Goal: Contribute content: Add original content to the website for others to see

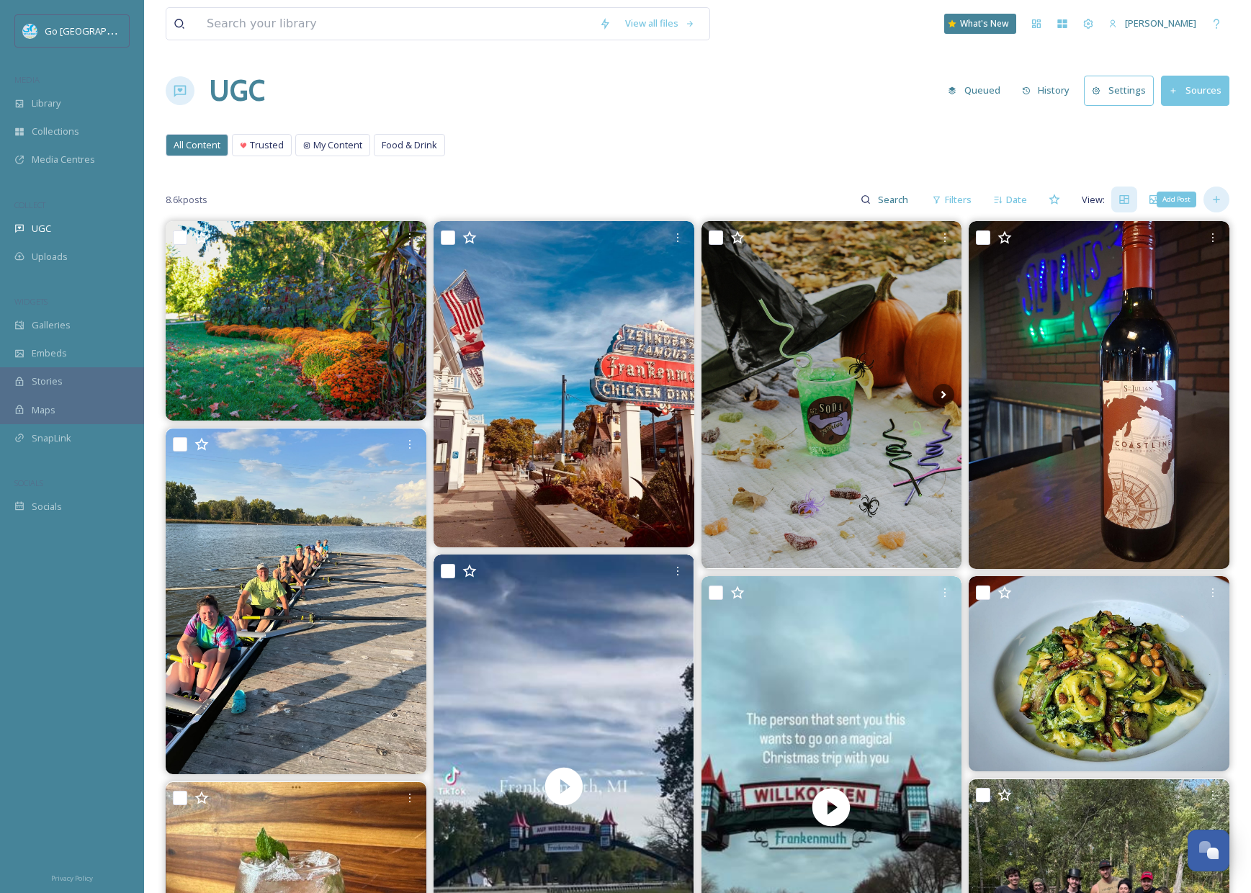
click at [1214, 199] on icon at bounding box center [1216, 200] width 6 height 6
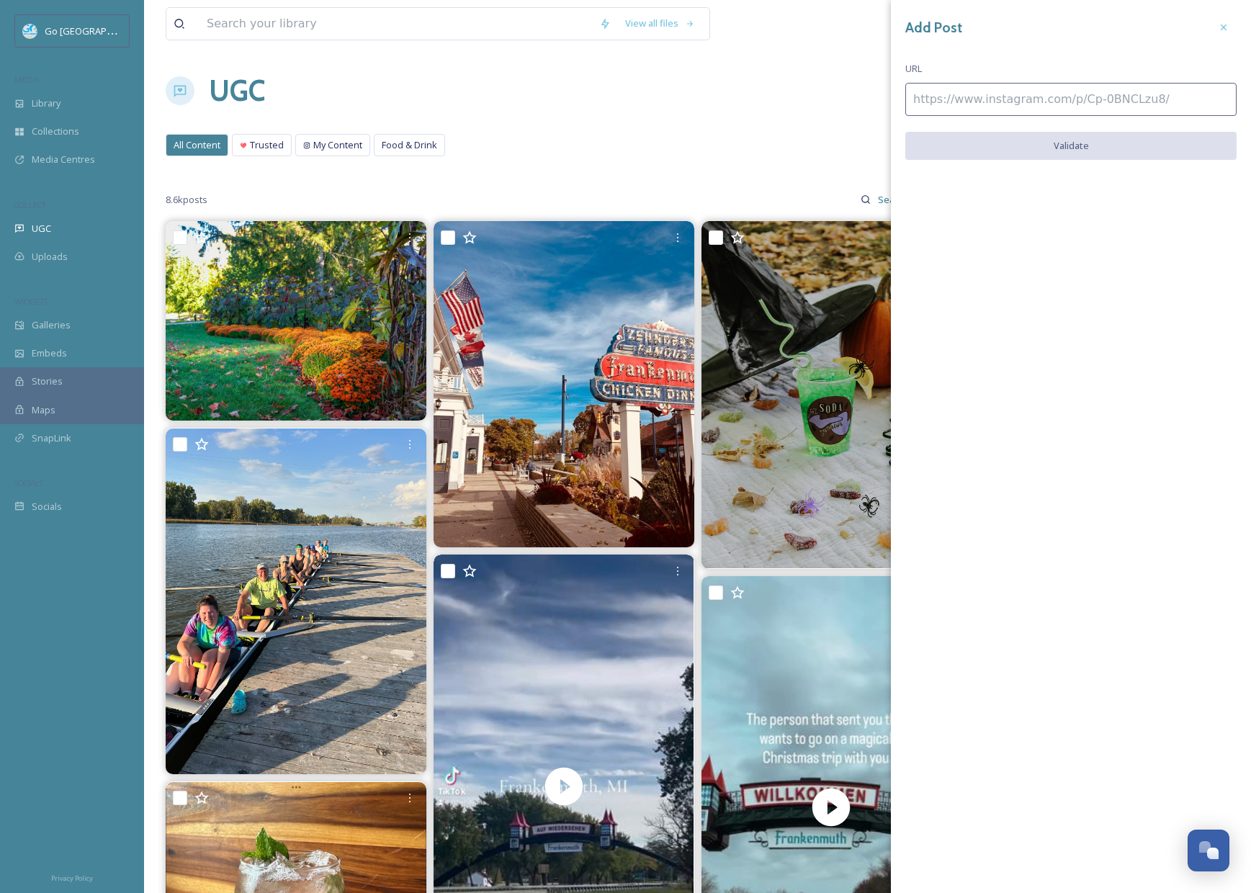
click at [1047, 100] on input at bounding box center [1070, 99] width 331 height 33
paste input "[URL][DOMAIN_NAME]"
type input "[URL][DOMAIN_NAME]"
click at [1048, 148] on button "Validate" at bounding box center [1070, 147] width 331 height 30
click at [1074, 141] on button "Add Post" at bounding box center [1070, 147] width 331 height 30
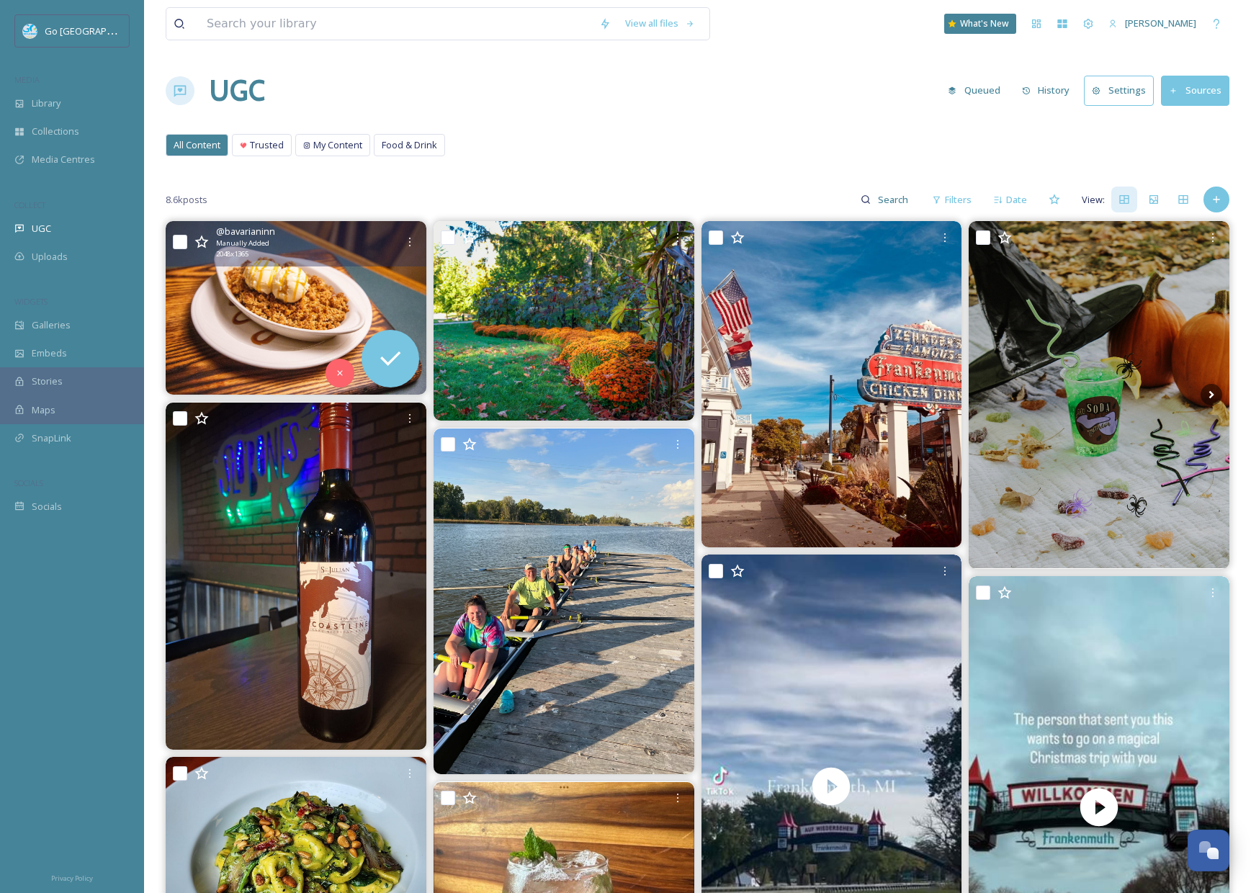
click at [424, 238] on div "@ bavarianinn Manually Added 2048 x 1365" at bounding box center [296, 243] width 261 height 45
click at [406, 251] on div at bounding box center [410, 242] width 26 height 26
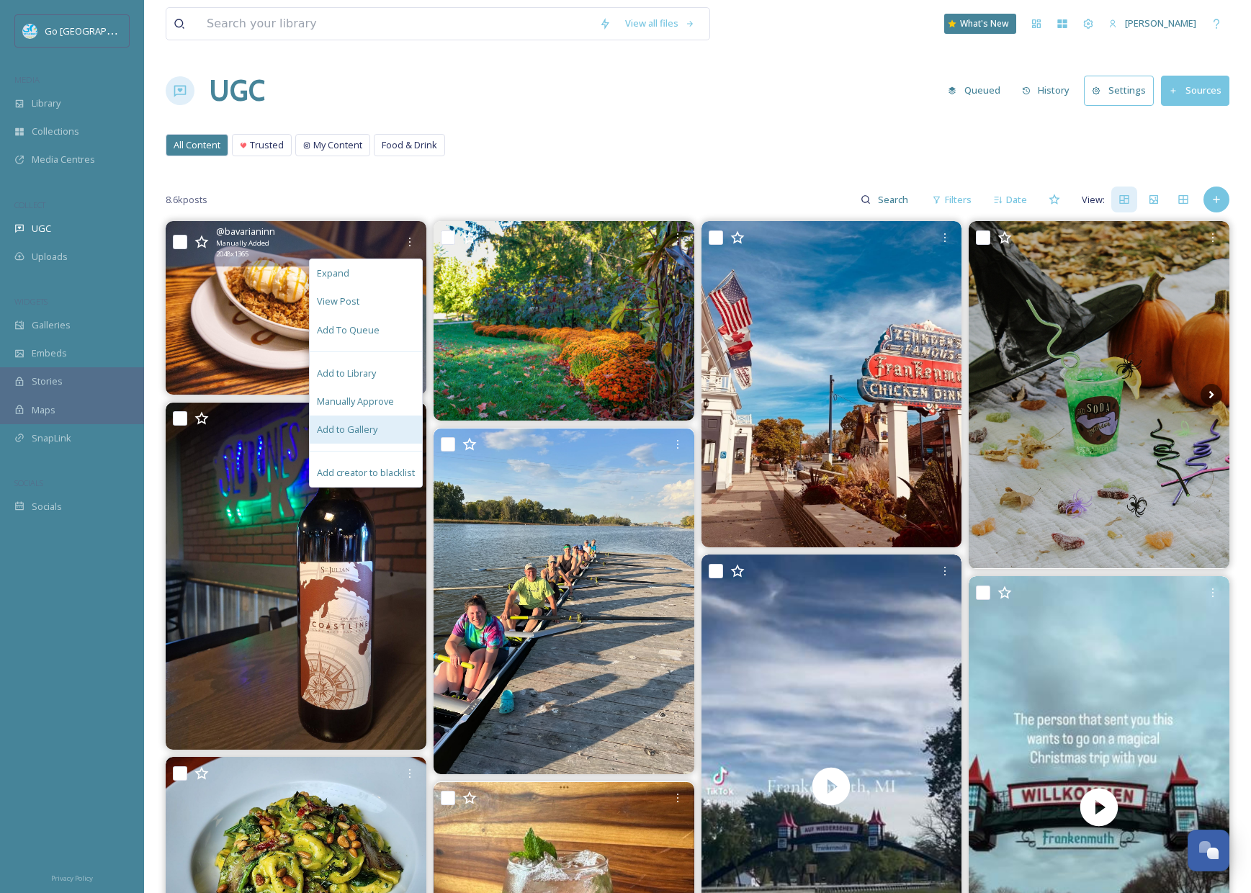
click at [377, 440] on div "Add to Gallery" at bounding box center [366, 430] width 112 height 28
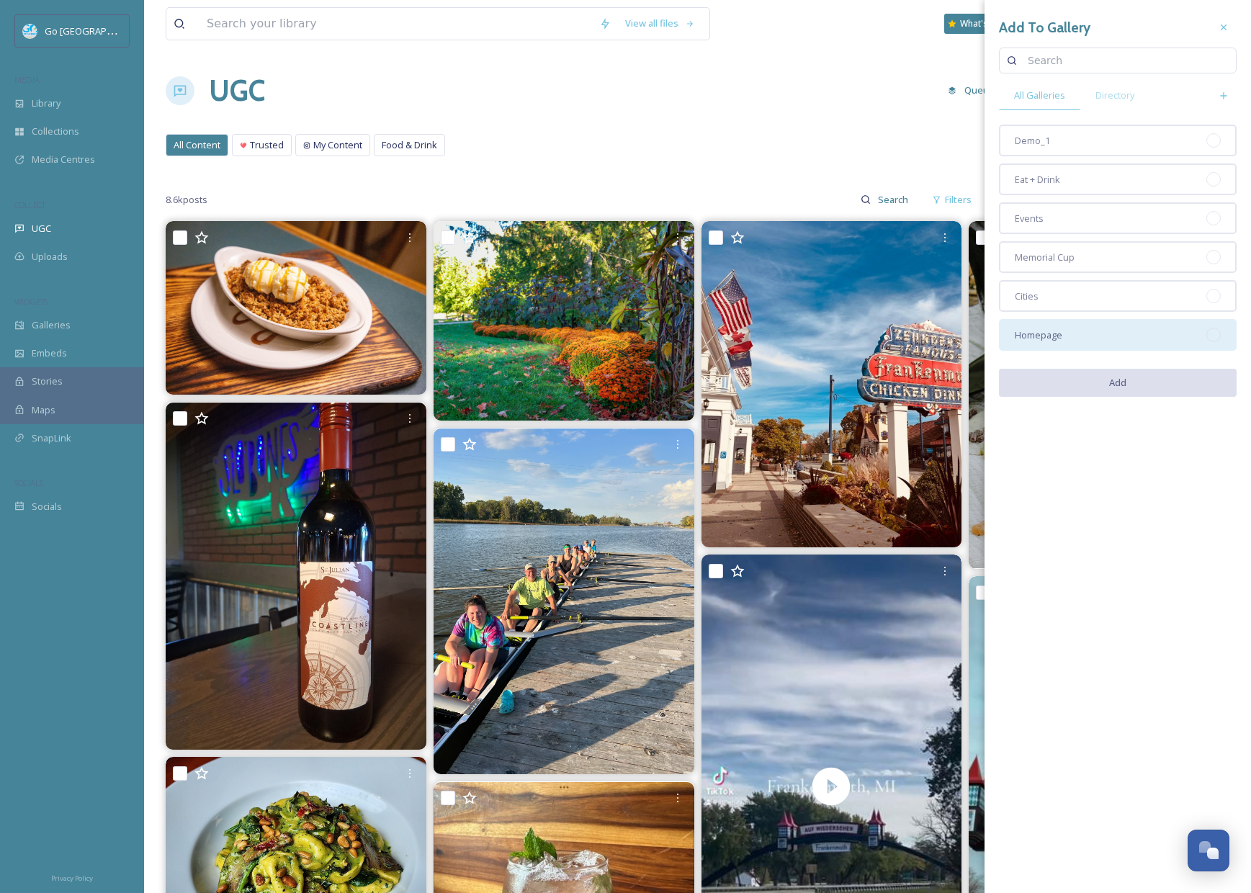
click at [1061, 347] on div "Homepage" at bounding box center [1118, 335] width 238 height 32
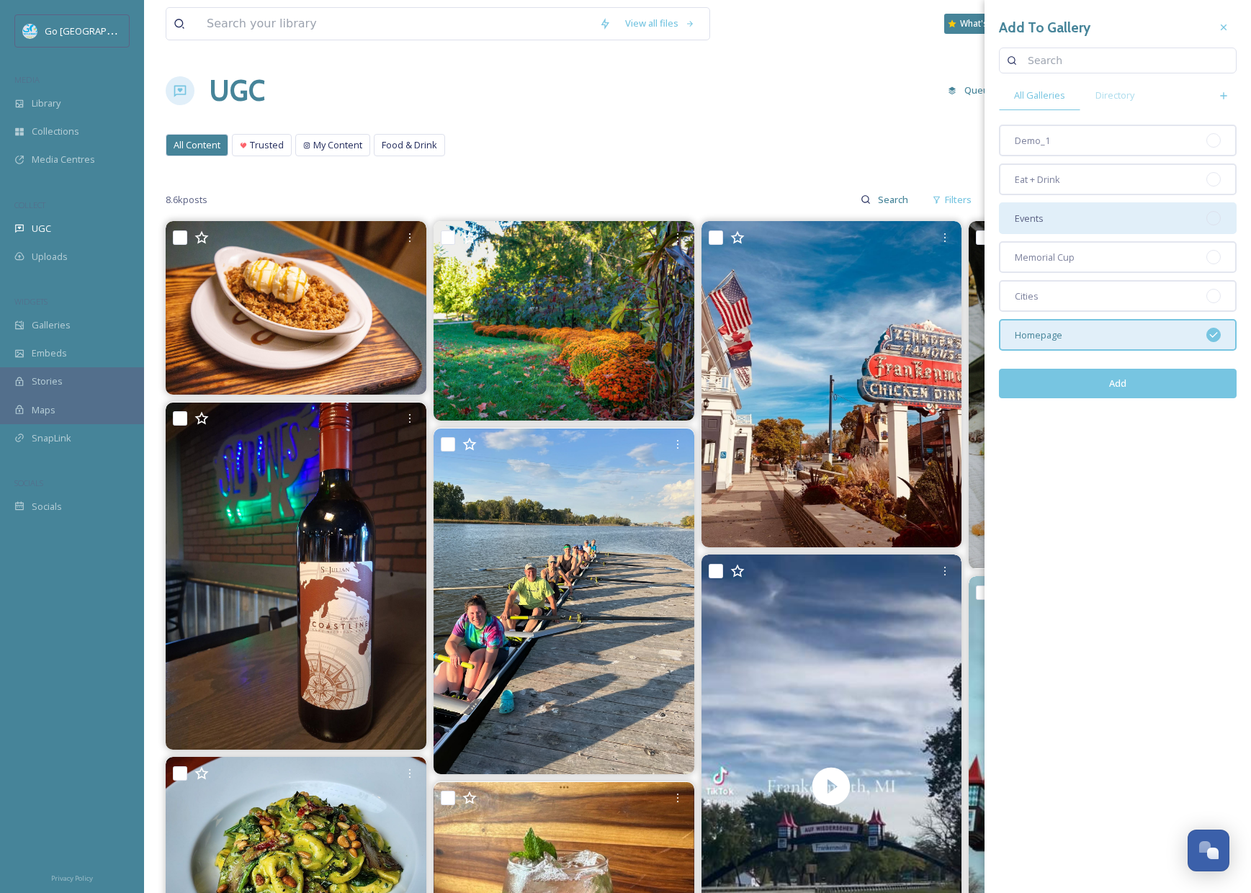
click at [1076, 179] on div "Eat + Drink" at bounding box center [1118, 179] width 238 height 32
click at [1123, 379] on button "Add" at bounding box center [1118, 384] width 238 height 30
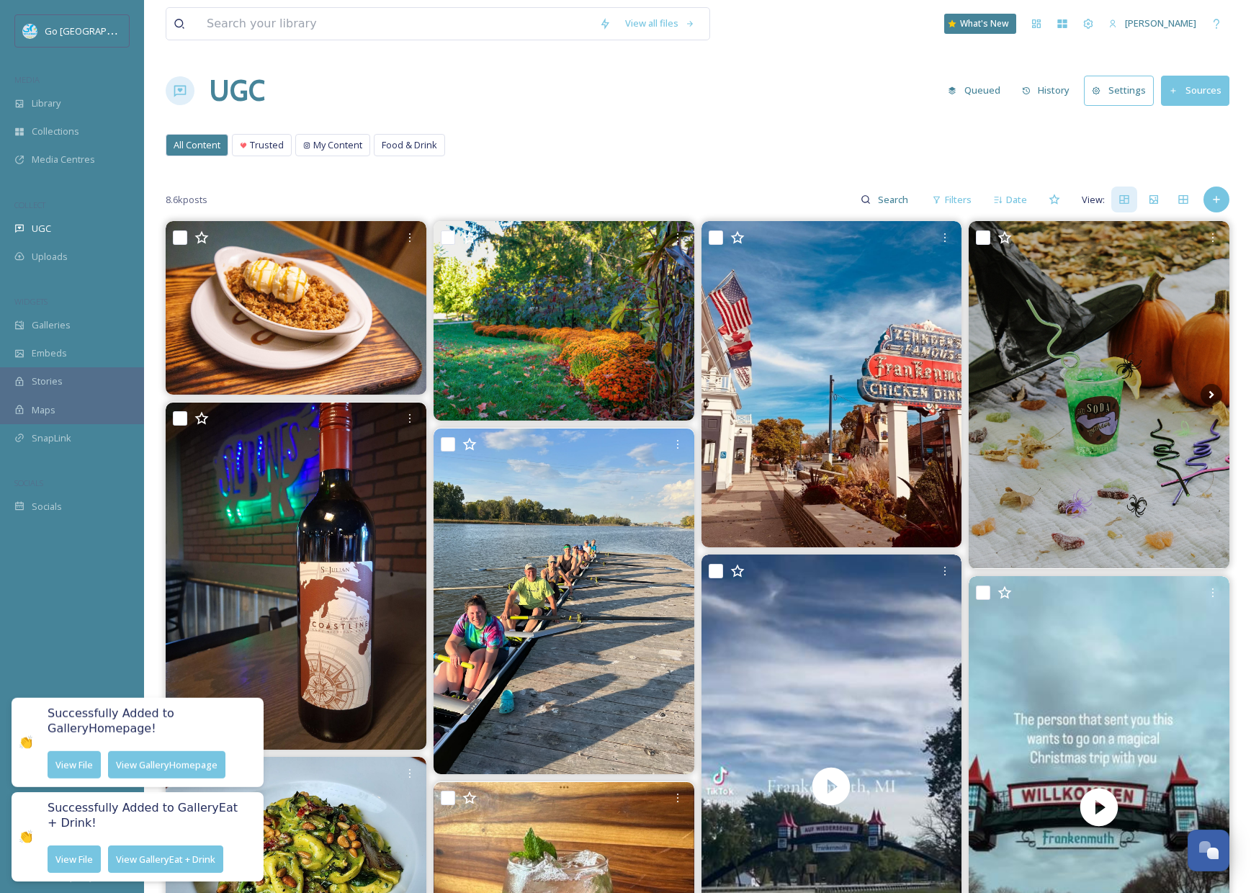
click at [564, 161] on div "All Content Trusted My Content Food & Drink All Content Trusted My Content Food…" at bounding box center [698, 149] width 1064 height 30
click at [1211, 200] on icon at bounding box center [1217, 200] width 12 height 12
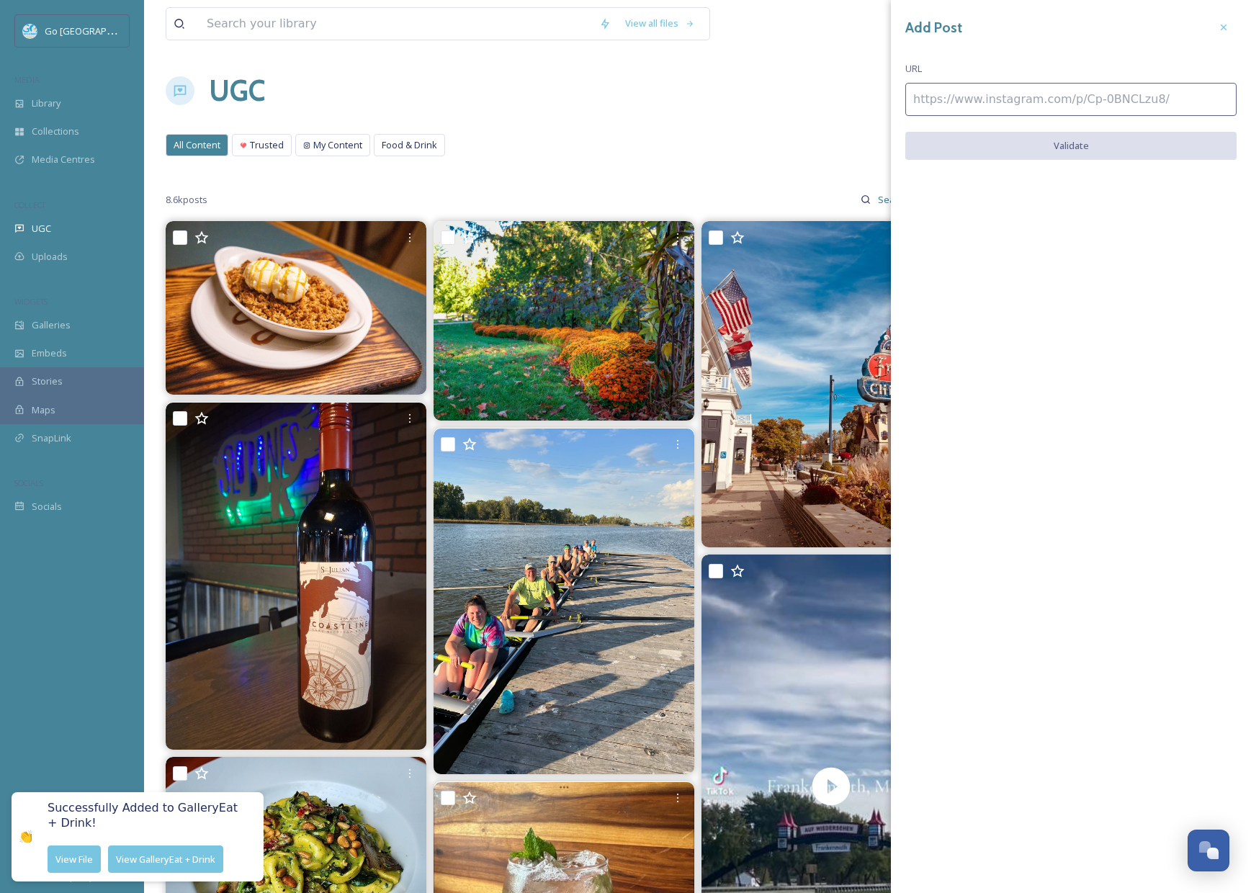
click at [957, 94] on input at bounding box center [1070, 99] width 331 height 33
paste input "[URL][DOMAIN_NAME]"
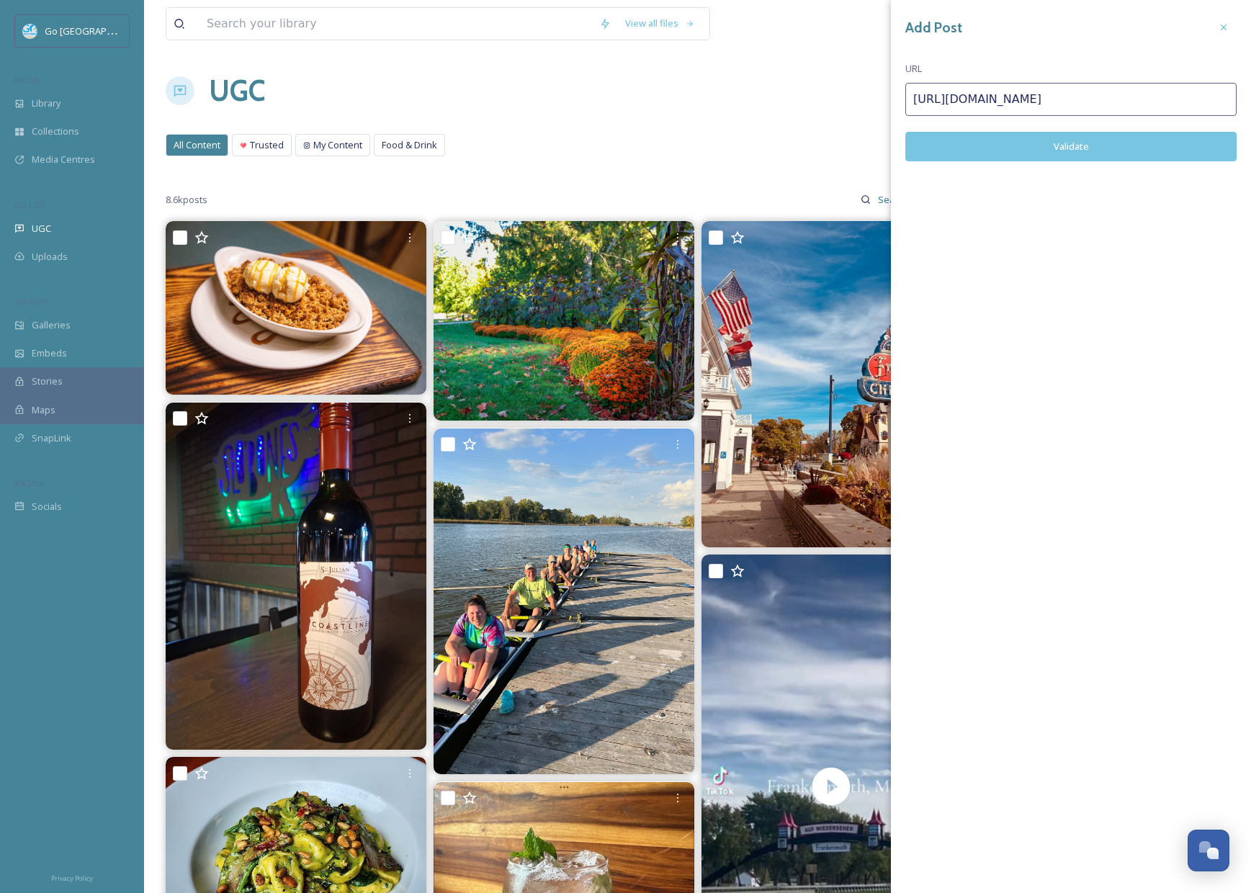
type input "[URL][DOMAIN_NAME]"
click at [1095, 143] on button "Validate" at bounding box center [1070, 147] width 331 height 30
click at [1078, 144] on button "Add Post" at bounding box center [1070, 147] width 331 height 30
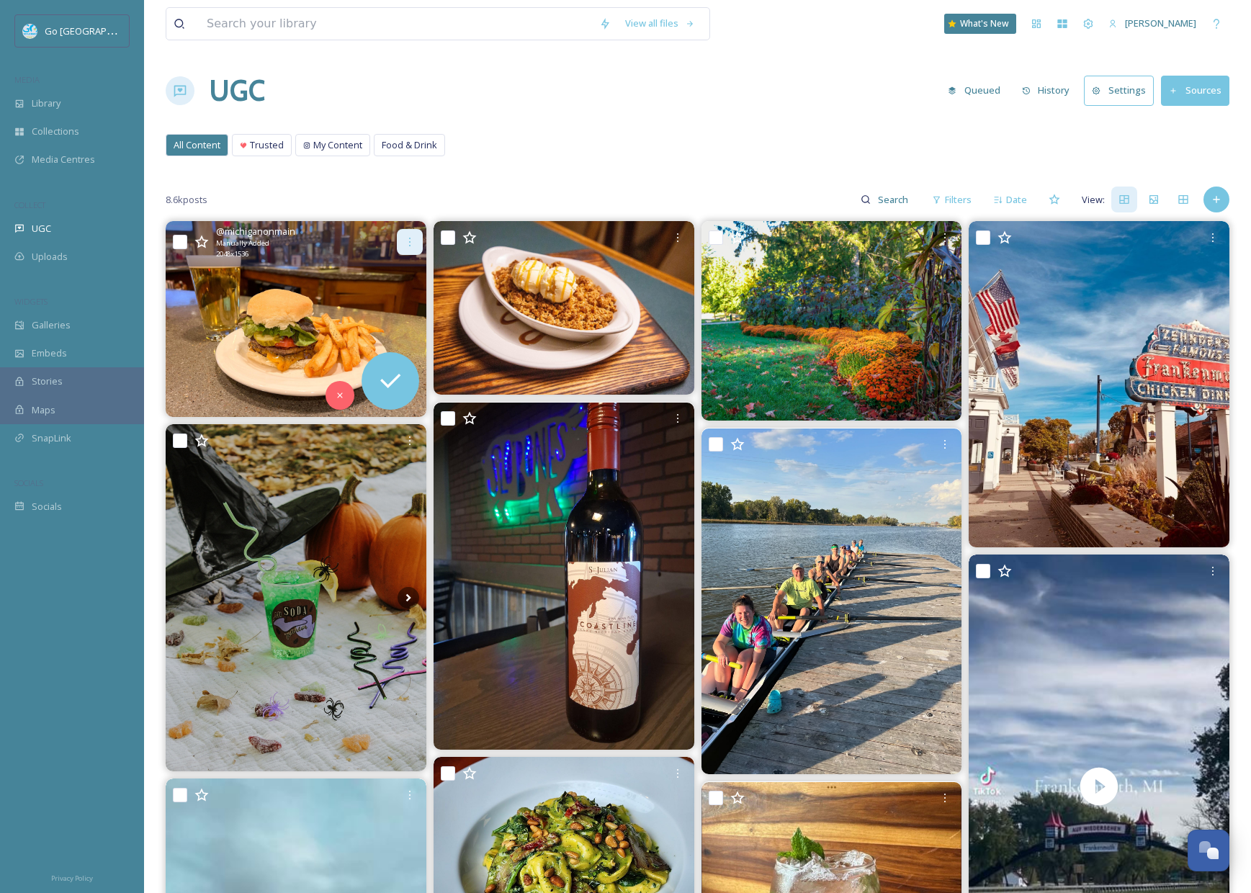
click at [412, 241] on icon at bounding box center [410, 242] width 12 height 12
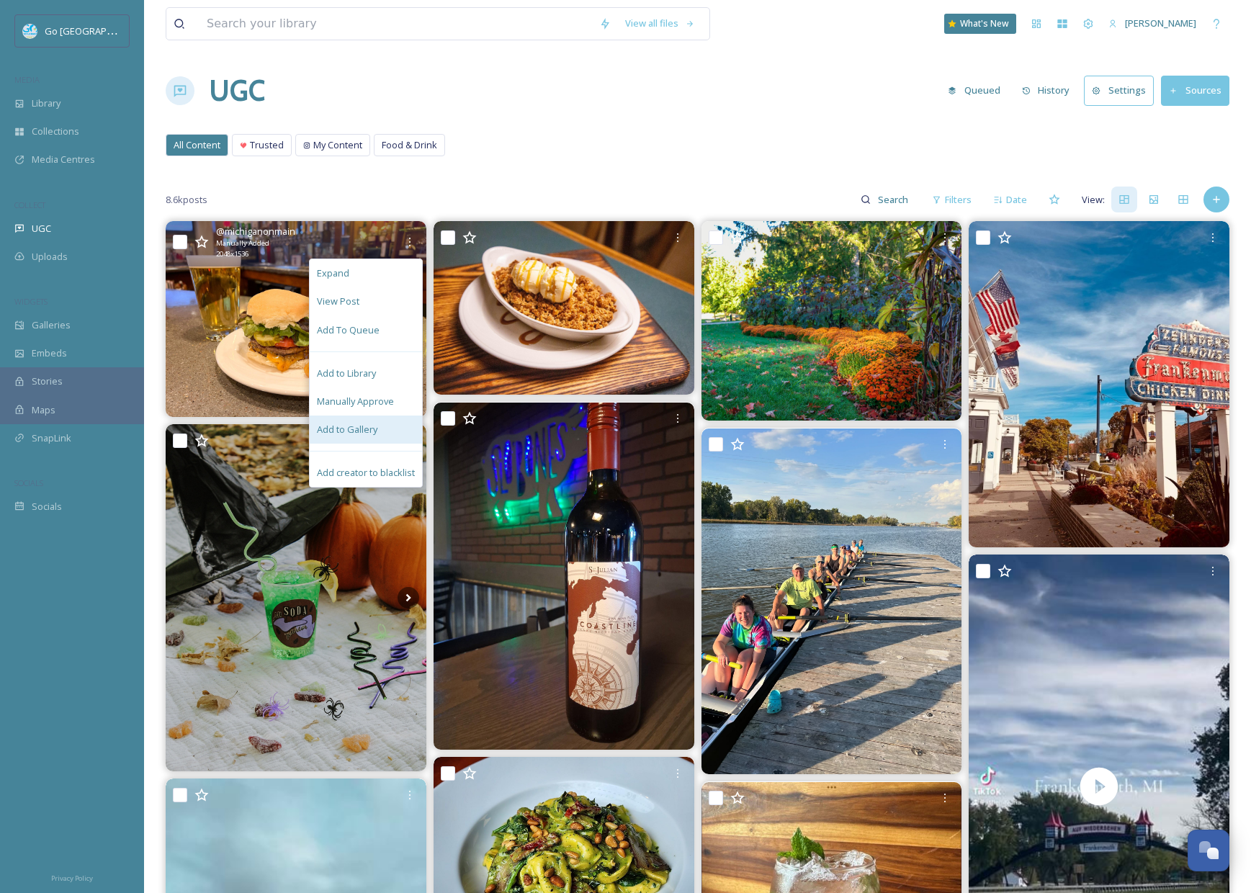
click at [390, 421] on div "Add to Gallery" at bounding box center [366, 430] width 112 height 28
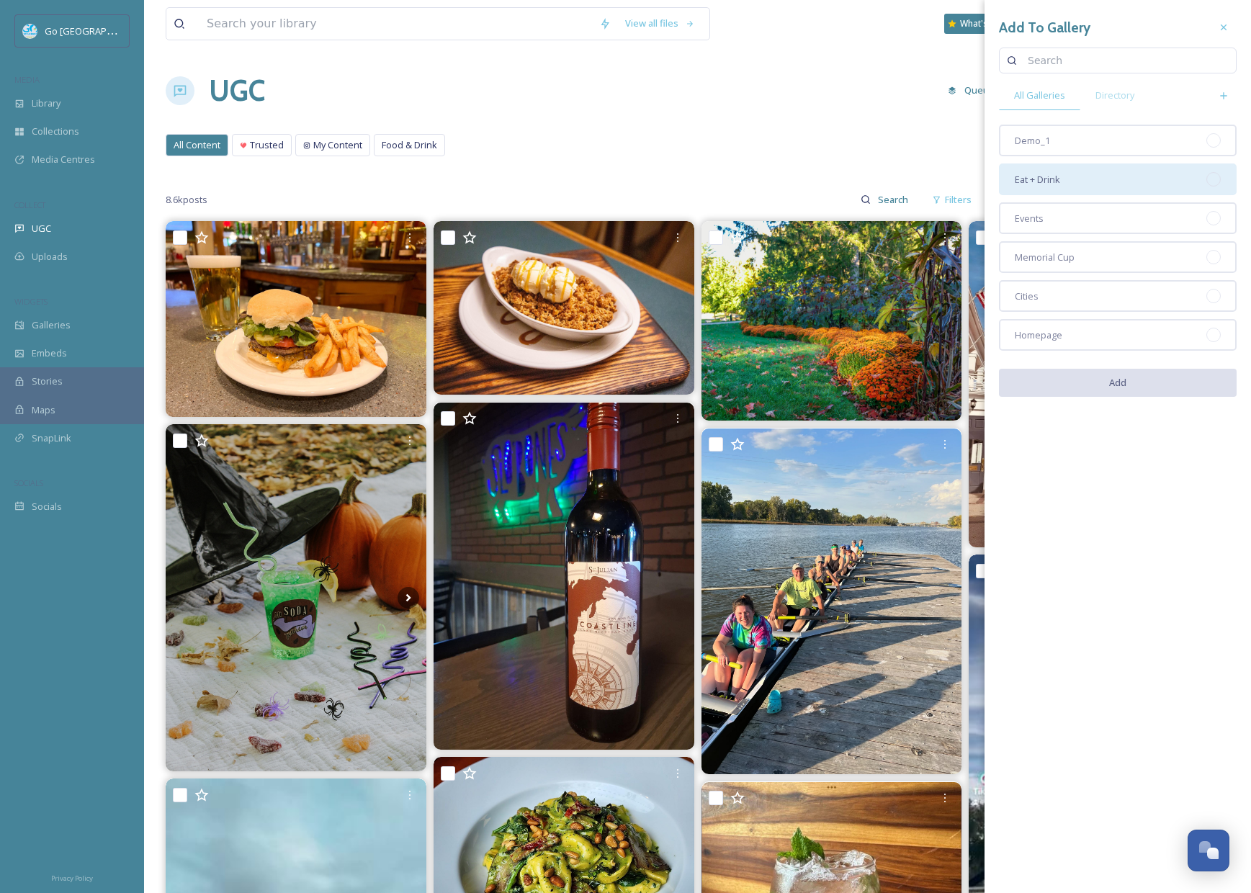
click at [1090, 167] on div "Eat + Drink" at bounding box center [1118, 179] width 238 height 32
click at [1132, 388] on button "Add" at bounding box center [1118, 384] width 238 height 30
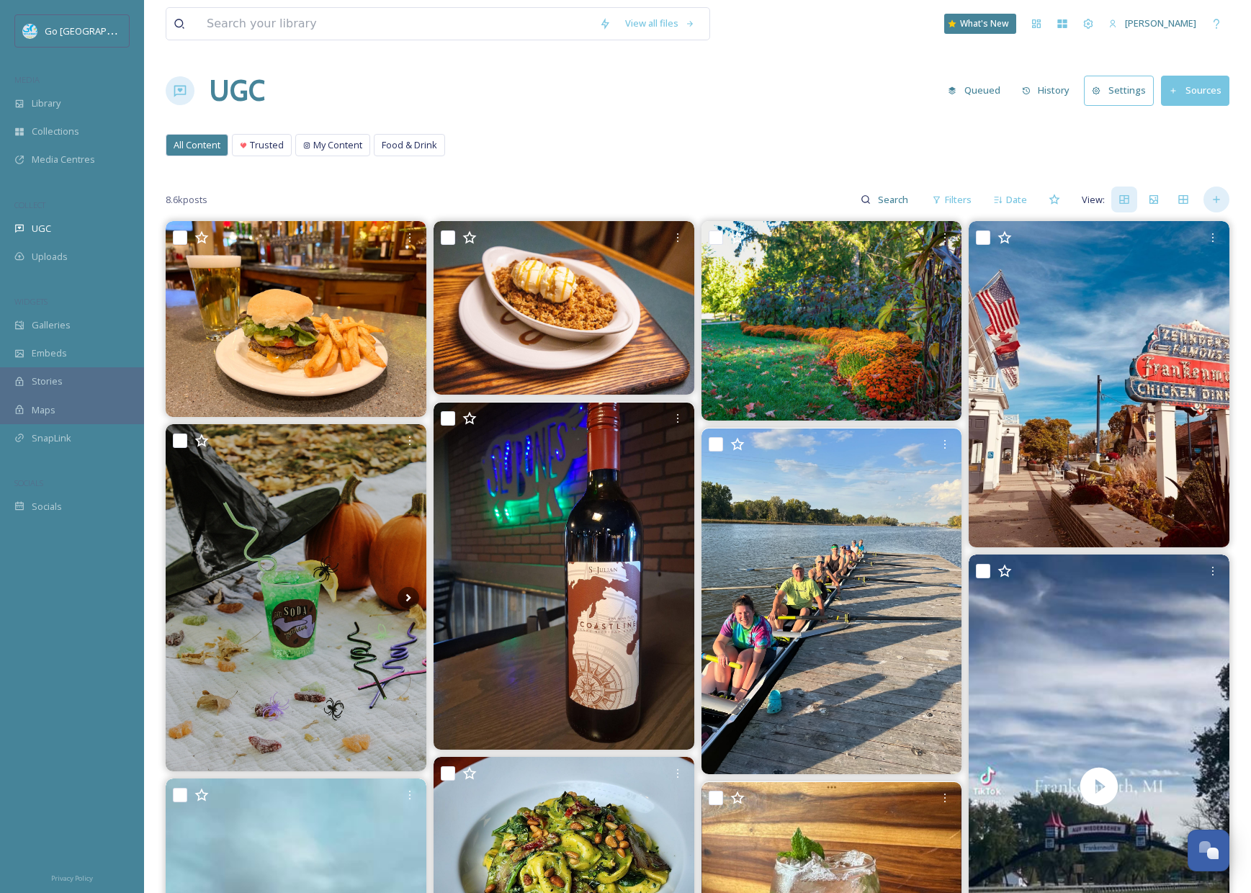
click at [1210, 193] on div at bounding box center [1217, 200] width 26 height 26
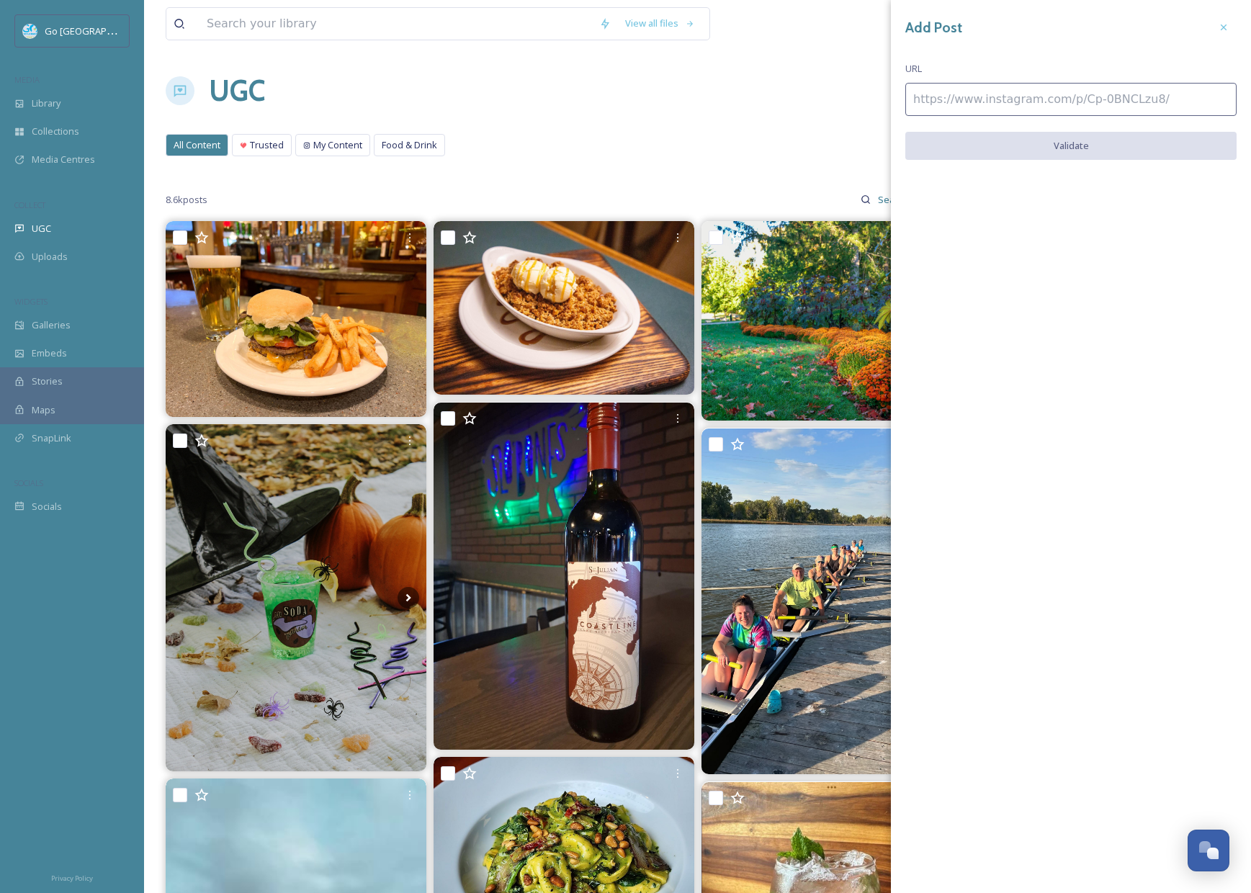
click at [1083, 99] on input at bounding box center [1070, 99] width 331 height 33
paste input "[URL][DOMAIN_NAME]"
type input "[URL][DOMAIN_NAME]"
click at [1111, 144] on button "Validate" at bounding box center [1070, 147] width 331 height 30
click at [1081, 143] on button "Add Post" at bounding box center [1070, 147] width 331 height 30
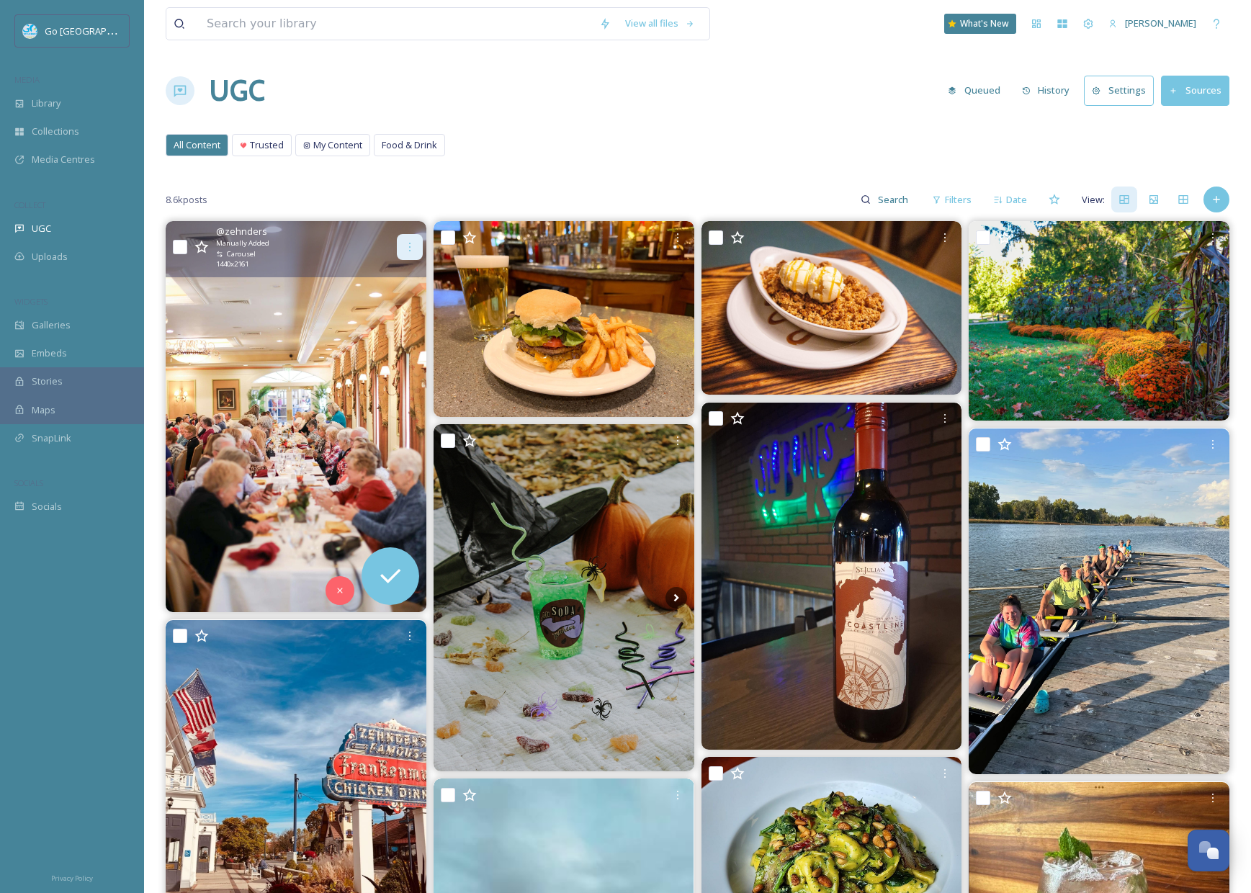
click at [412, 248] on icon at bounding box center [410, 247] width 12 height 12
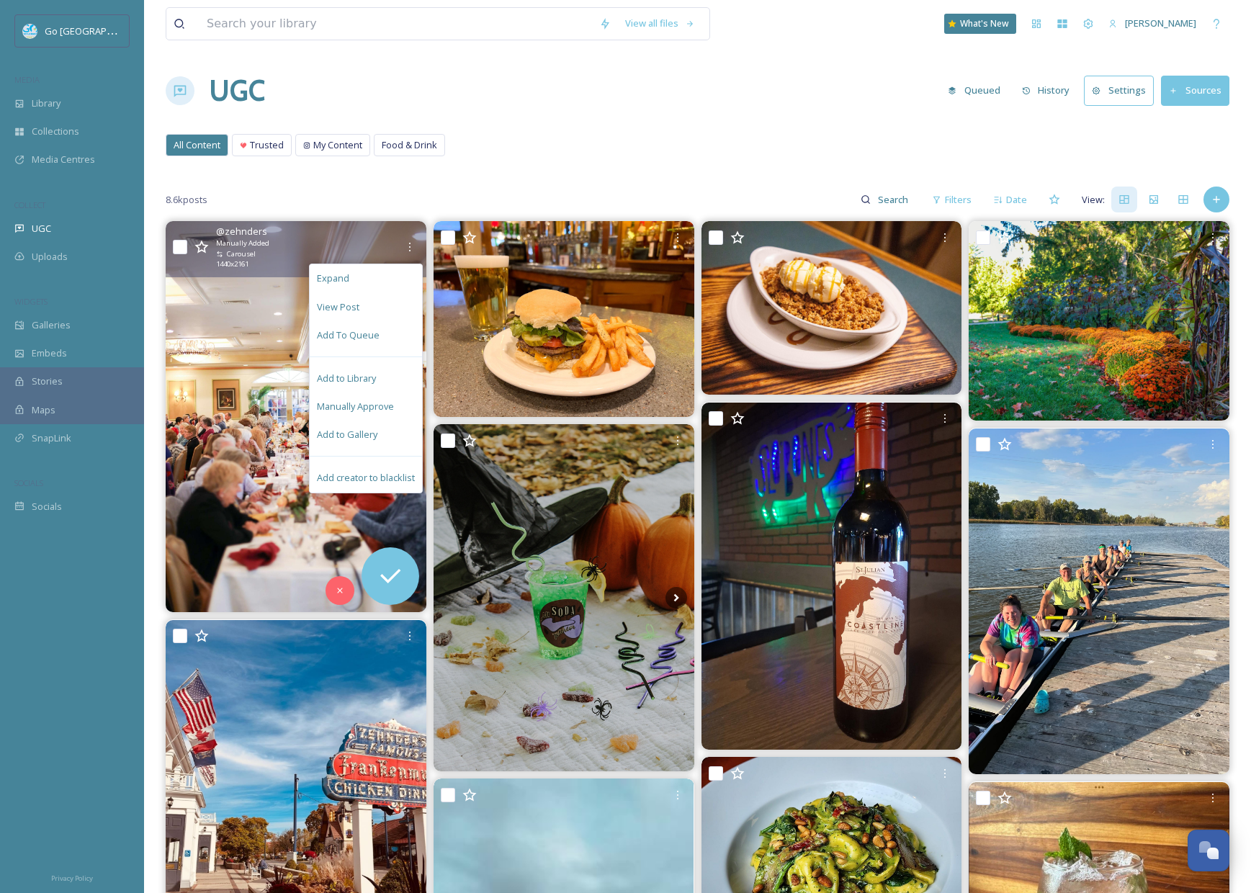
click at [390, 424] on div "Add to Gallery" at bounding box center [366, 435] width 112 height 28
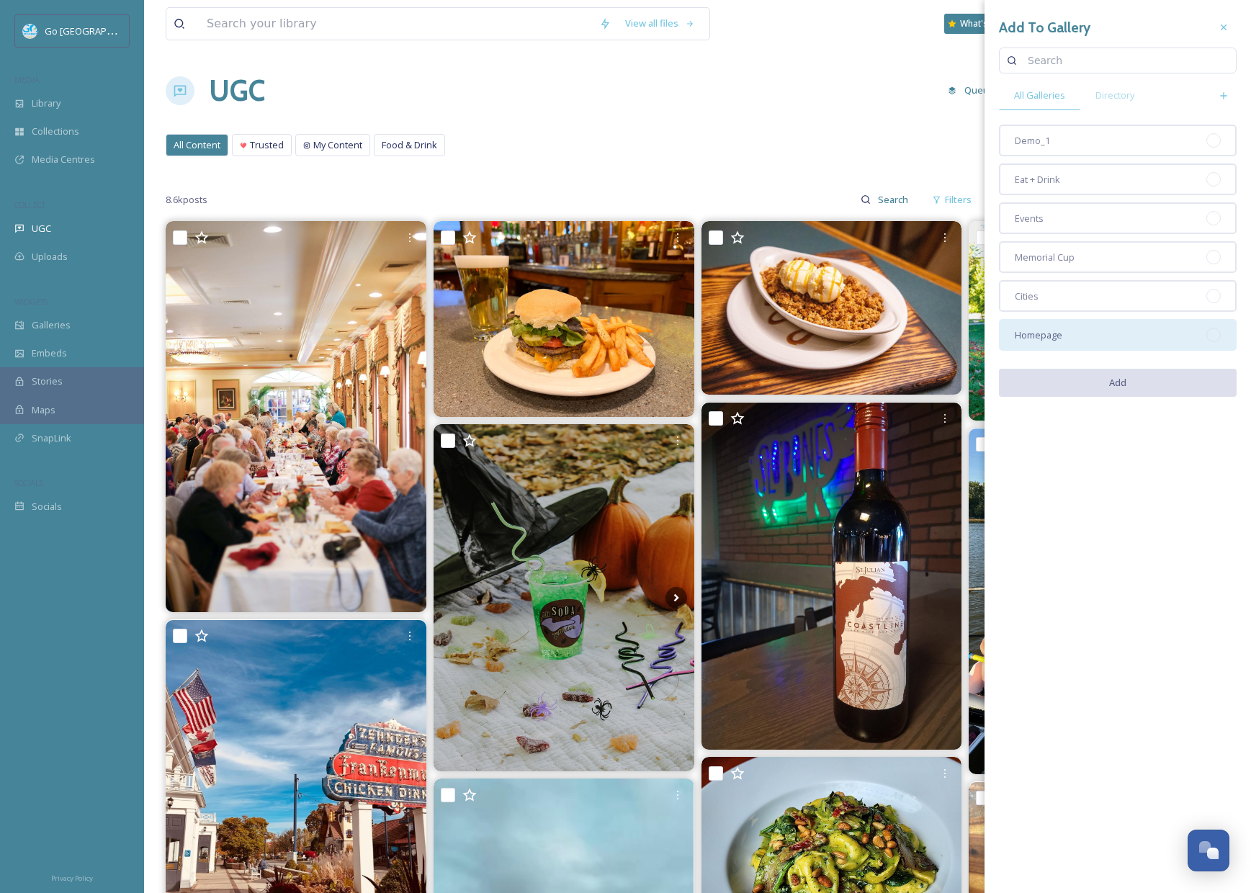
click at [1066, 330] on div "Homepage" at bounding box center [1118, 335] width 238 height 32
click at [1054, 161] on div "Demo_1 Eat + Drink Events Memorial Cup Cities Homepage" at bounding box center [1118, 238] width 238 height 226
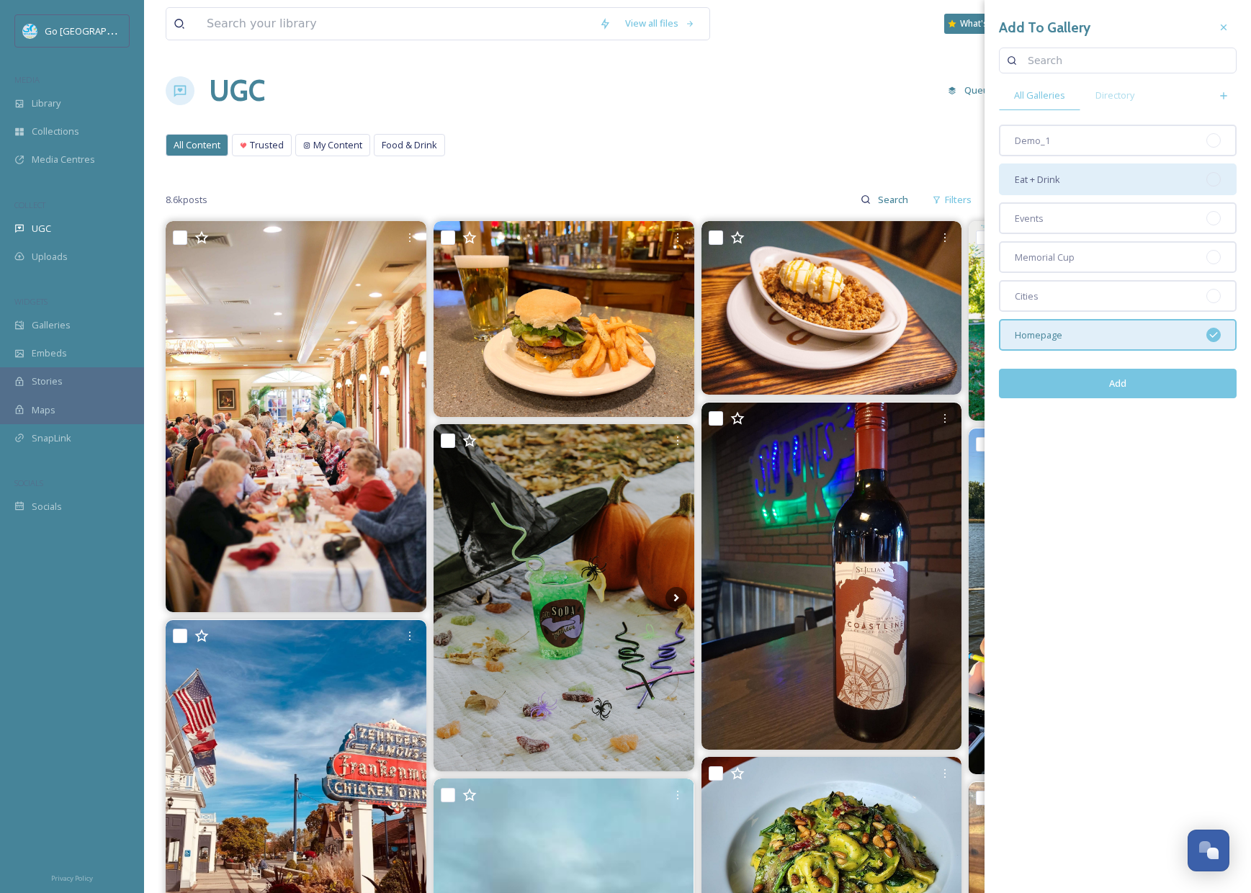
click at [1047, 179] on span "Eat + Drink" at bounding box center [1037, 180] width 45 height 14
click at [1107, 388] on button "Add" at bounding box center [1118, 384] width 238 height 30
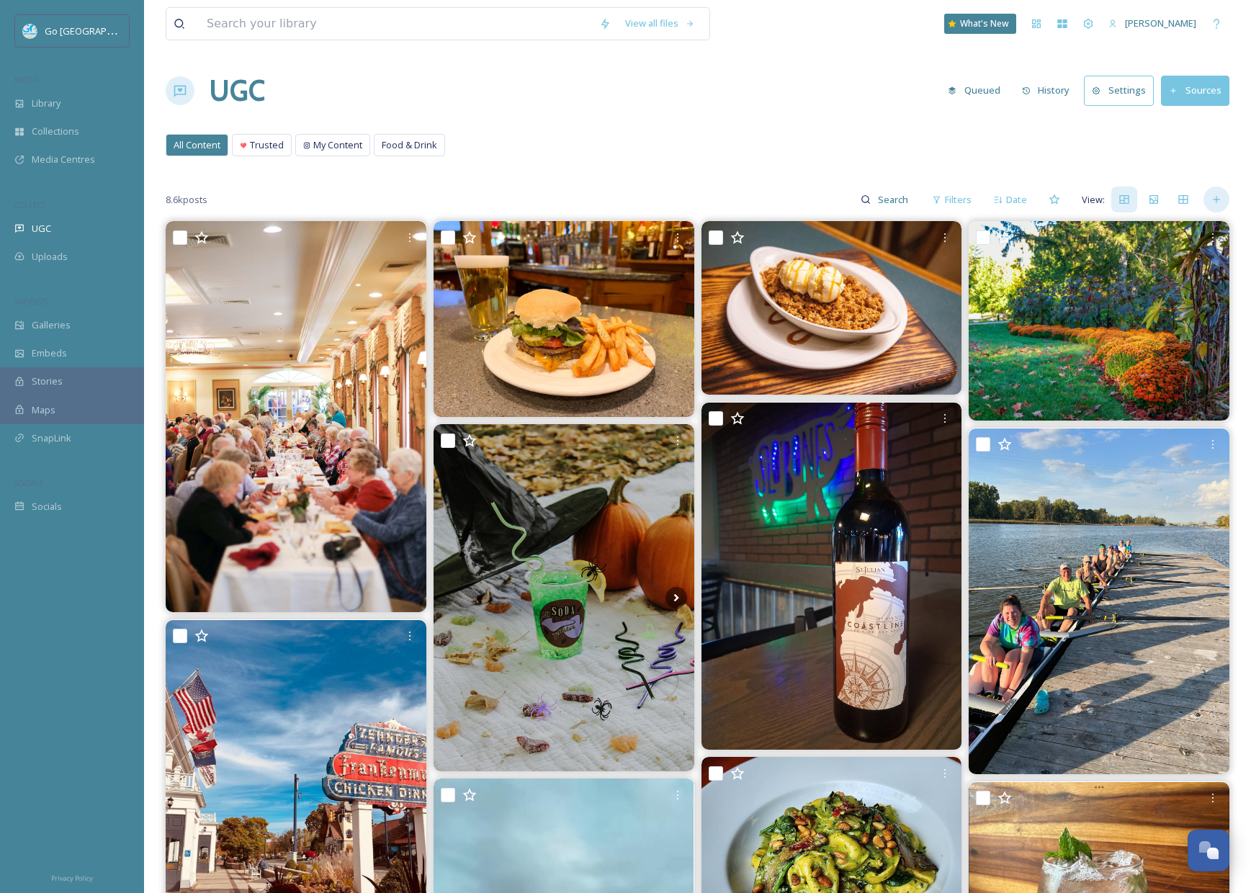
click at [1216, 200] on icon at bounding box center [1216, 200] width 6 height 6
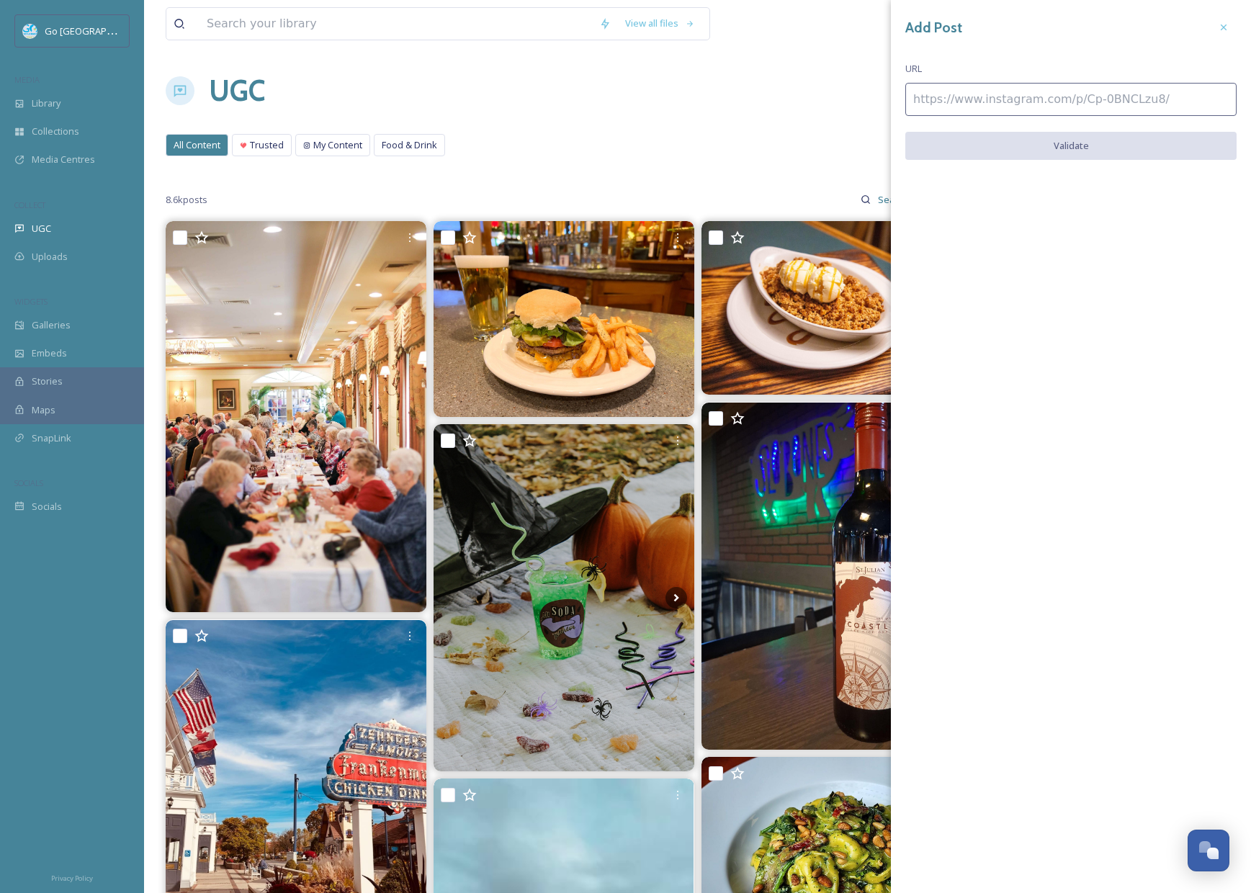
click at [982, 103] on input at bounding box center [1070, 99] width 331 height 33
paste input "[URL][DOMAIN_NAME]"
type input "[URL][DOMAIN_NAME]"
click at [1097, 147] on button "Validate" at bounding box center [1070, 147] width 331 height 30
click at [1144, 149] on button "Add Post" at bounding box center [1070, 147] width 331 height 30
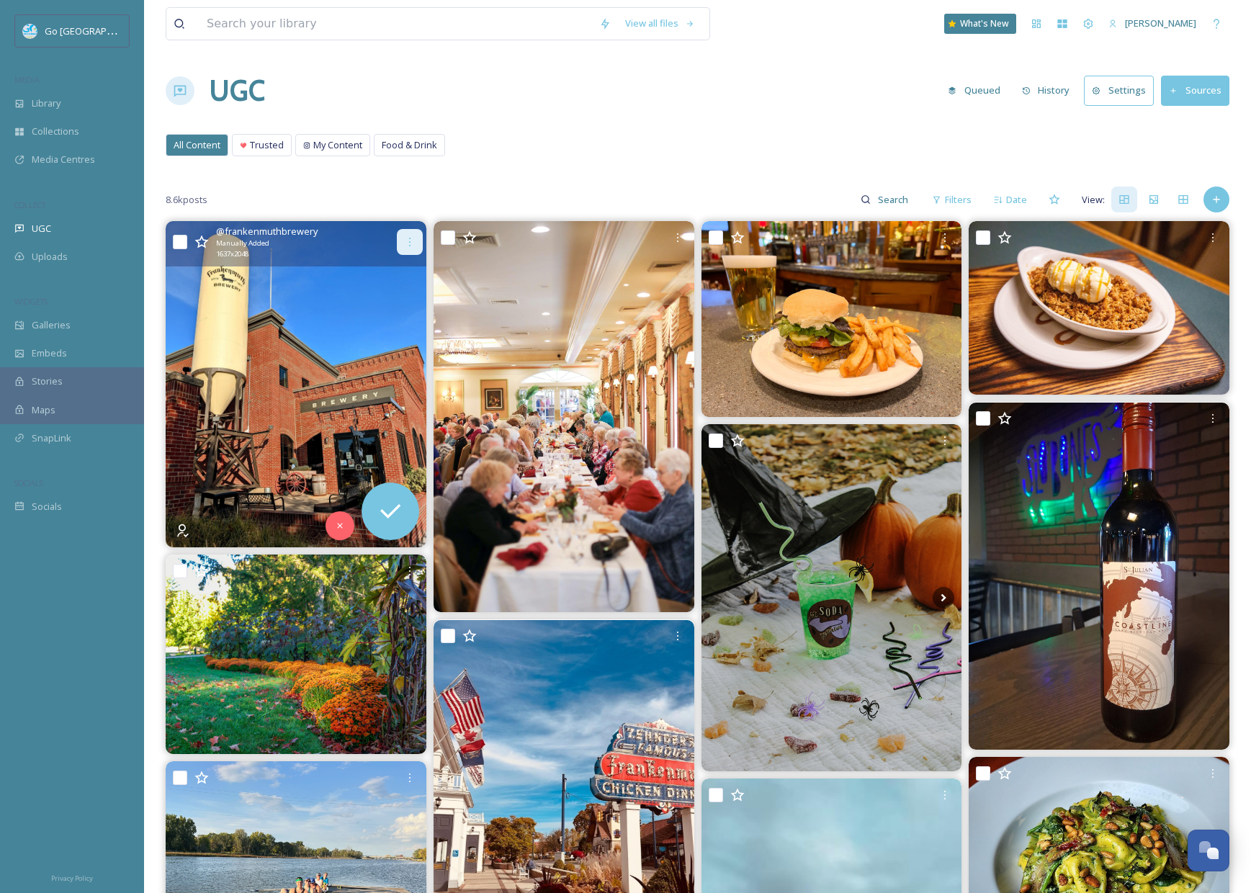
click at [411, 238] on icon at bounding box center [410, 242] width 12 height 12
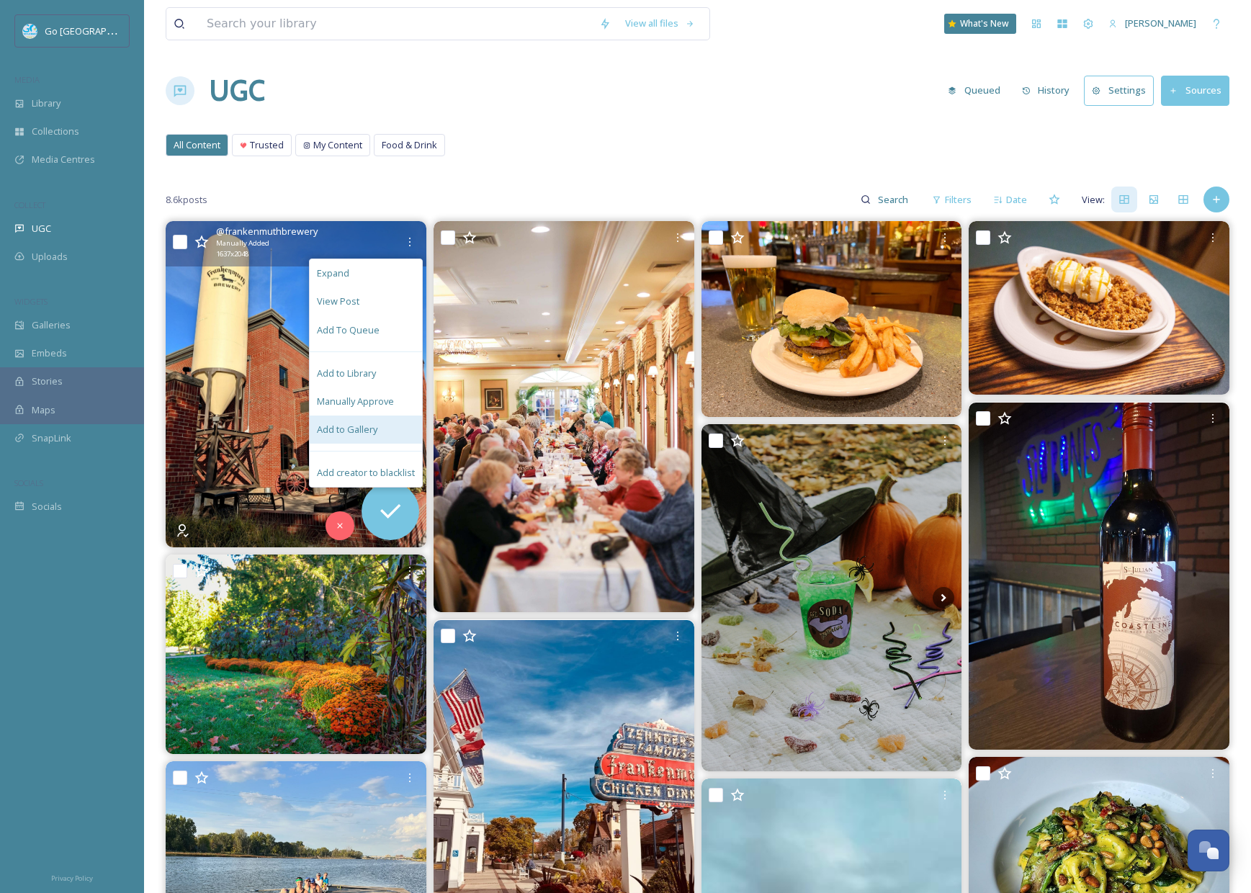
click at [373, 429] on span "Add to Gallery" at bounding box center [347, 430] width 61 height 14
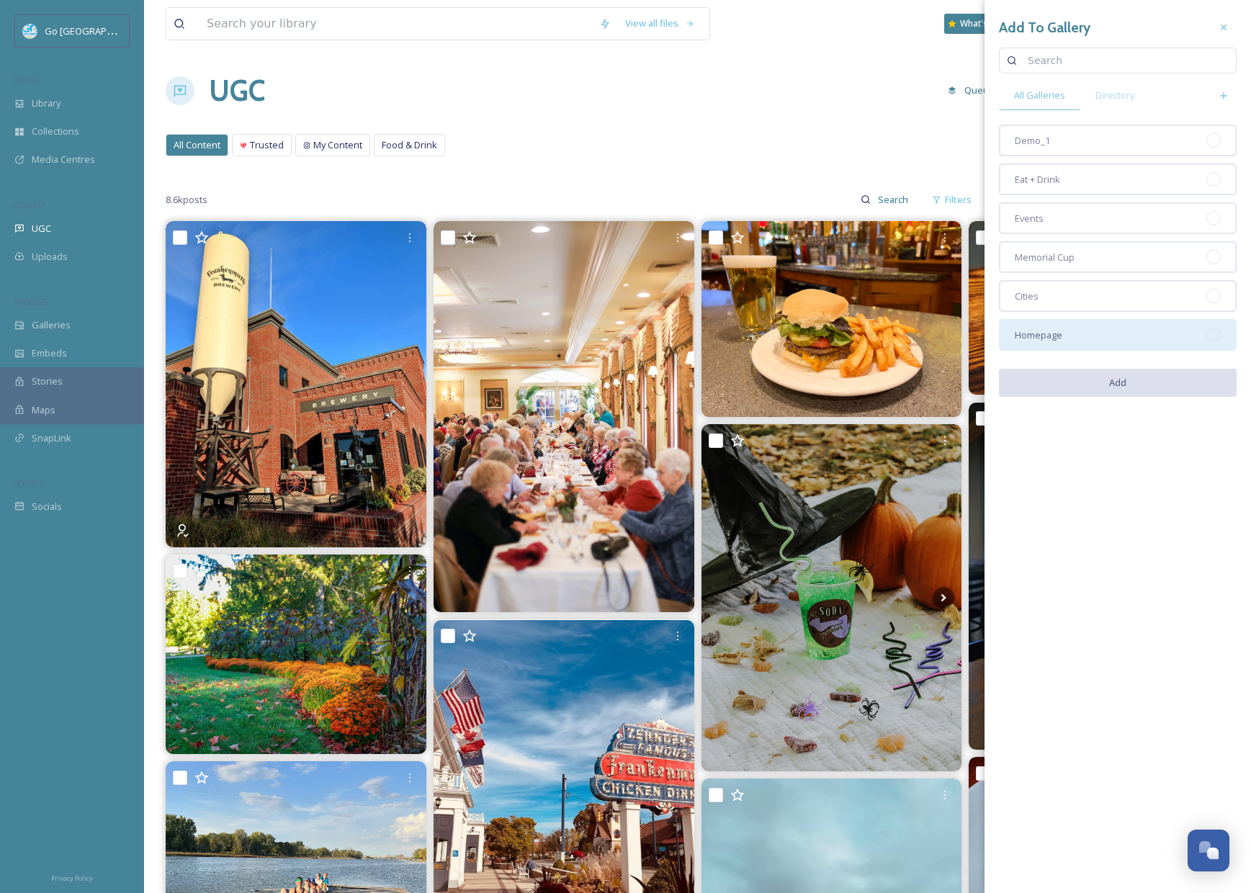
click at [1059, 331] on span "Homepage" at bounding box center [1039, 335] width 48 height 14
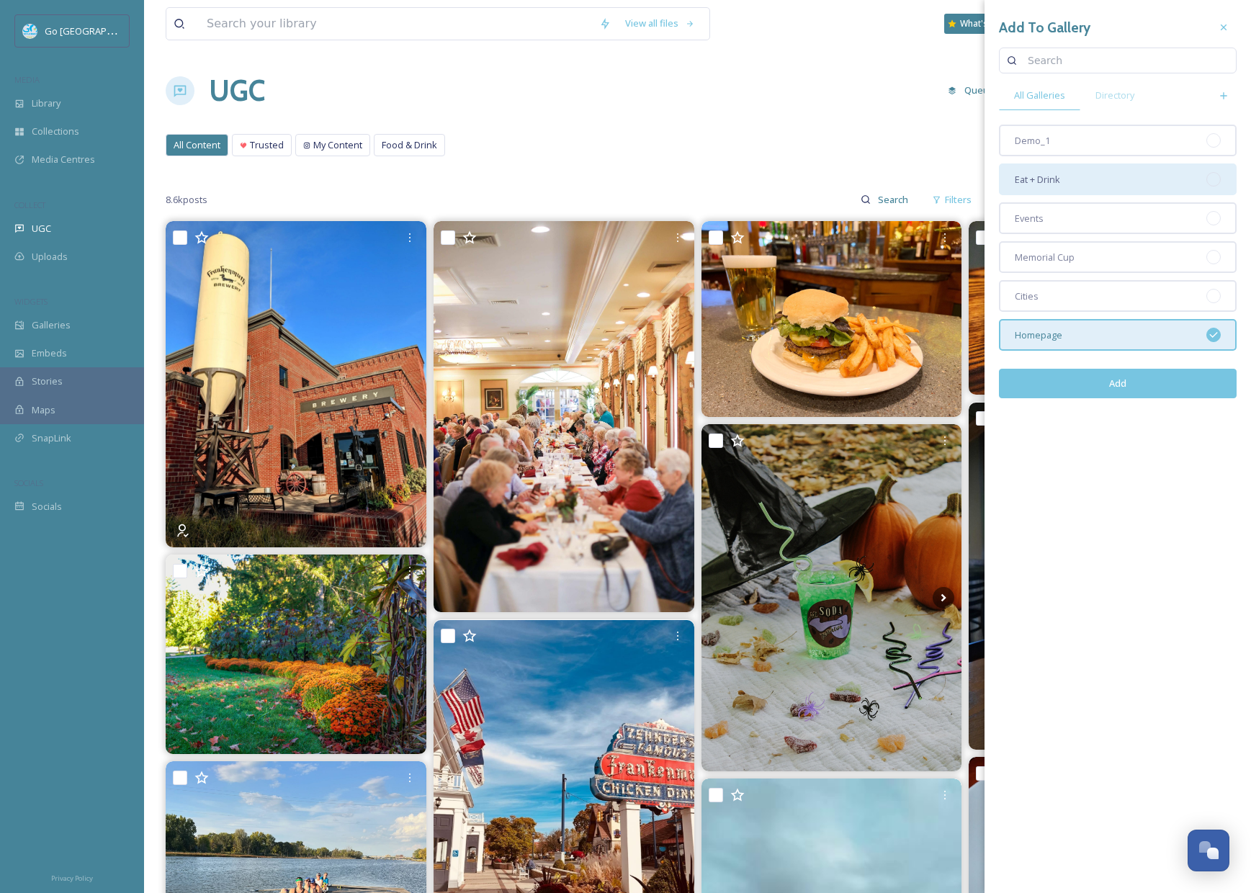
click at [1034, 169] on div "Eat + Drink" at bounding box center [1118, 179] width 238 height 32
click at [1111, 376] on button "Add" at bounding box center [1118, 384] width 238 height 30
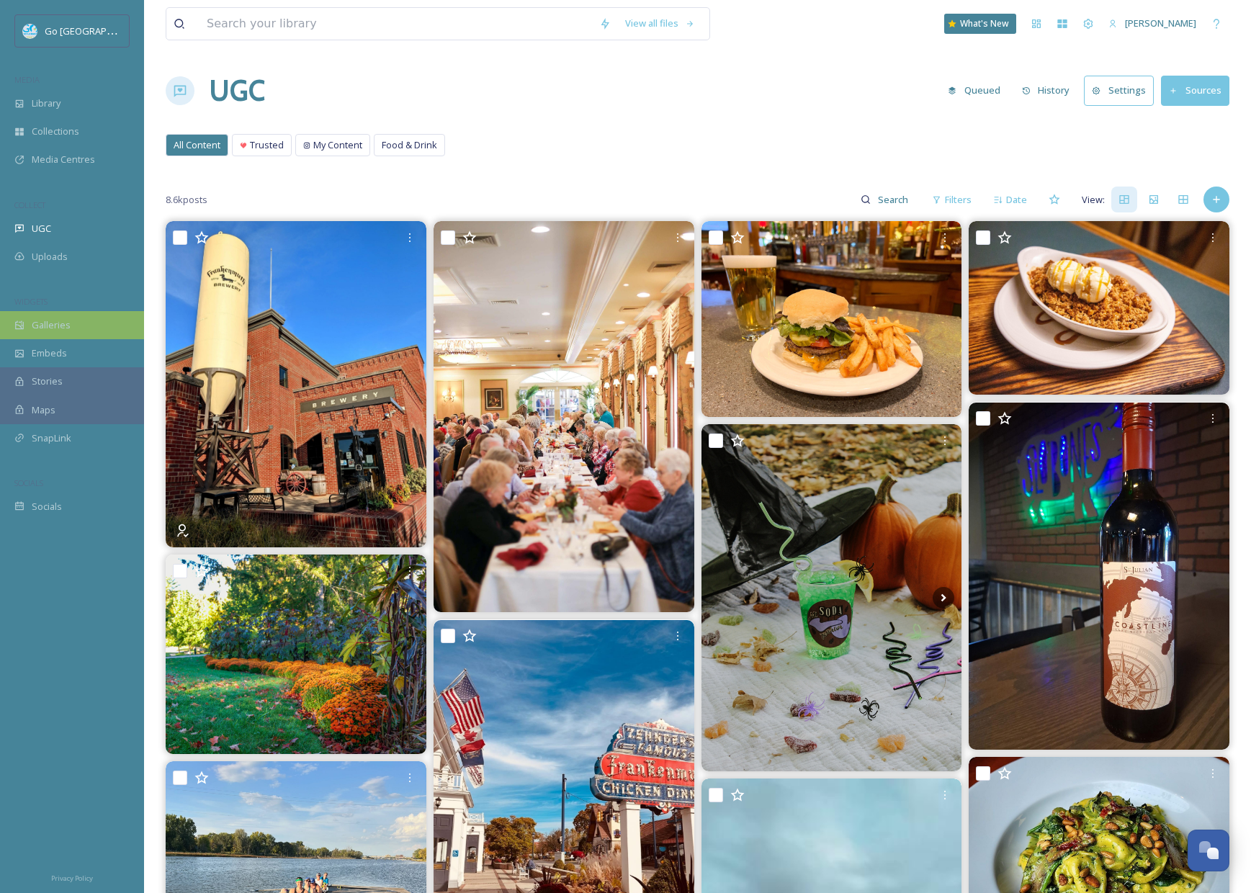
click at [73, 322] on div "Galleries" at bounding box center [72, 325] width 144 height 28
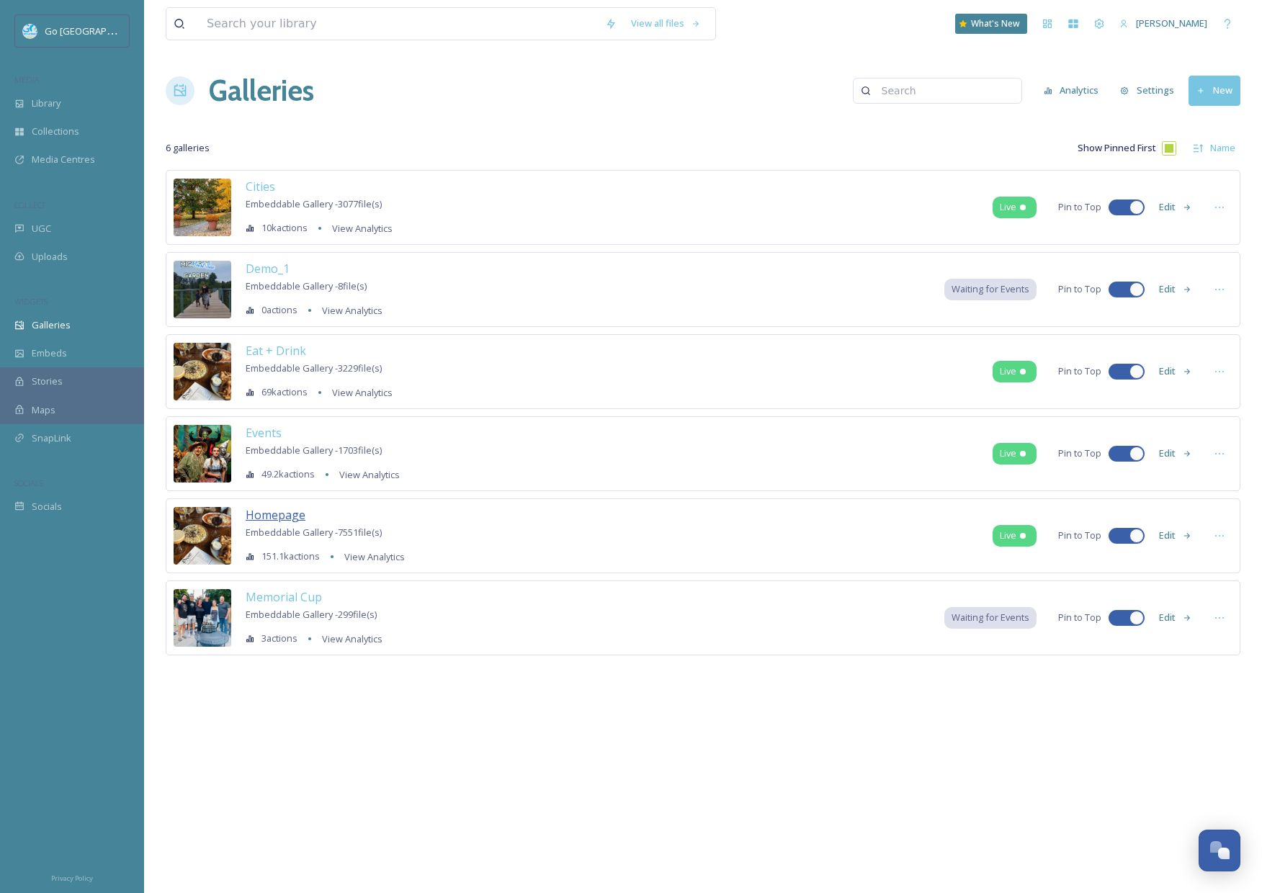
click at [288, 516] on span "Homepage" at bounding box center [276, 515] width 60 height 16
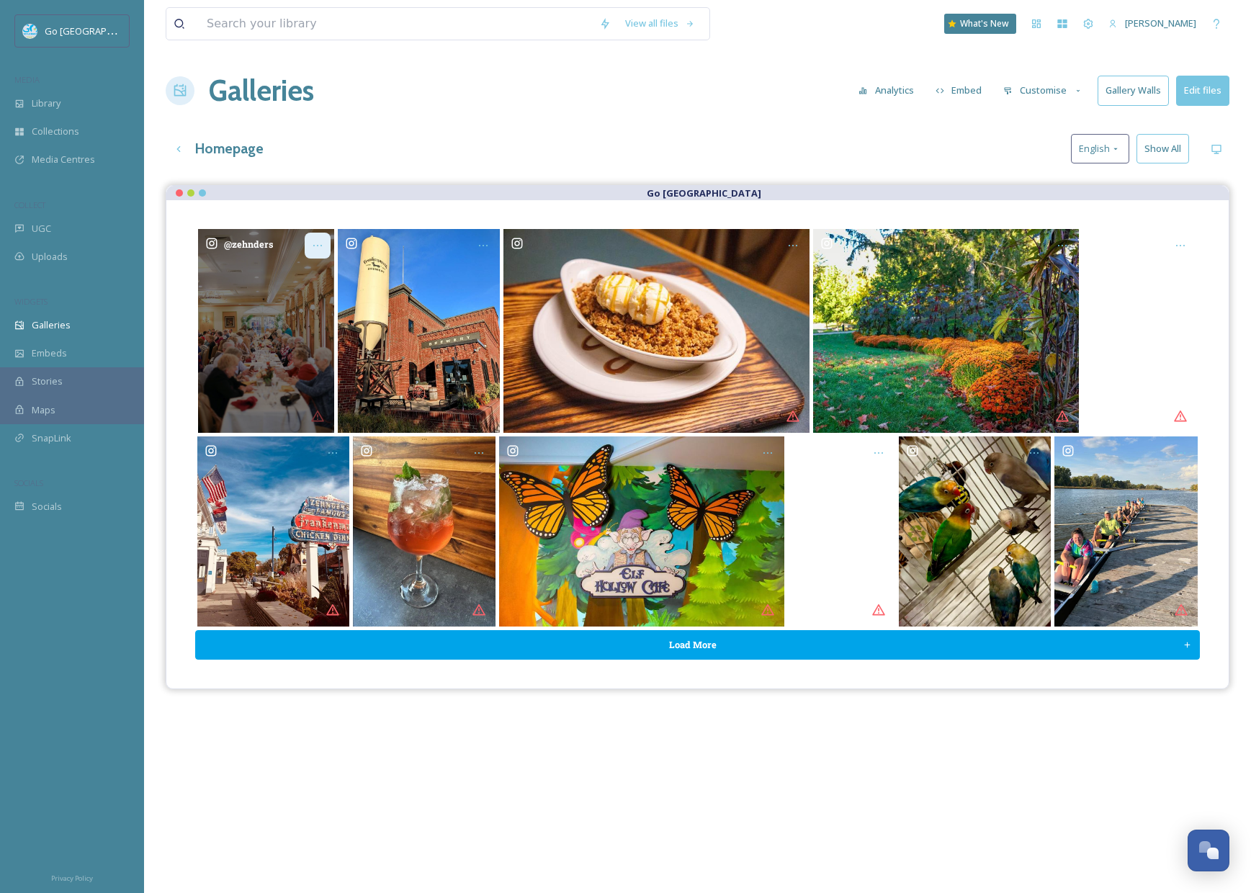
click at [319, 246] on icon "Opens media popup. Media description: zehnders-6330904.jpg." at bounding box center [318, 246] width 12 height 12
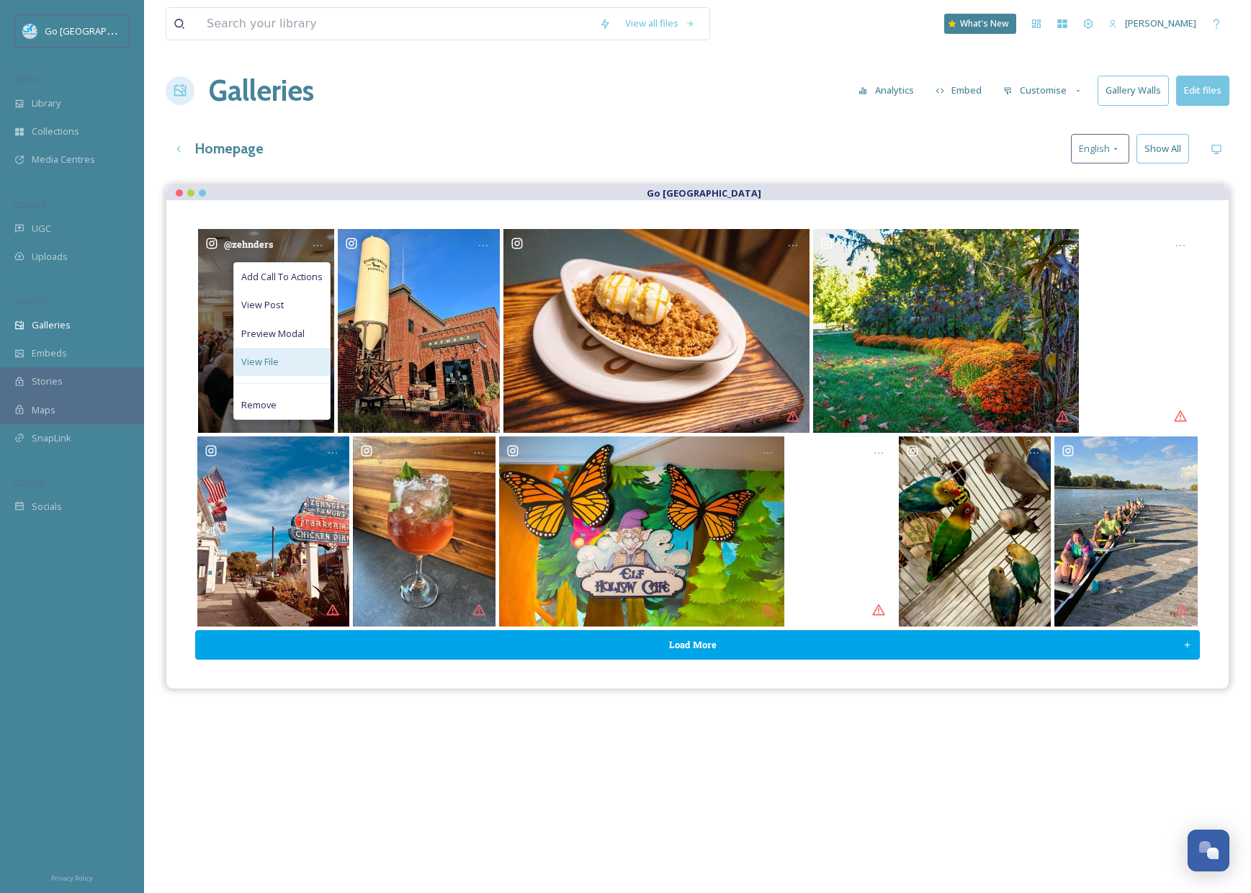
click at [284, 361] on div "View File" at bounding box center [282, 362] width 96 height 28
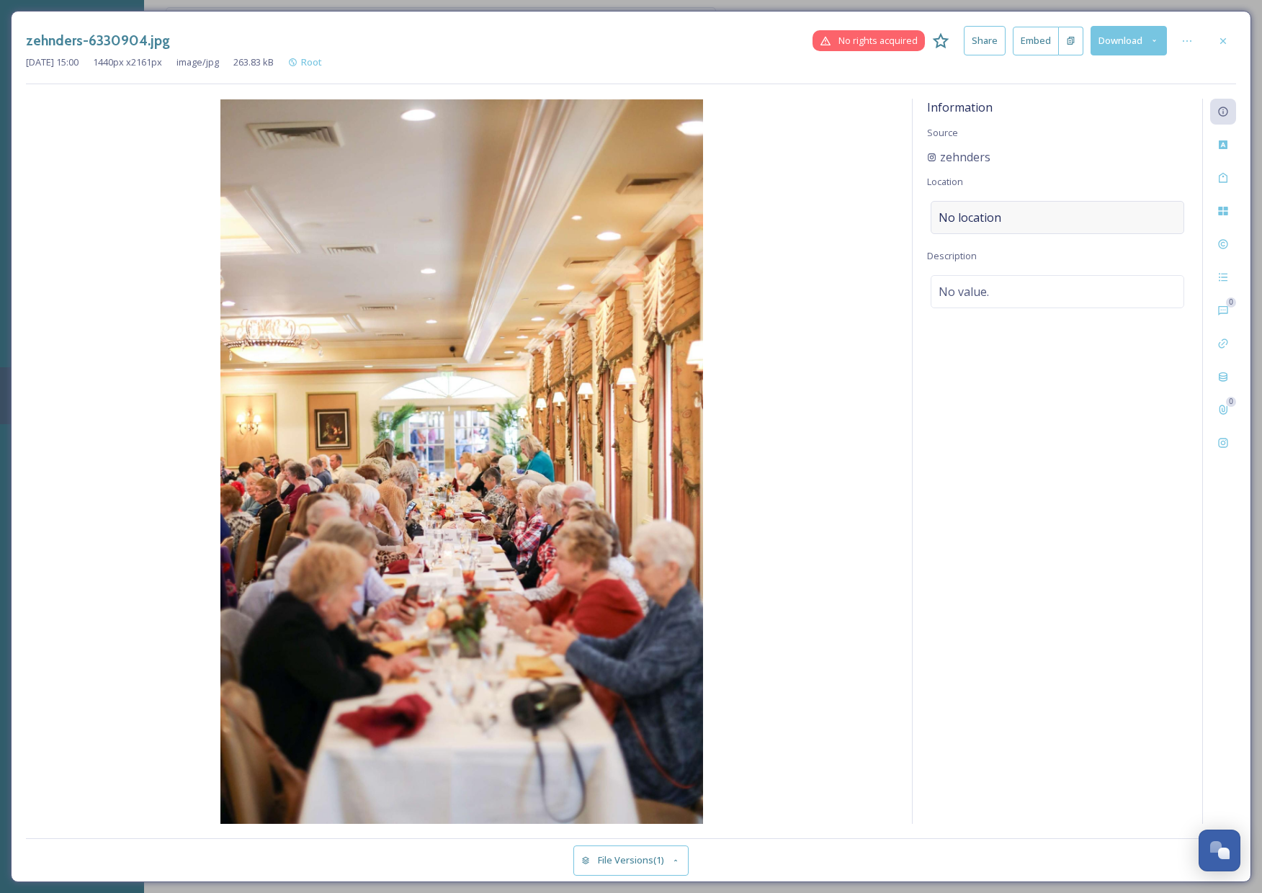
click at [1026, 218] on div "No location" at bounding box center [1058, 217] width 254 height 33
click at [981, 223] on input at bounding box center [1057, 218] width 252 height 32
type input "zehnders of frankenmuth"
click at [1019, 249] on span "[PERSON_NAME] of Frankenmuth" at bounding box center [1010, 253] width 143 height 13
click at [1225, 37] on icon at bounding box center [1223, 41] width 12 height 12
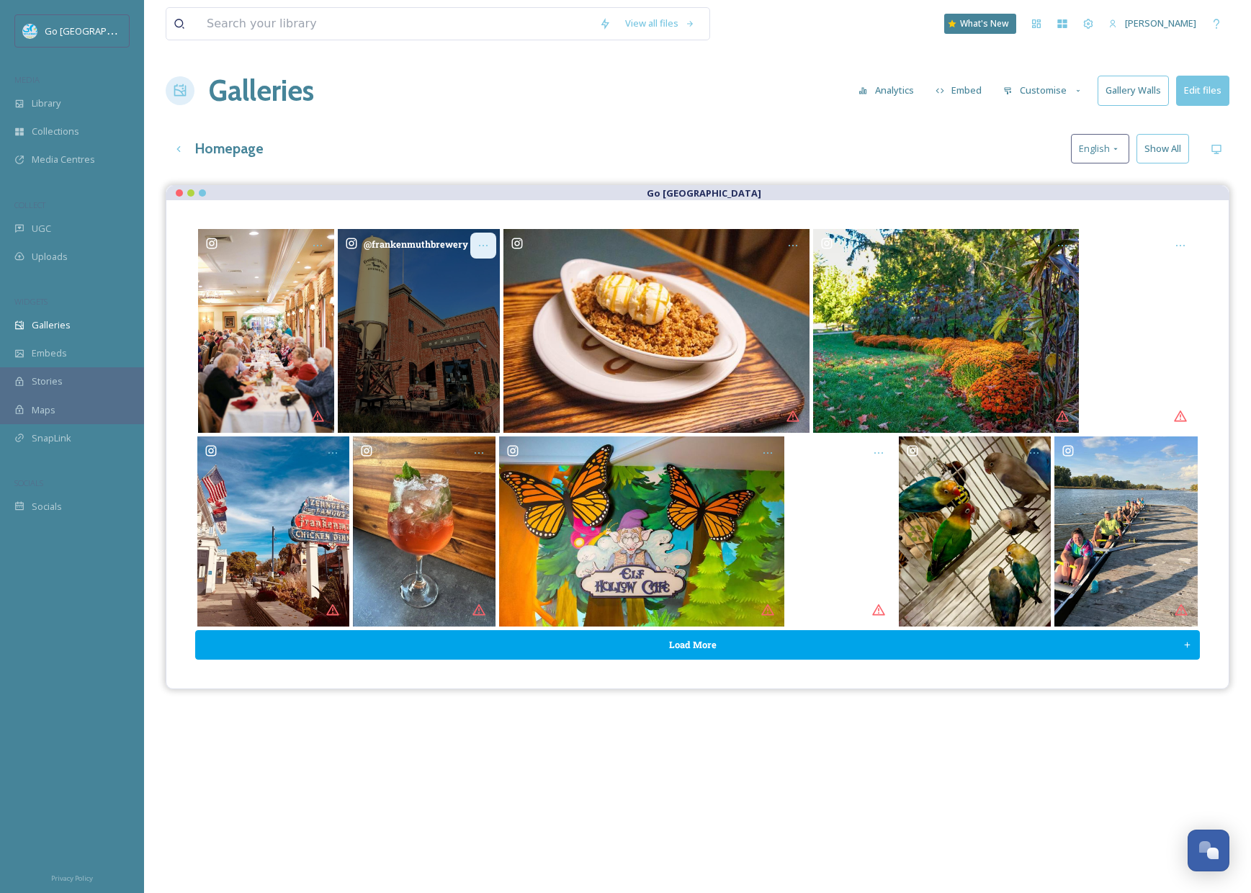
click at [489, 242] on div "Opens media popup. Media description: frankenmuthbrewery-6331005.jpg." at bounding box center [483, 246] width 26 height 26
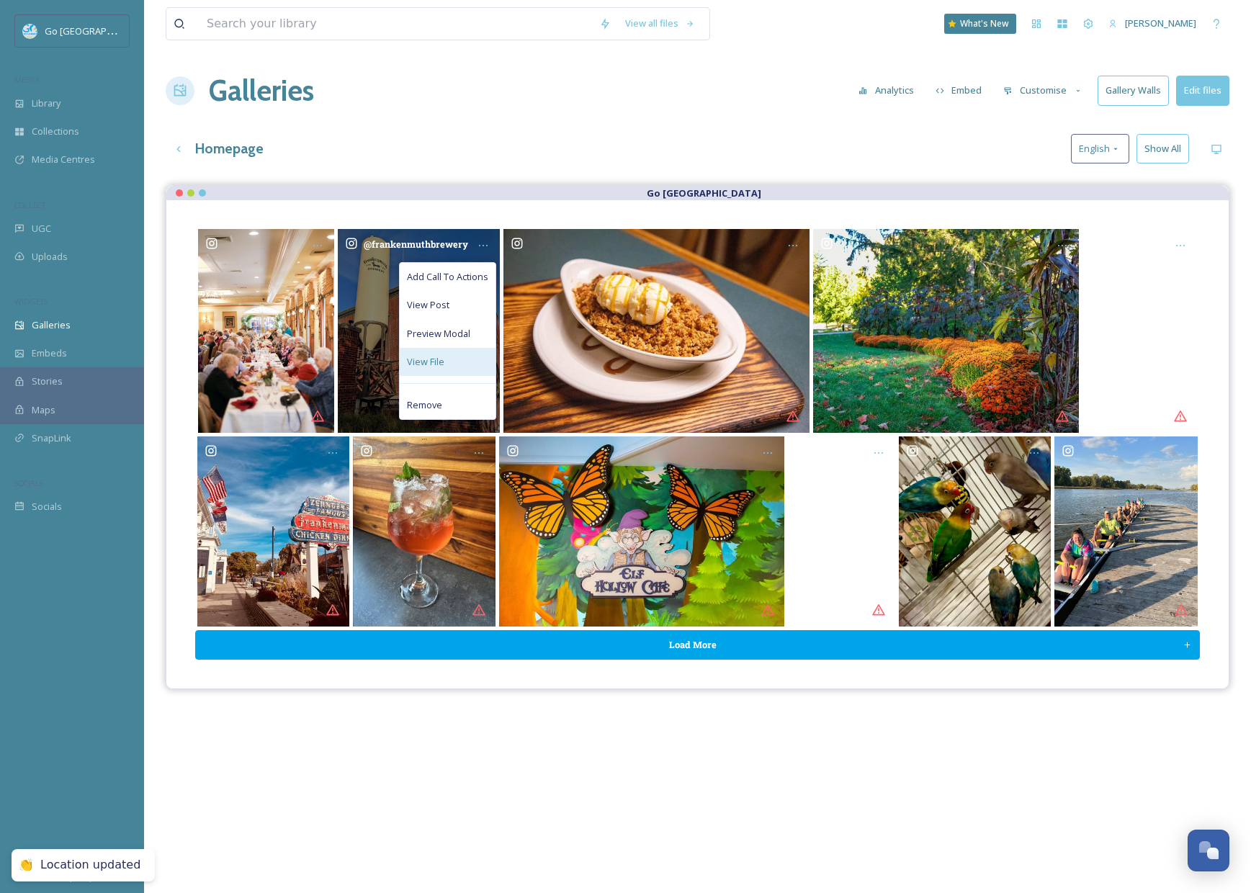
click at [472, 363] on div "View File" at bounding box center [448, 362] width 96 height 28
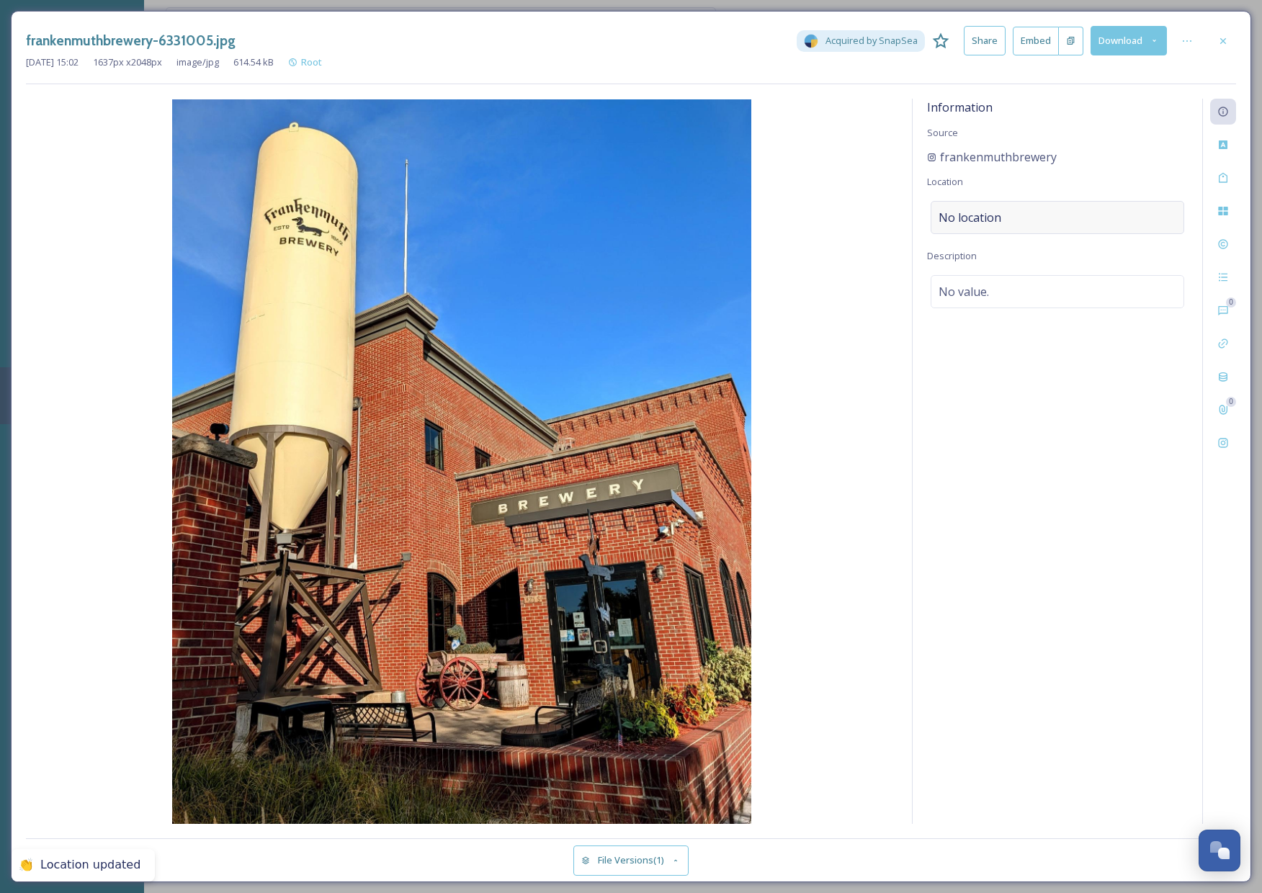
click at [998, 218] on span "No location" at bounding box center [969, 217] width 63 height 17
click at [1038, 224] on input at bounding box center [1057, 218] width 252 height 32
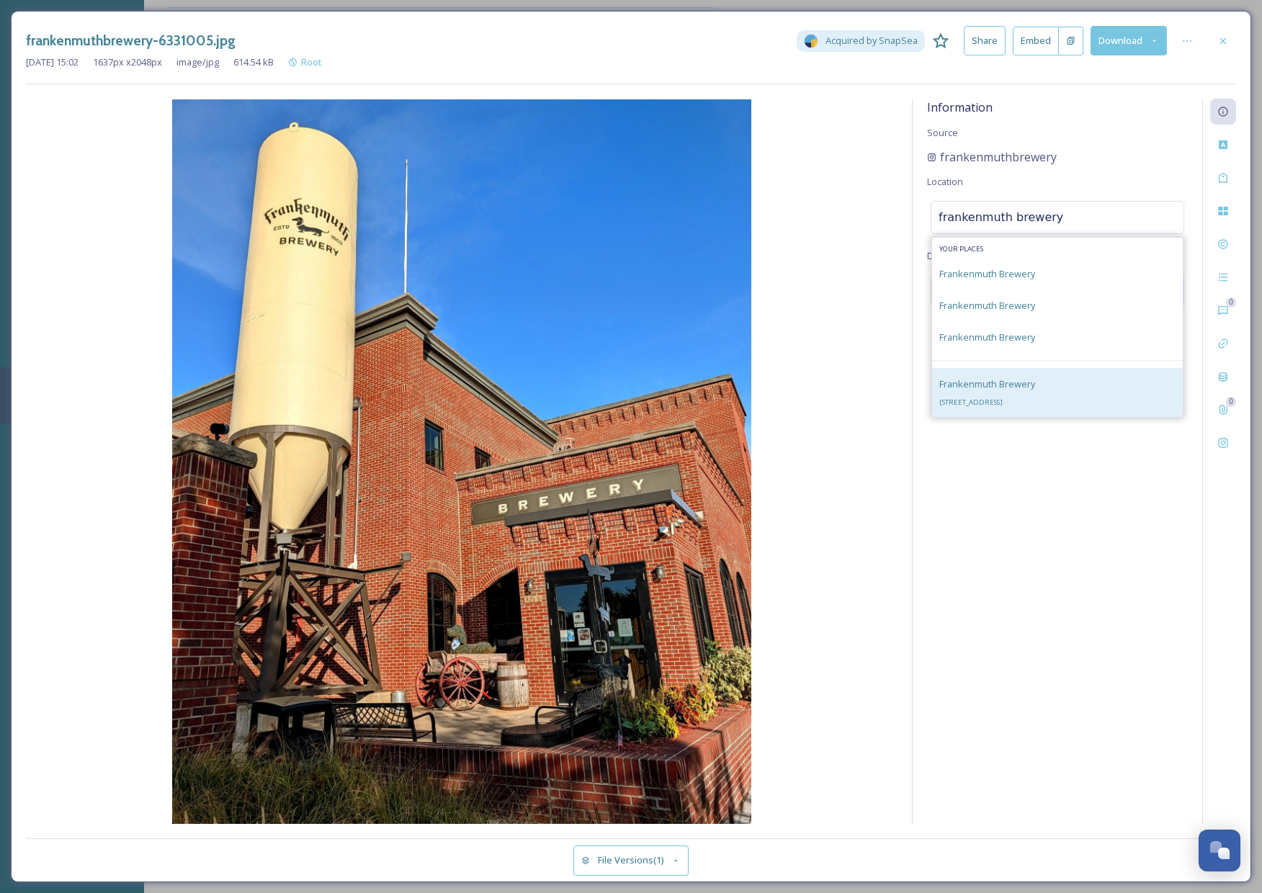
type input "frankenmuth brewery"
click at [1035, 383] on div "Frankenmuth Brewery [STREET_ADDRESS]" at bounding box center [987, 392] width 96 height 35
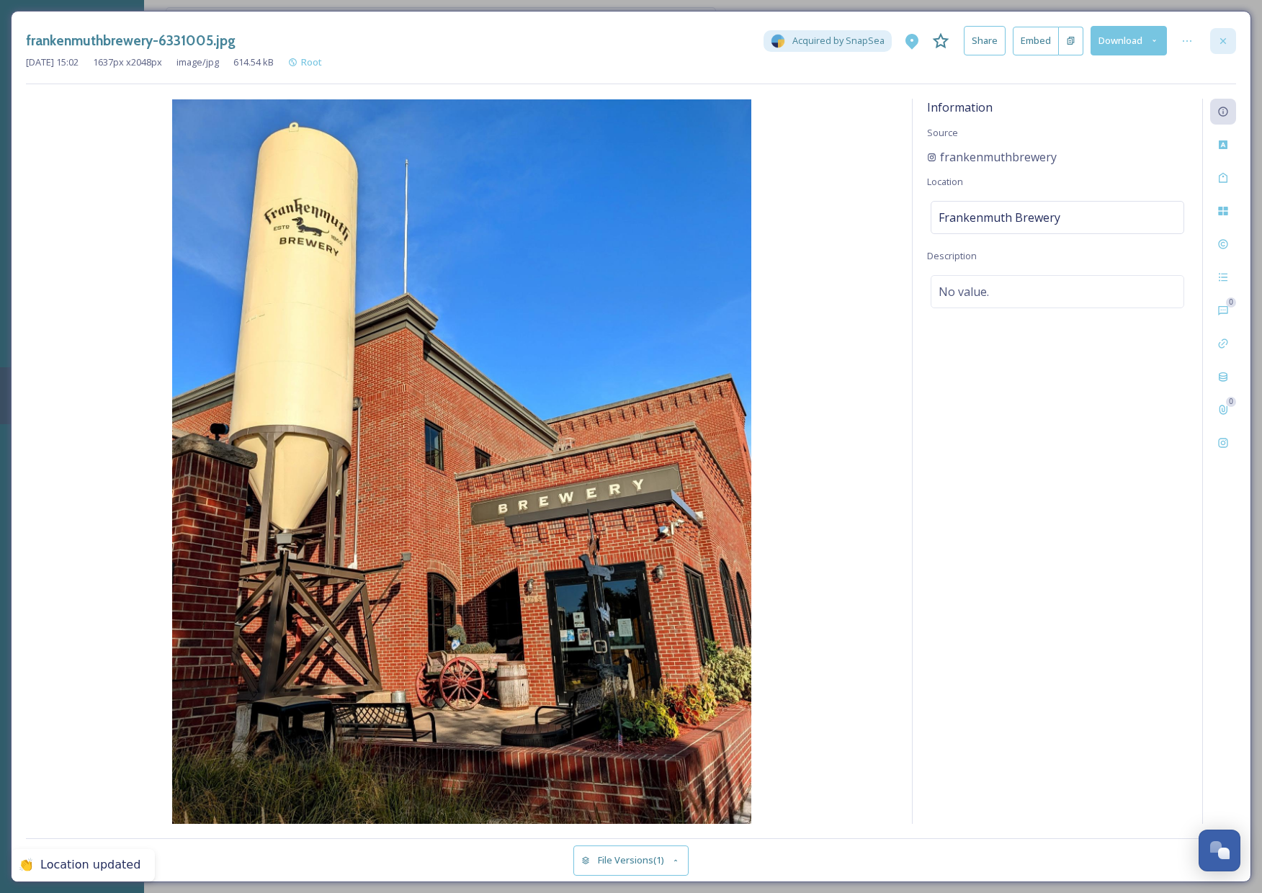
click at [1227, 42] on icon at bounding box center [1223, 41] width 12 height 12
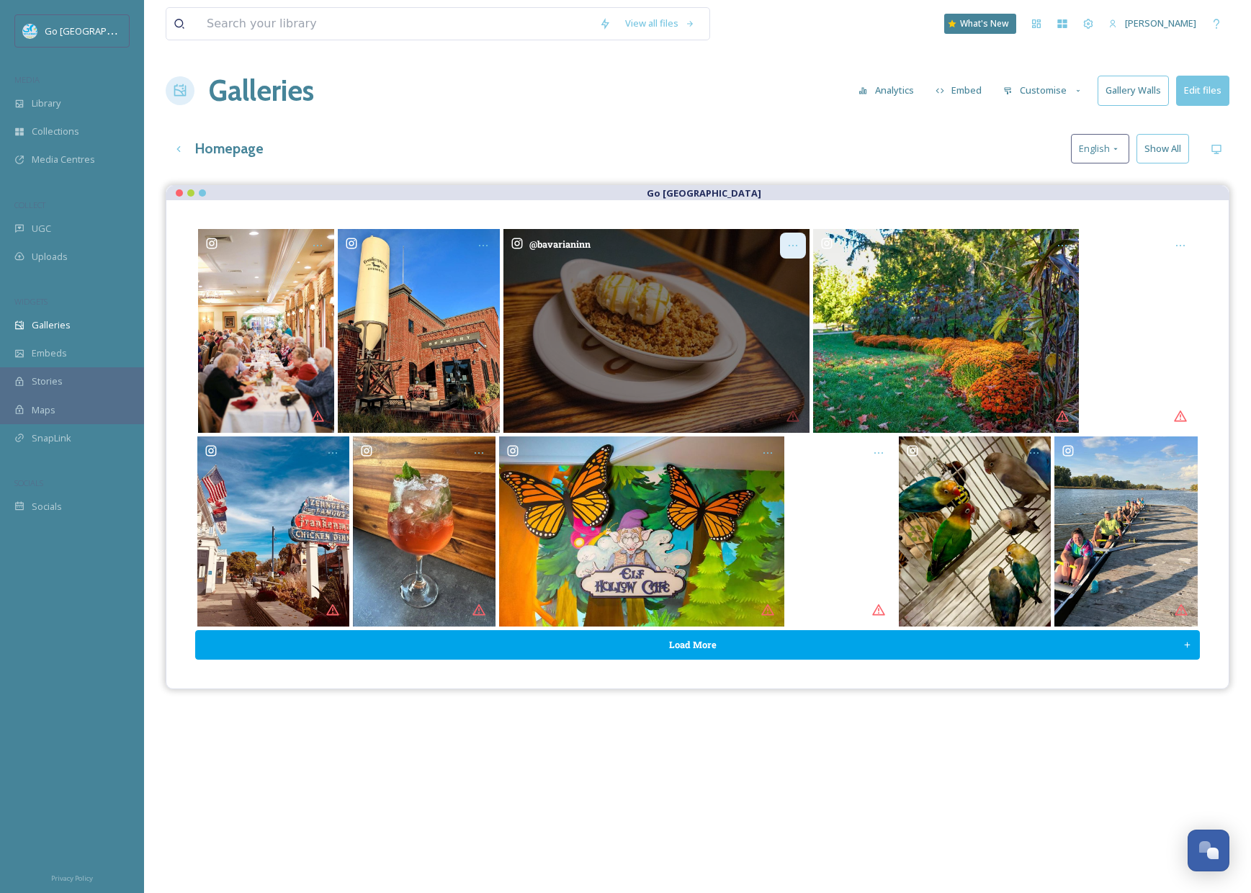
click at [795, 243] on icon "Opens media popup. Media description: bavarianinn-6330902.jpg." at bounding box center [793, 246] width 12 height 12
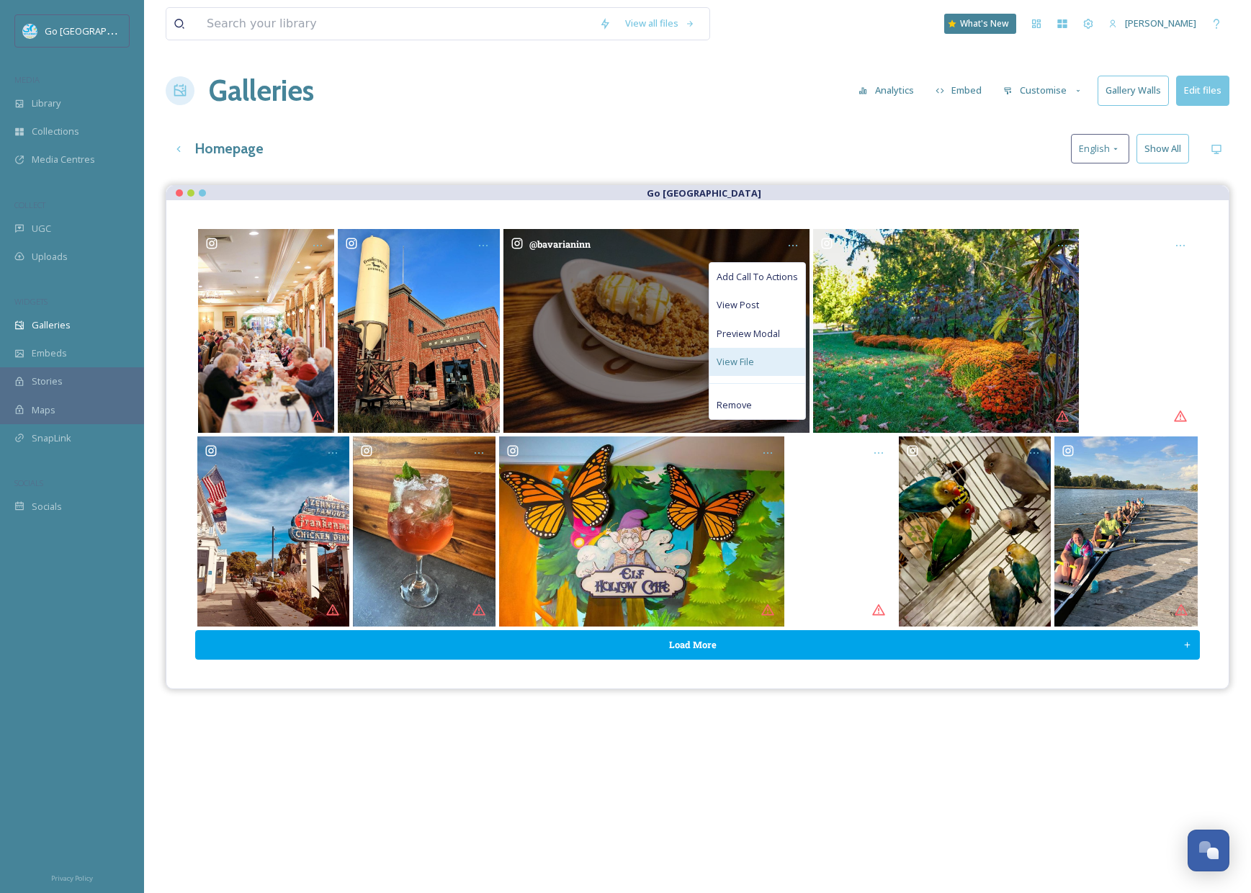
click at [761, 355] on div "View File" at bounding box center [757, 362] width 96 height 28
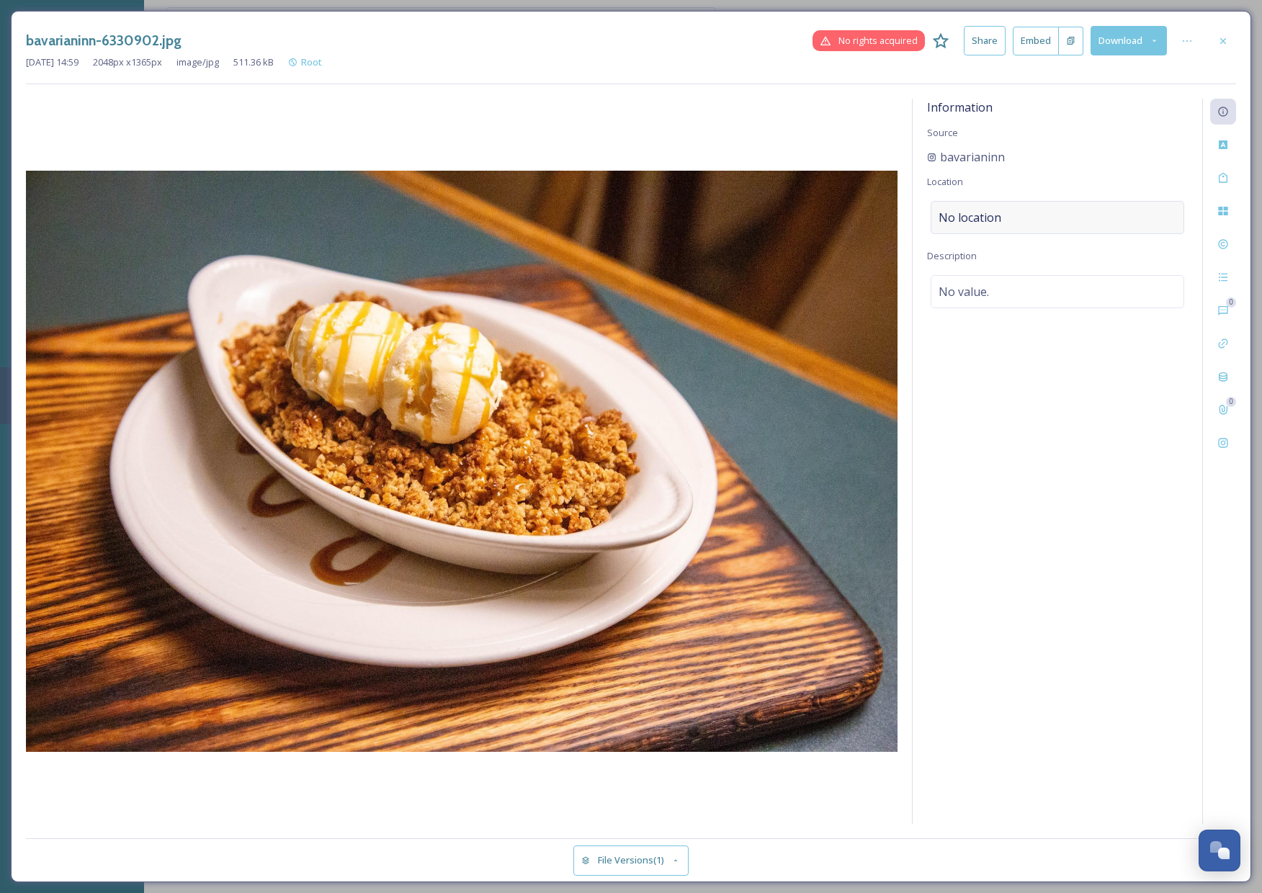
click at [962, 211] on span "No location" at bounding box center [969, 217] width 63 height 17
click at [992, 232] on div at bounding box center [1058, 217] width 254 height 33
click at [985, 219] on input at bounding box center [1057, 218] width 252 height 32
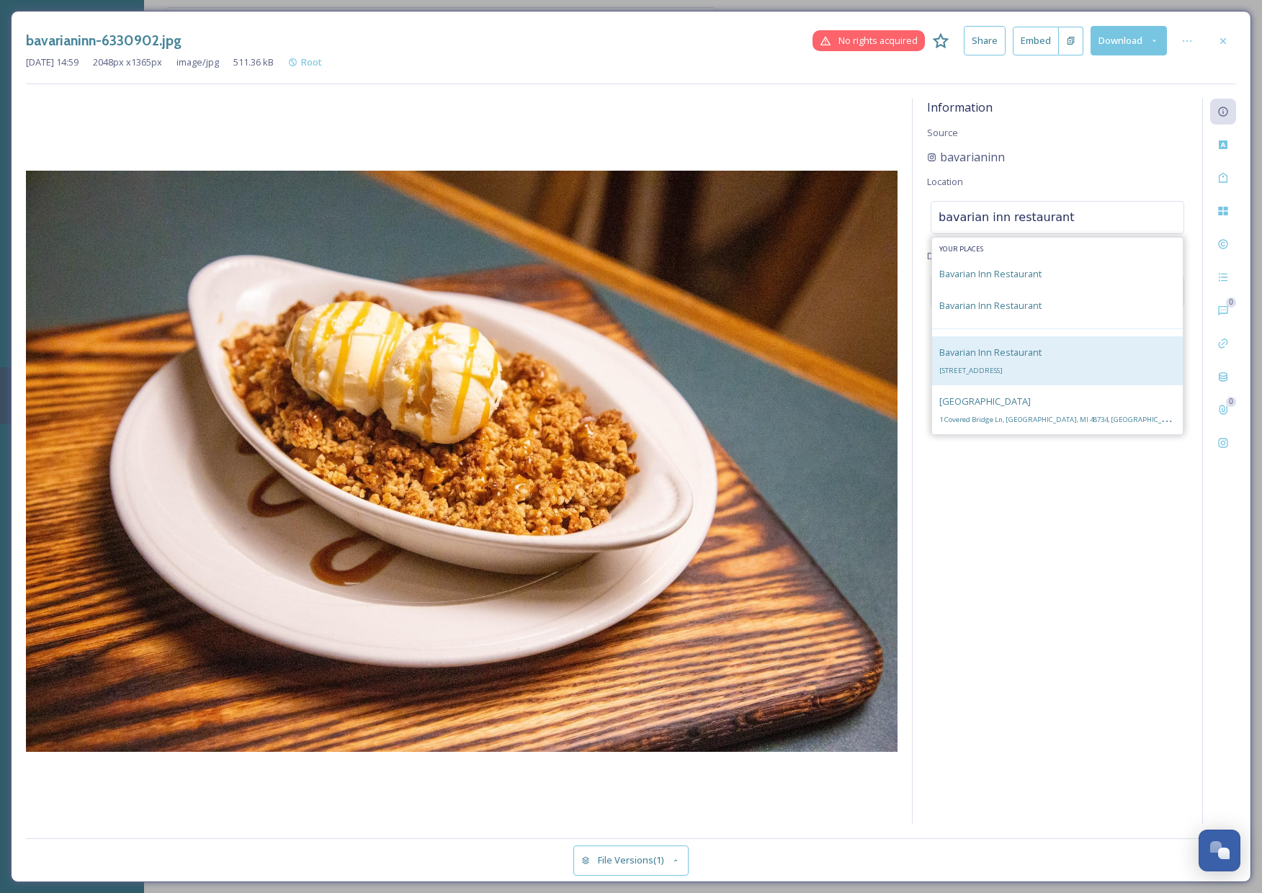
type input "bavarian inn restaurant"
click at [1041, 362] on div "[GEOGRAPHIC_DATA] [STREET_ADDRESS]" at bounding box center [990, 361] width 102 height 35
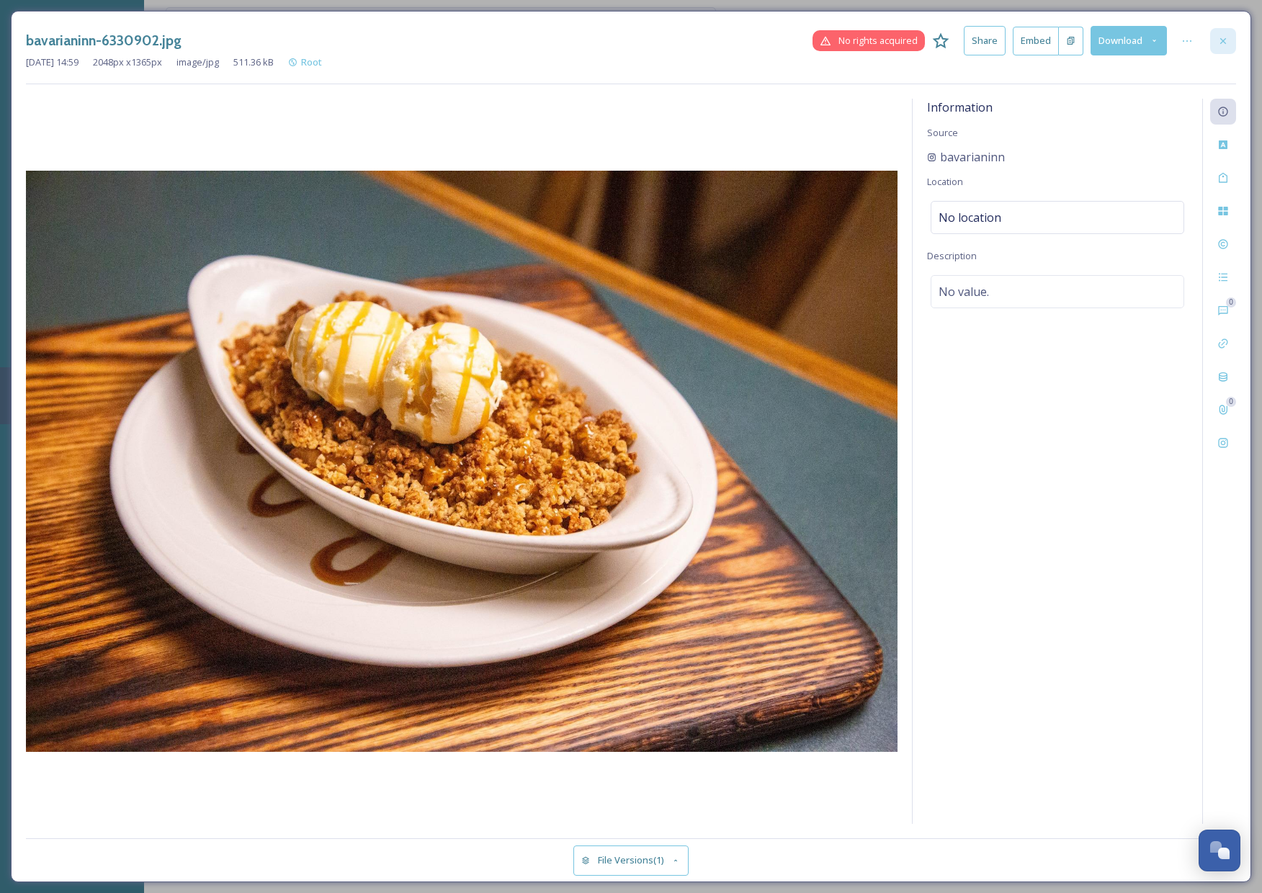
click at [1222, 44] on icon at bounding box center [1223, 41] width 12 height 12
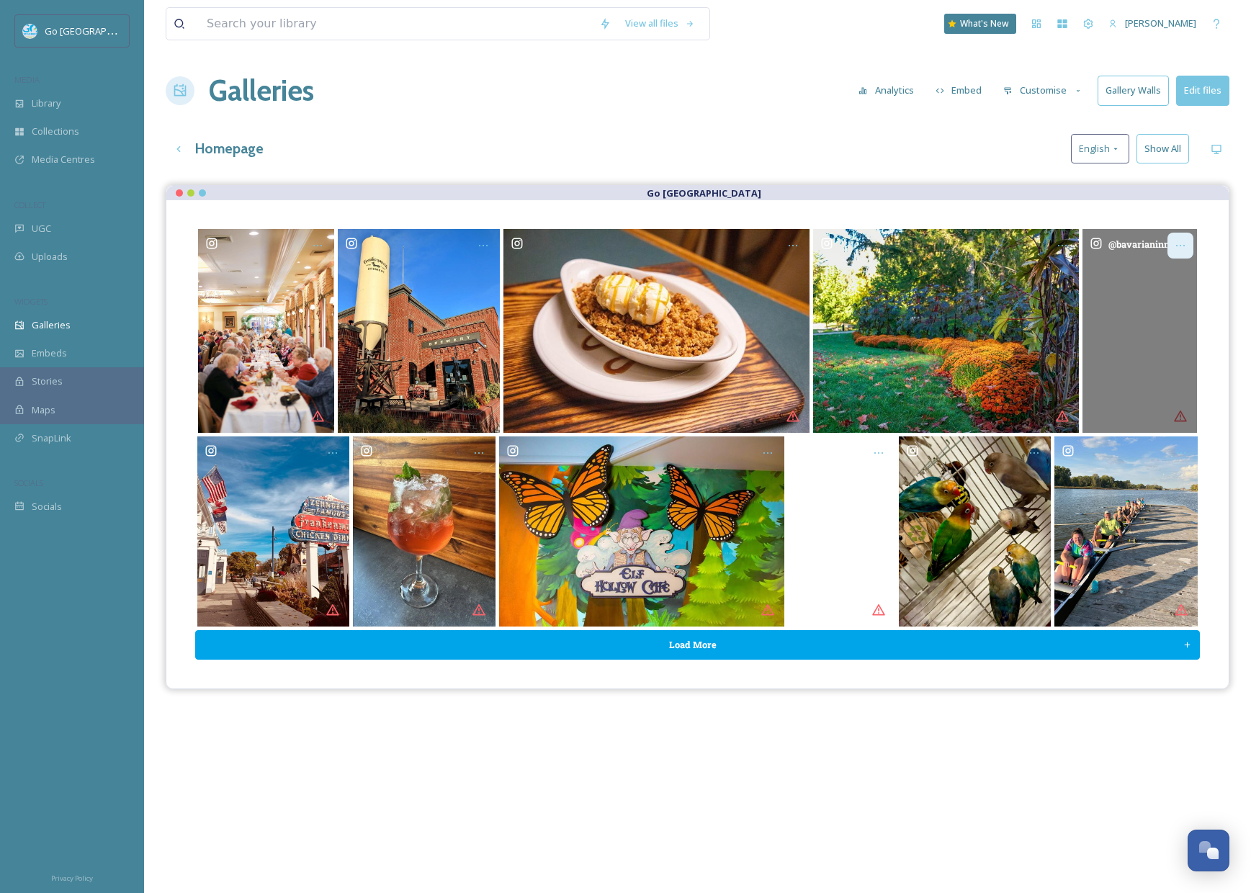
click at [1181, 248] on icon "Opens media popup. Media description: bavarianinn-6321843.mp4." at bounding box center [1181, 246] width 12 height 12
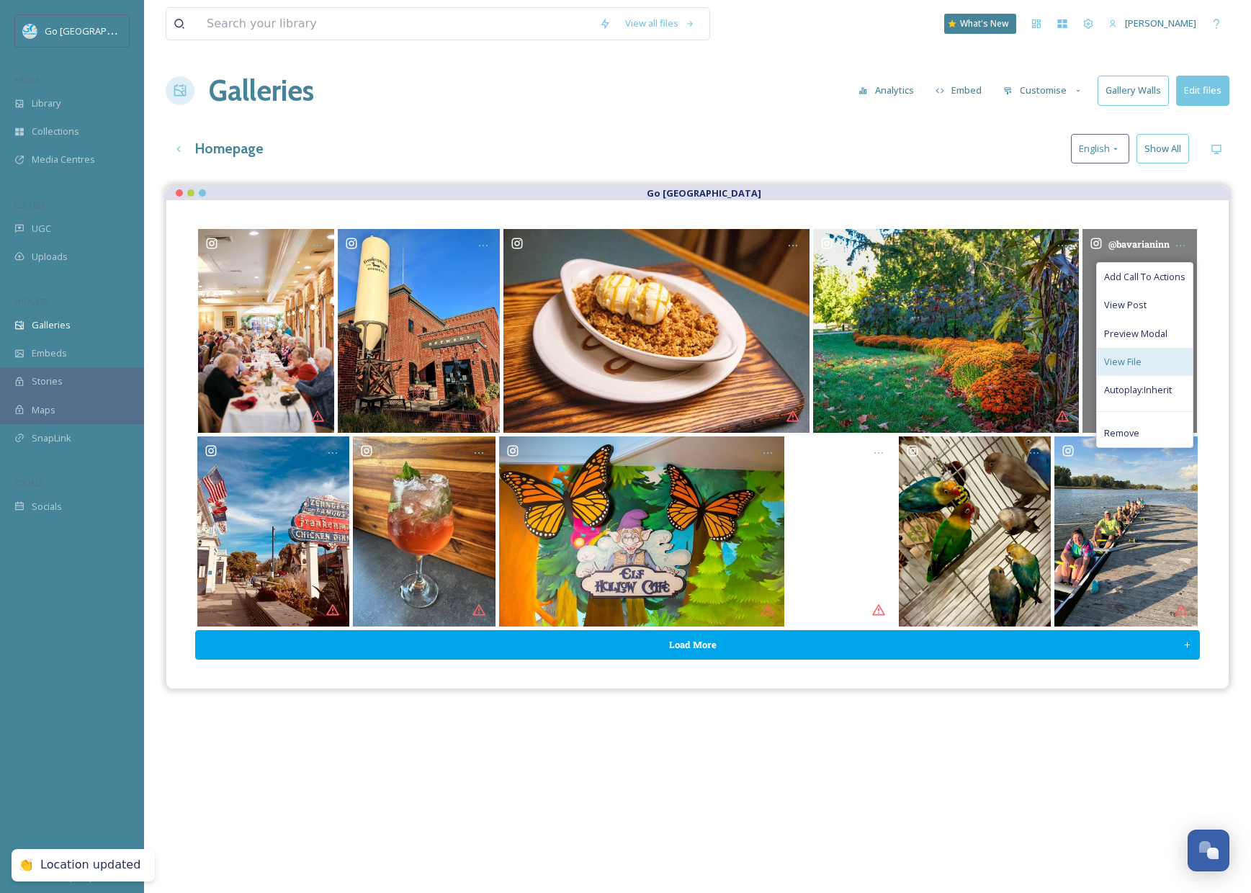
click at [1152, 364] on div "View File" at bounding box center [1145, 362] width 96 height 28
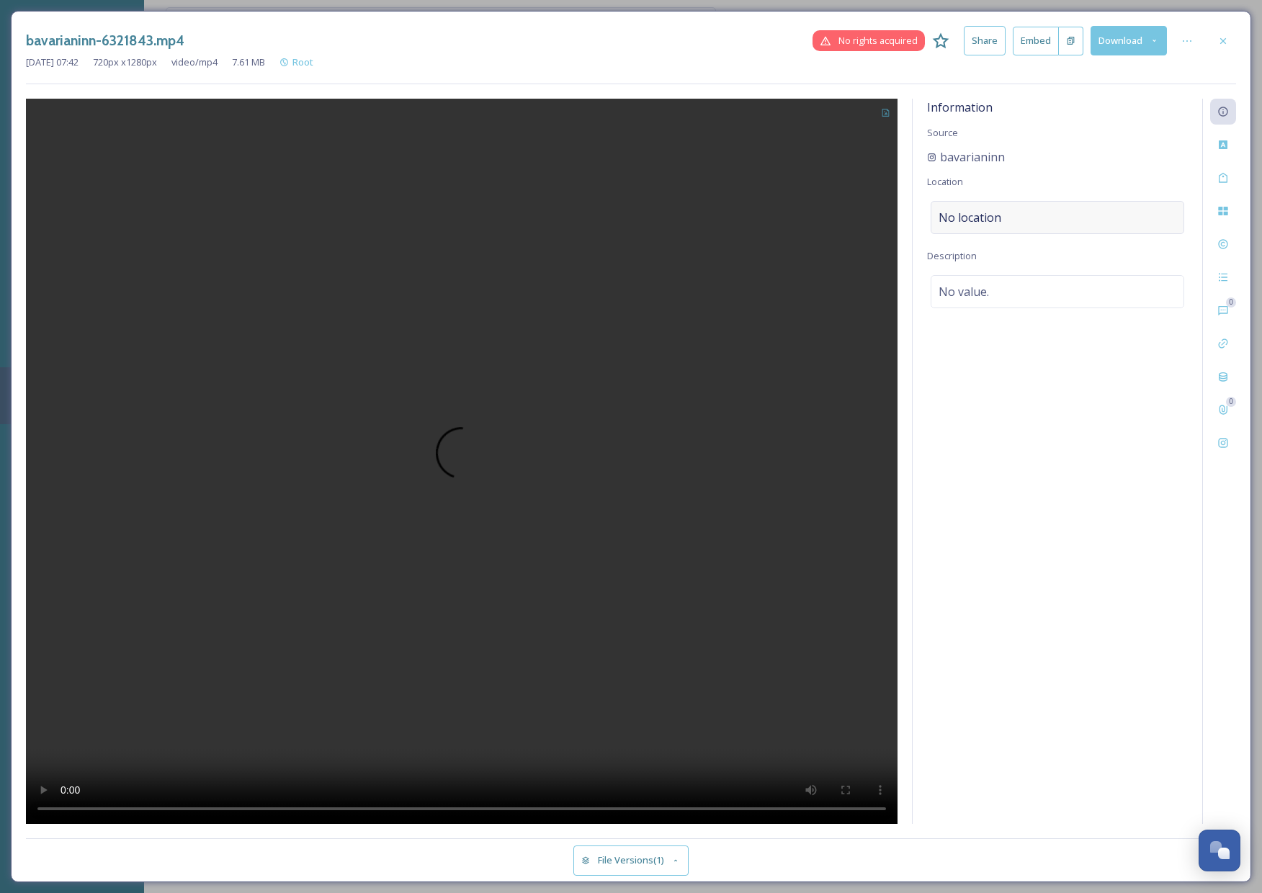
click at [1001, 221] on div "No location" at bounding box center [1058, 217] width 254 height 33
click at [999, 225] on input at bounding box center [1057, 218] width 252 height 32
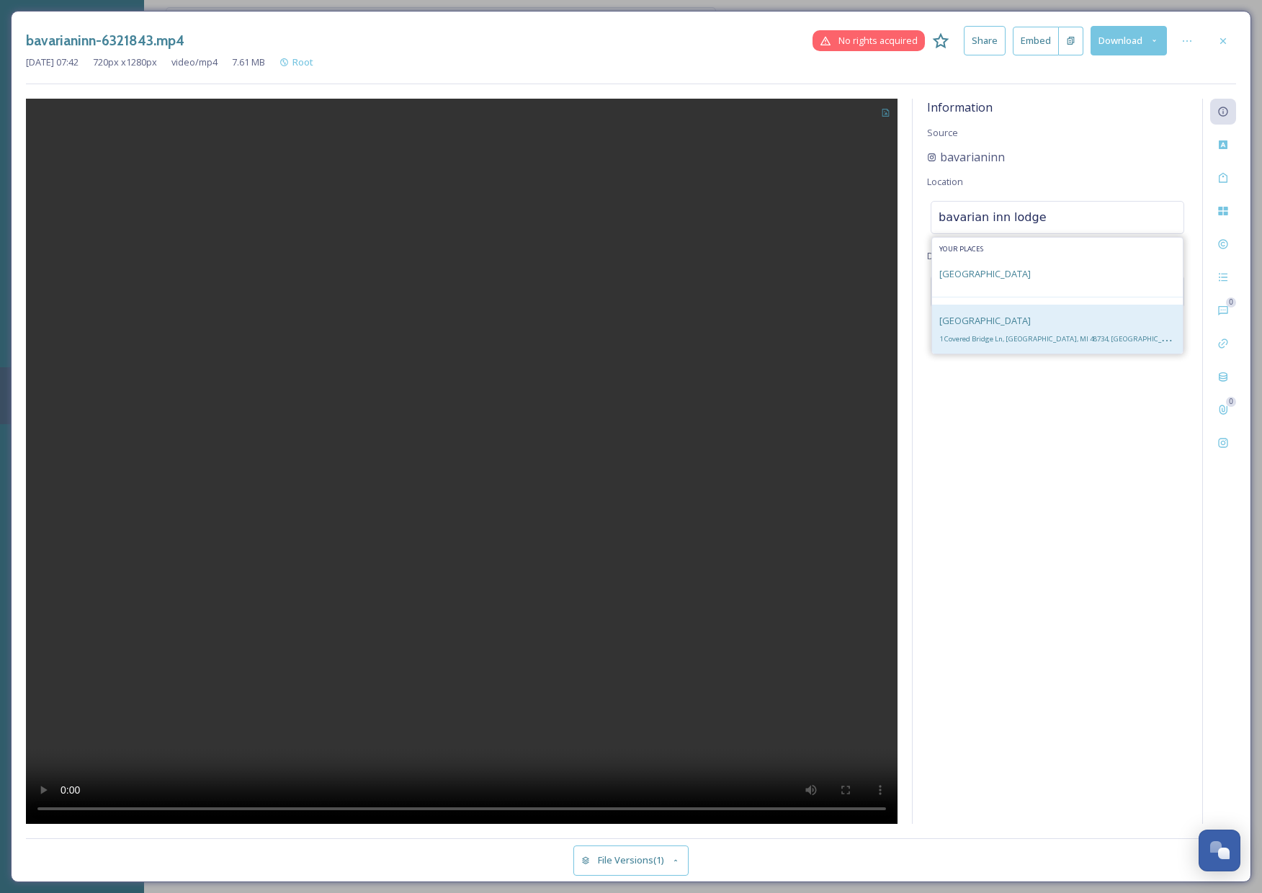
type input "bavarian inn lodge"
click at [973, 318] on span "[GEOGRAPHIC_DATA]" at bounding box center [984, 320] width 91 height 13
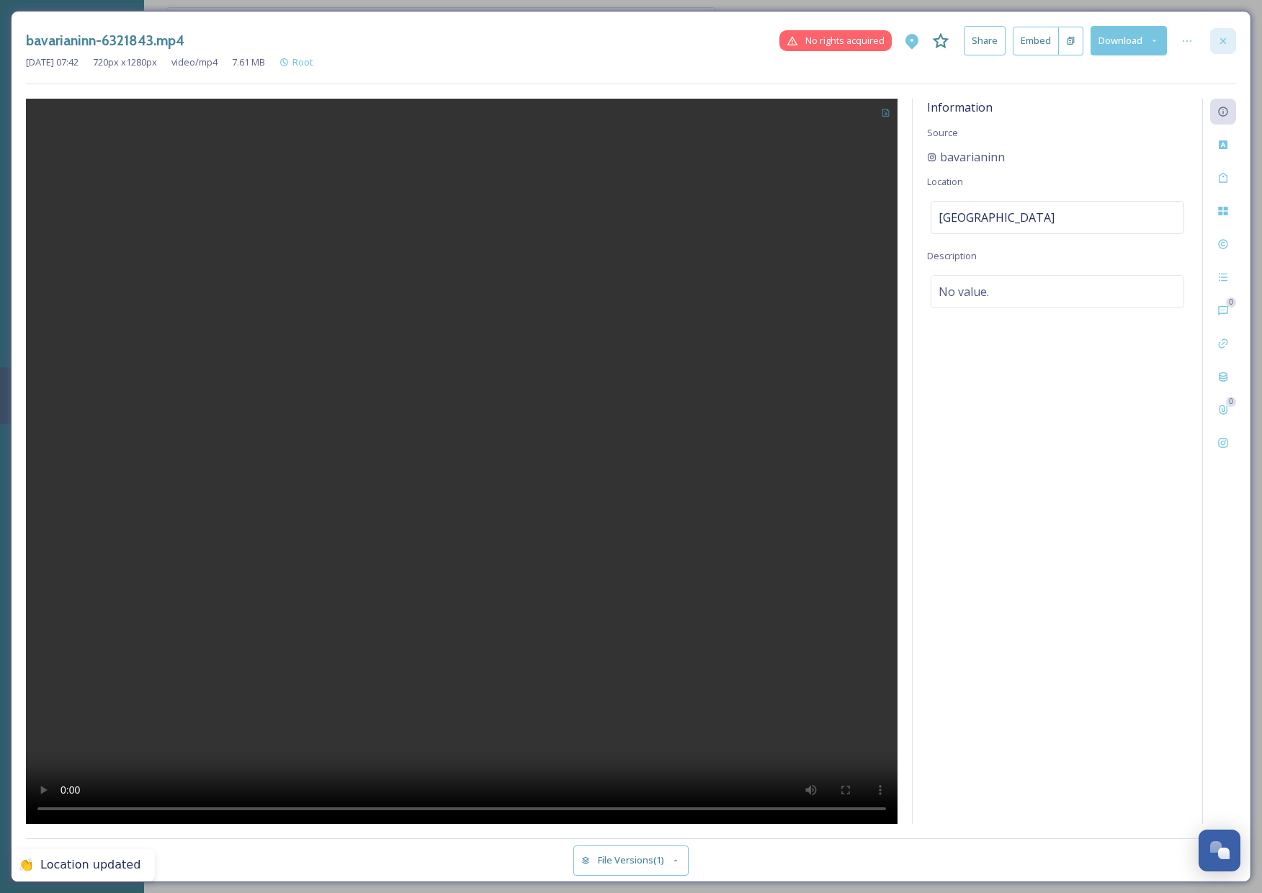
click at [1222, 42] on icon at bounding box center [1223, 41] width 12 height 12
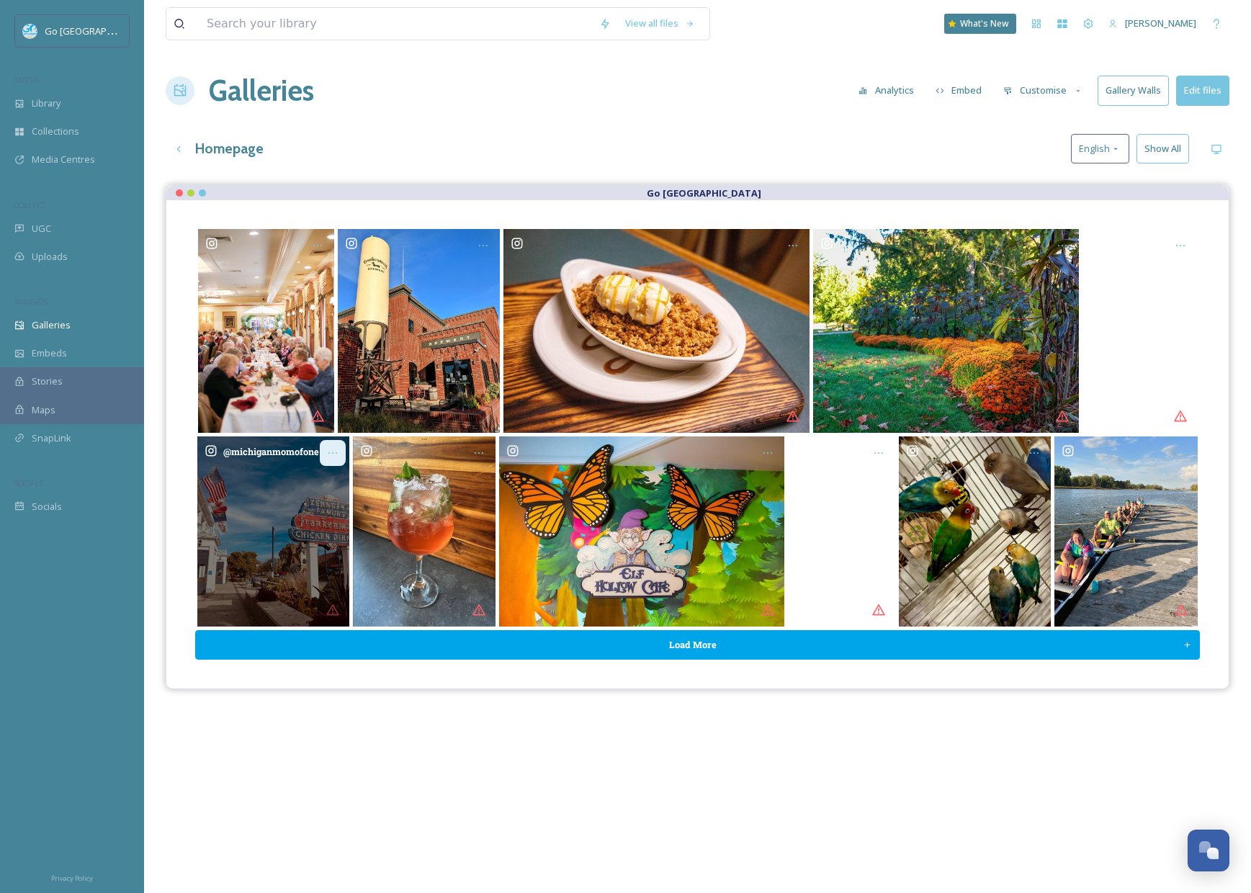
click at [330, 444] on div "Opens media popup. Media description: michiganmomofone-6325777.jpg." at bounding box center [333, 453] width 26 height 26
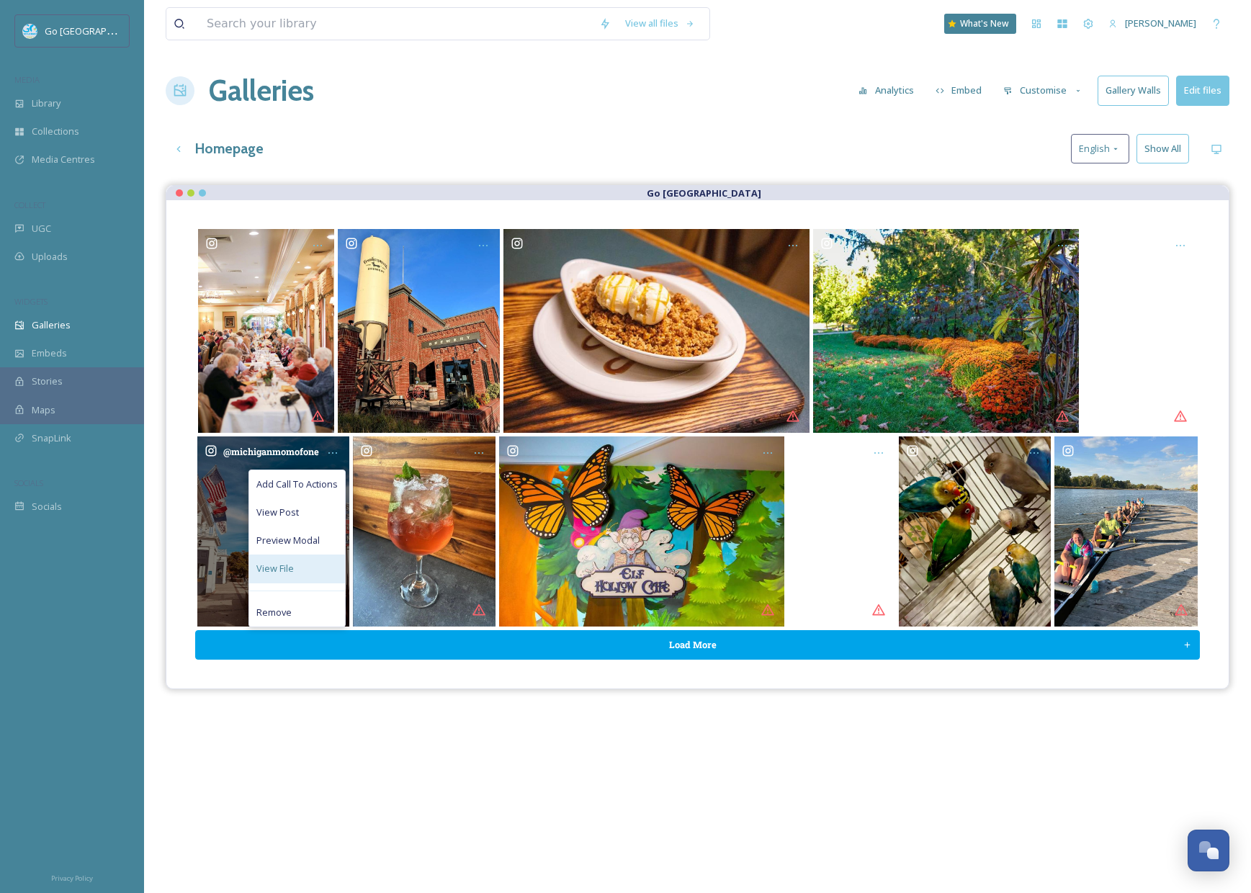
click at [308, 571] on div "View File" at bounding box center [297, 569] width 96 height 28
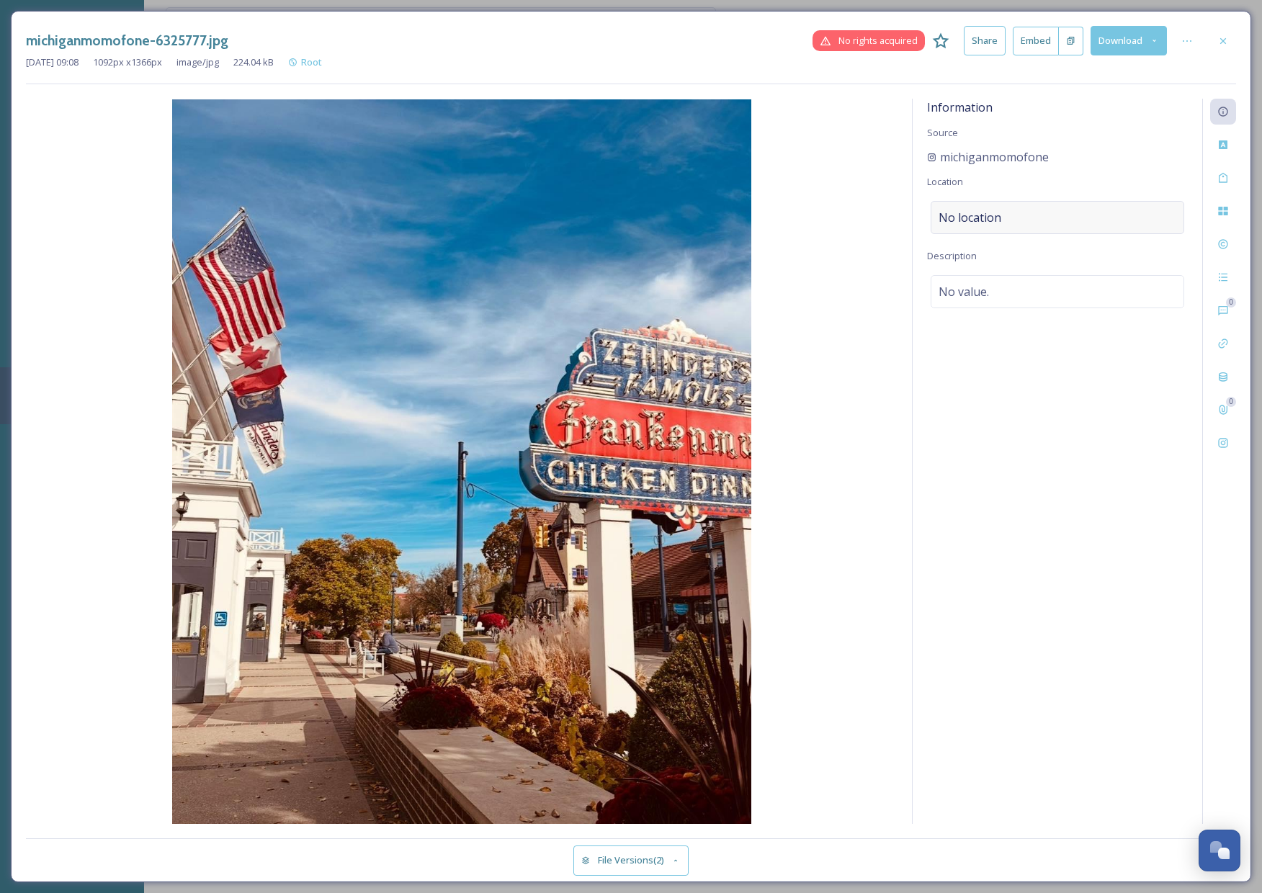
click at [998, 218] on span "No location" at bounding box center [969, 217] width 63 height 17
click at [978, 218] on input at bounding box center [1057, 218] width 252 height 32
type input "zehnders of frankenmuth"
click at [1054, 248] on div "[PERSON_NAME] of Frankenmuth [STREET_ADDRESS]" at bounding box center [1010, 262] width 143 height 35
click at [1214, 37] on div at bounding box center [1223, 41] width 26 height 26
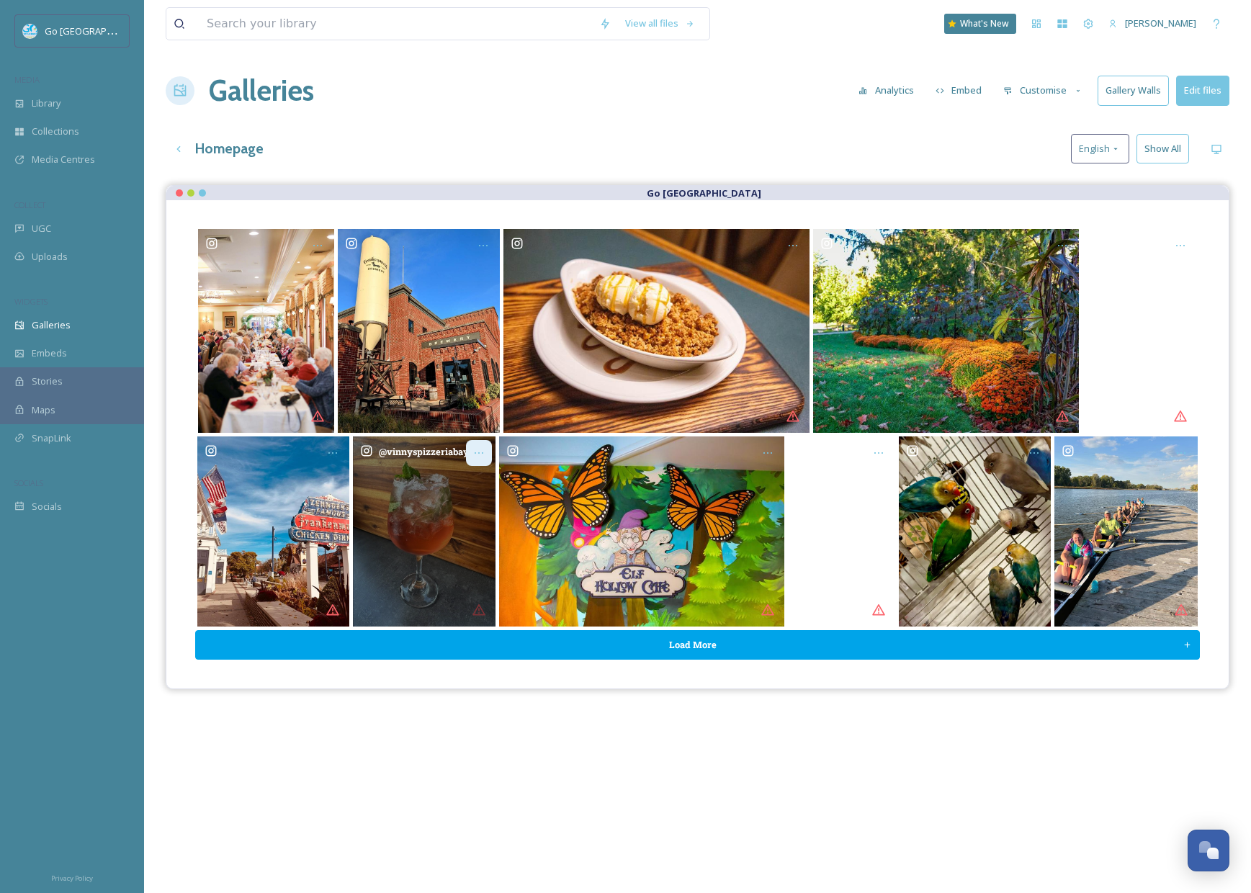
click at [481, 452] on icon "Opens media popup. Media description: vinnyspizzeriabaycity-6321864.jpg." at bounding box center [479, 453] width 12 height 12
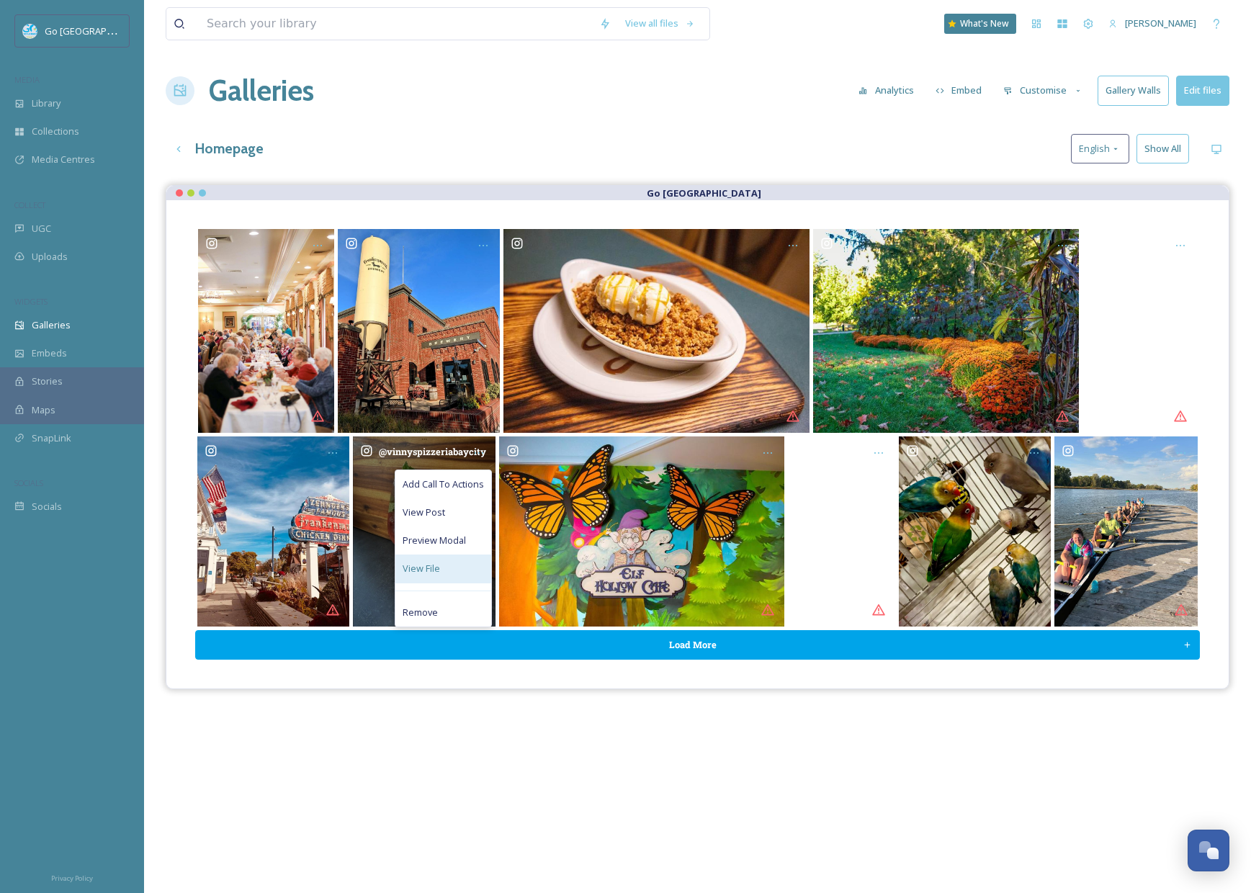
click at [429, 570] on span "View File" at bounding box center [421, 569] width 37 height 14
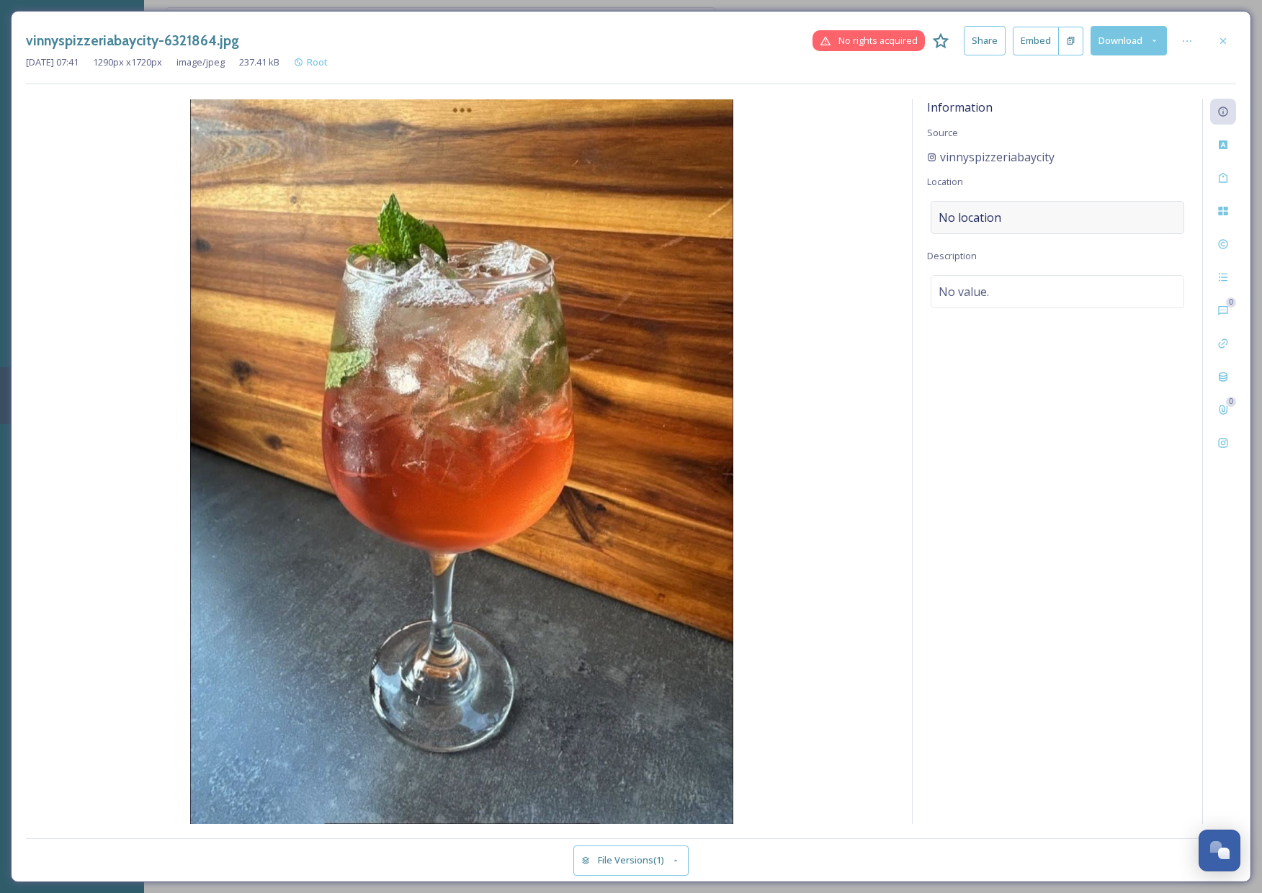
click at [1003, 205] on div "No location" at bounding box center [1058, 217] width 254 height 33
click at [990, 233] on div "Information Source vinnyspizzeriabaycity Location Description No value." at bounding box center [1058, 461] width 290 height 725
click at [995, 219] on span "No location" at bounding box center [969, 217] width 63 height 17
click at [995, 219] on input at bounding box center [1057, 218] width 252 height 32
type input "[GEOGRAPHIC_DATA]"
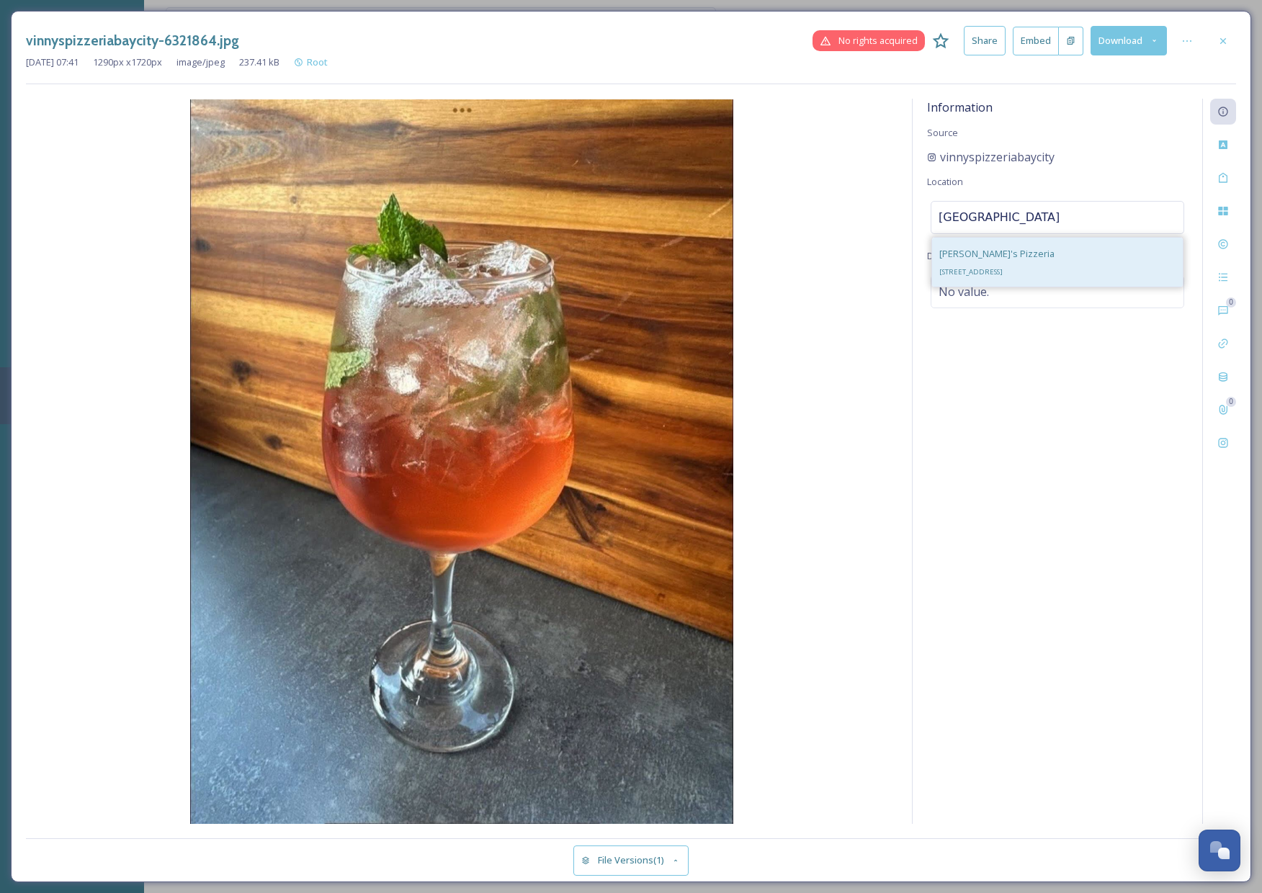
click at [1053, 263] on div "[PERSON_NAME]'s Pizzeria [STREET_ADDRESS]" at bounding box center [996, 262] width 115 height 35
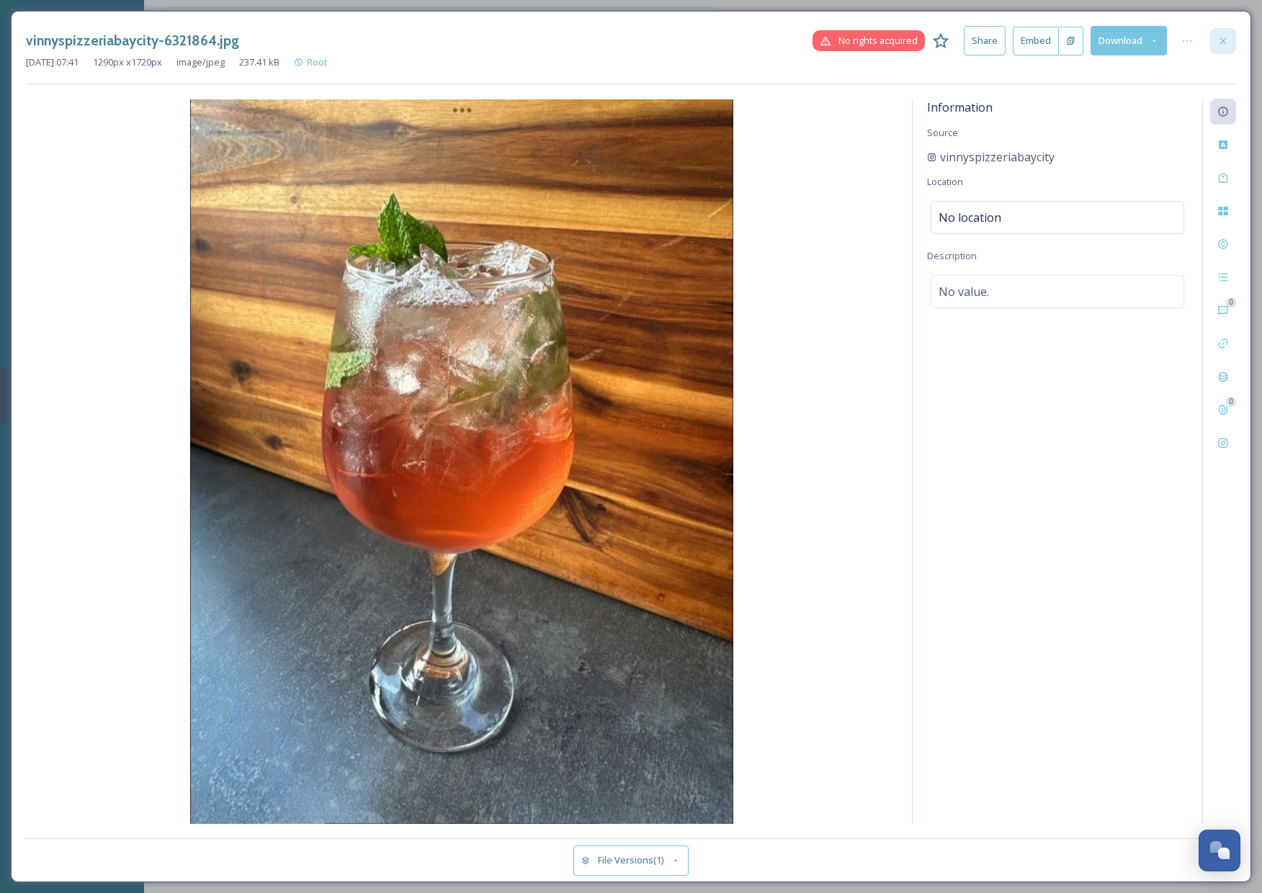
click at [1230, 30] on div at bounding box center [1223, 41] width 26 height 26
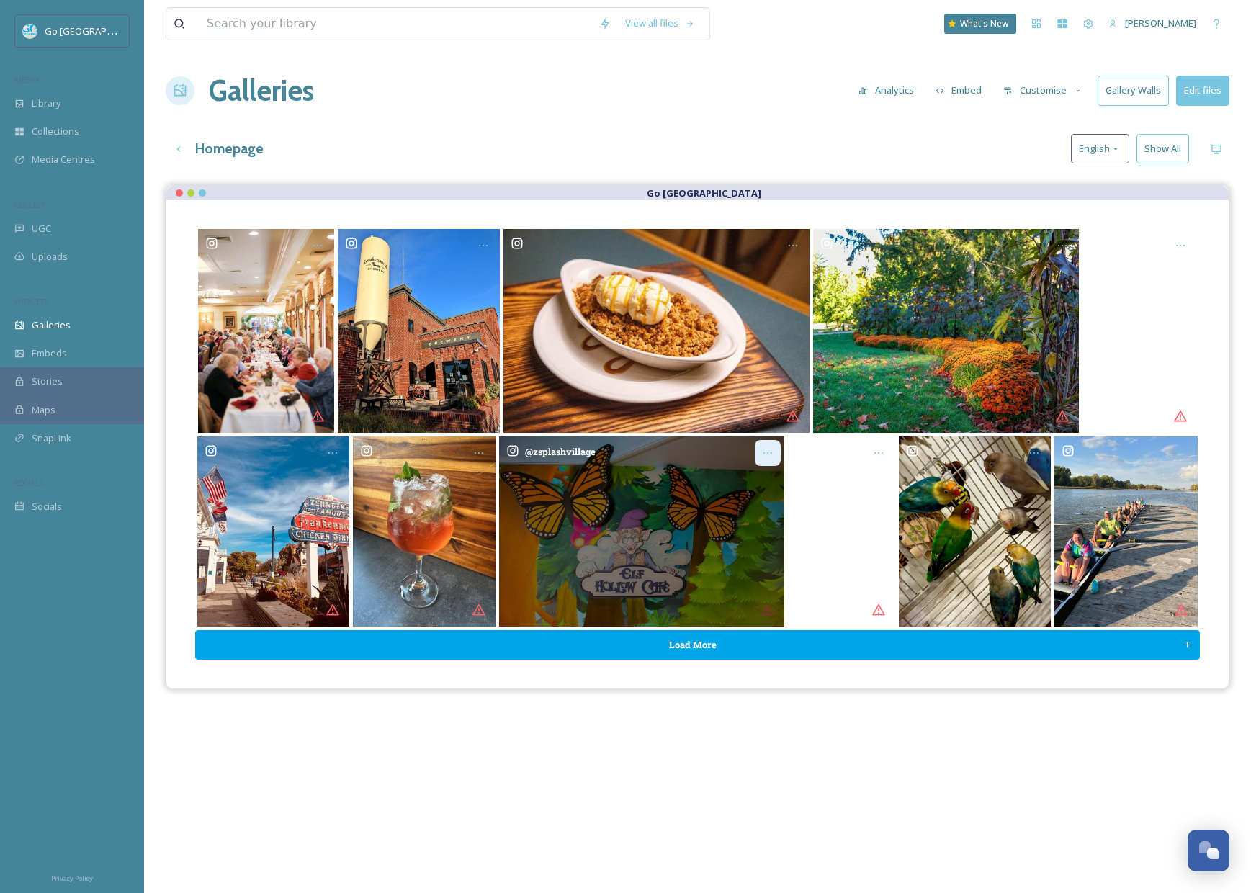
click at [772, 460] on div "Opens media popup. Media description: zsplashvillage-6321839.jpg." at bounding box center [768, 453] width 26 height 26
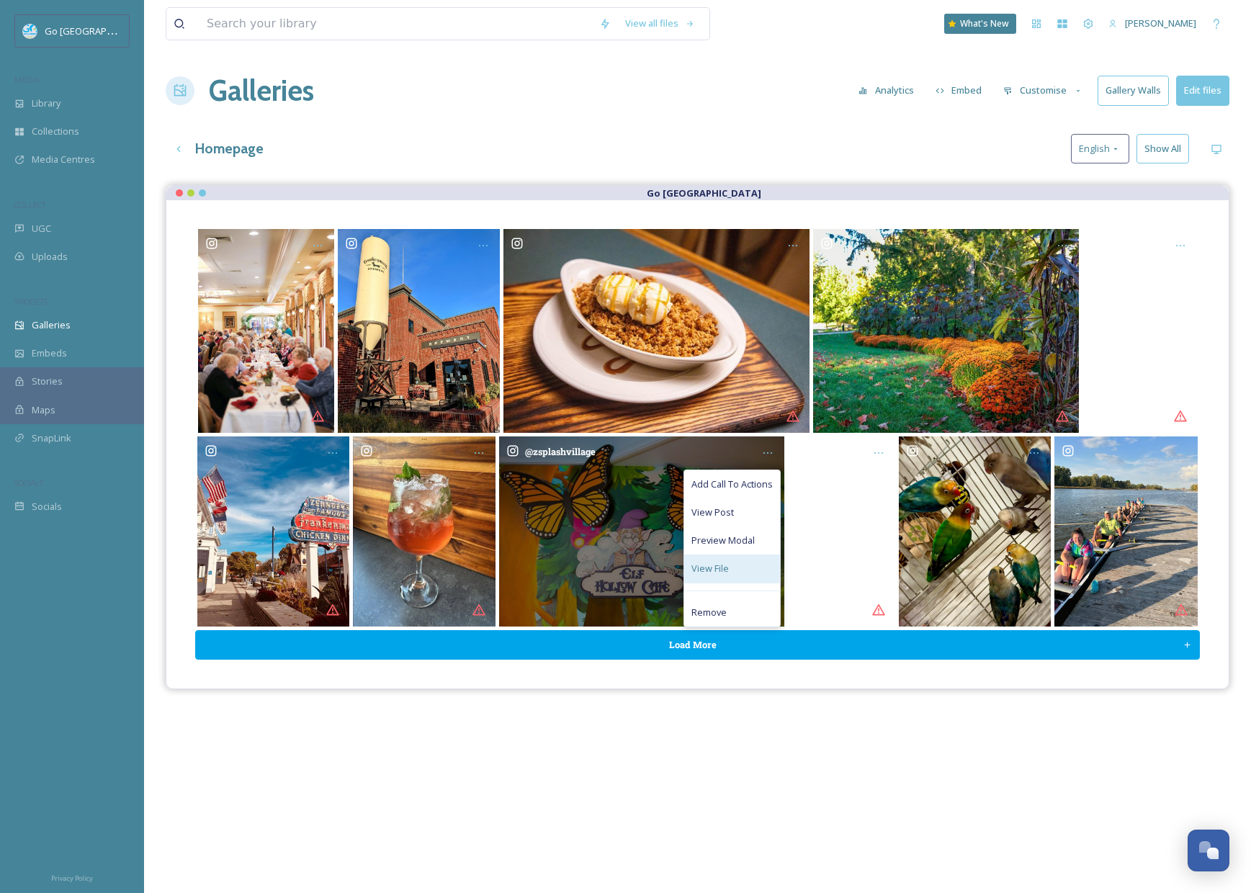
click at [730, 566] on div "View File" at bounding box center [732, 569] width 96 height 28
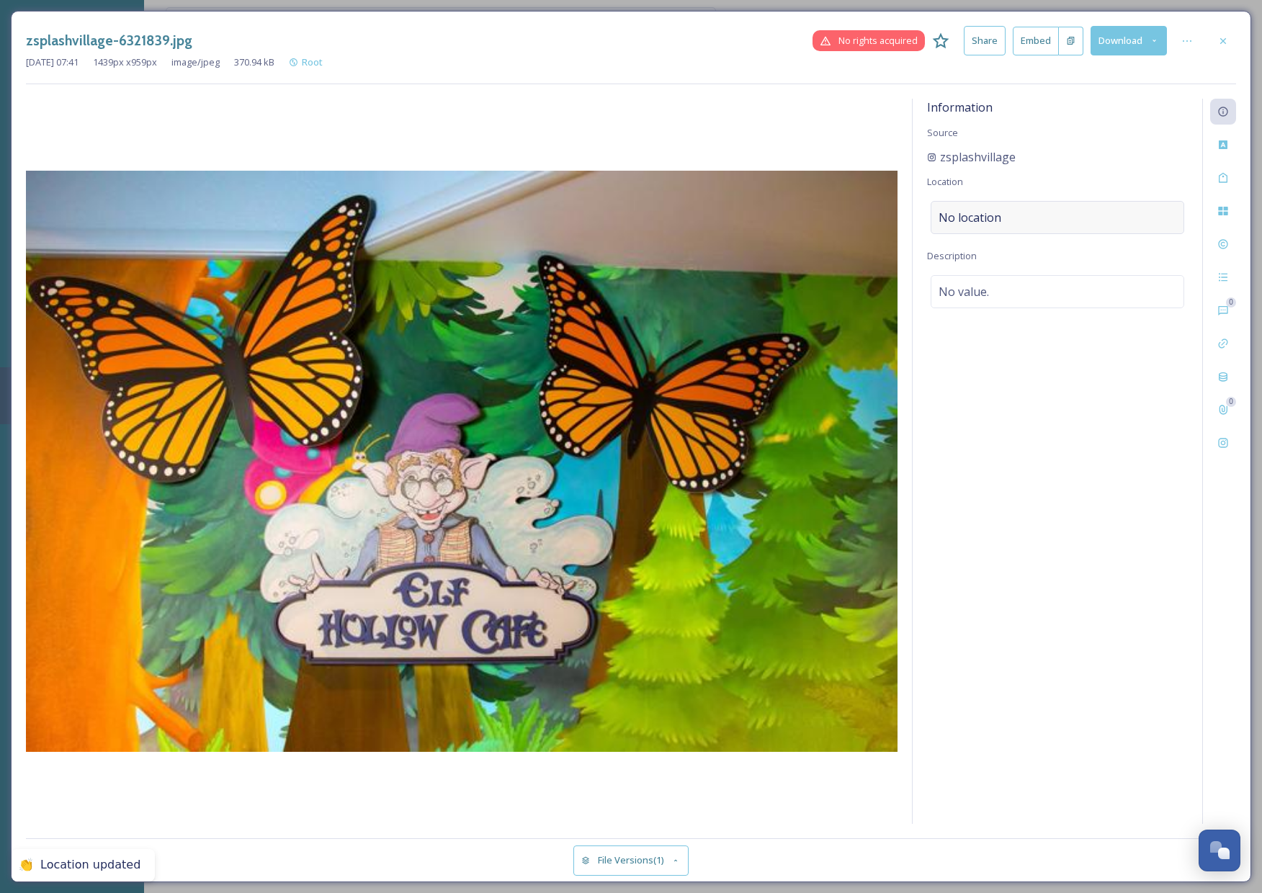
click at [1007, 207] on div "No location" at bounding box center [1058, 217] width 254 height 33
click at [1005, 233] on div "Information Source zsplashvillage Location Description No value." at bounding box center [1058, 461] width 290 height 725
click at [1005, 213] on div "No location" at bounding box center [1058, 217] width 254 height 33
click at [1032, 209] on input at bounding box center [1057, 218] width 252 height 32
type input "zehnders splash village"
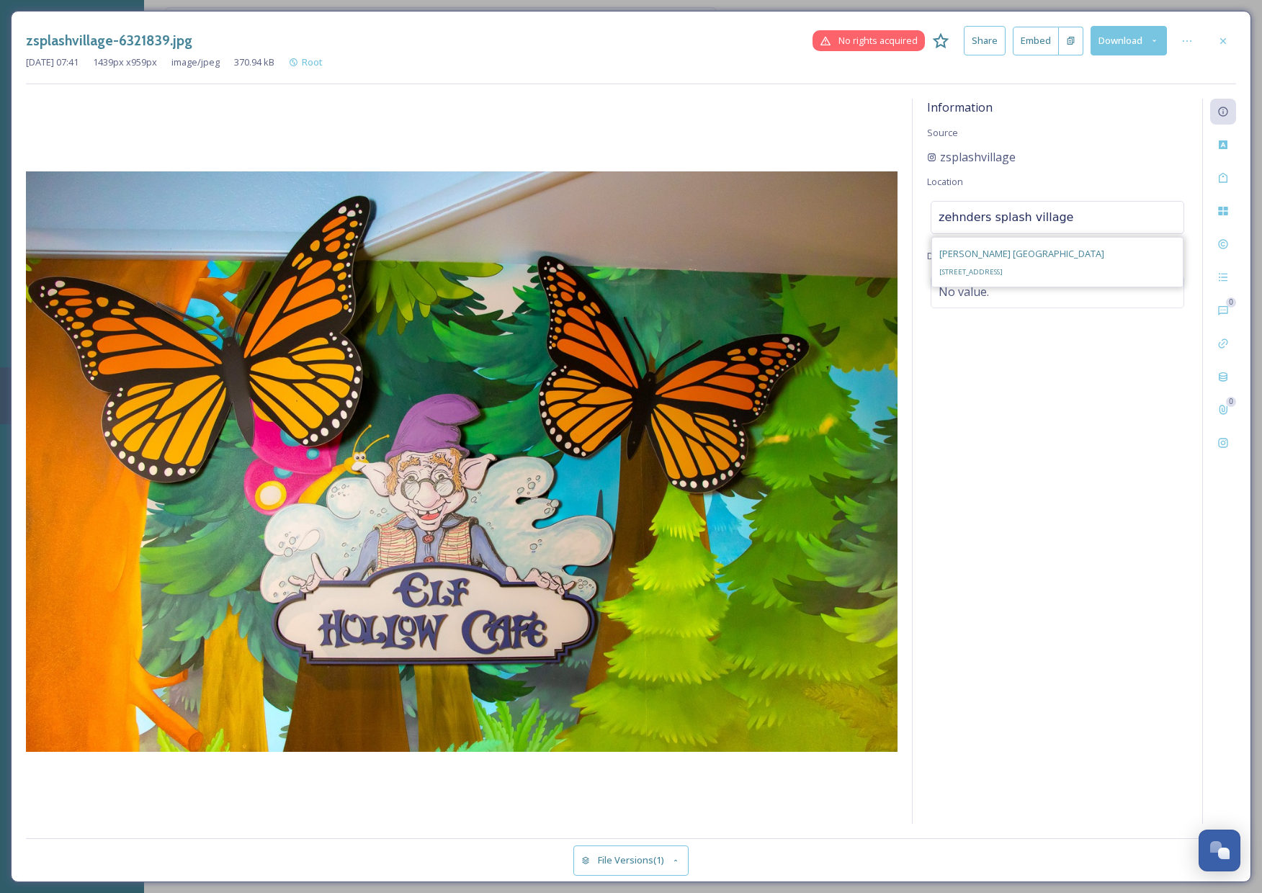
click at [1003, 270] on span "[STREET_ADDRESS]" at bounding box center [970, 271] width 63 height 9
click at [1224, 41] on icon at bounding box center [1223, 40] width 6 height 6
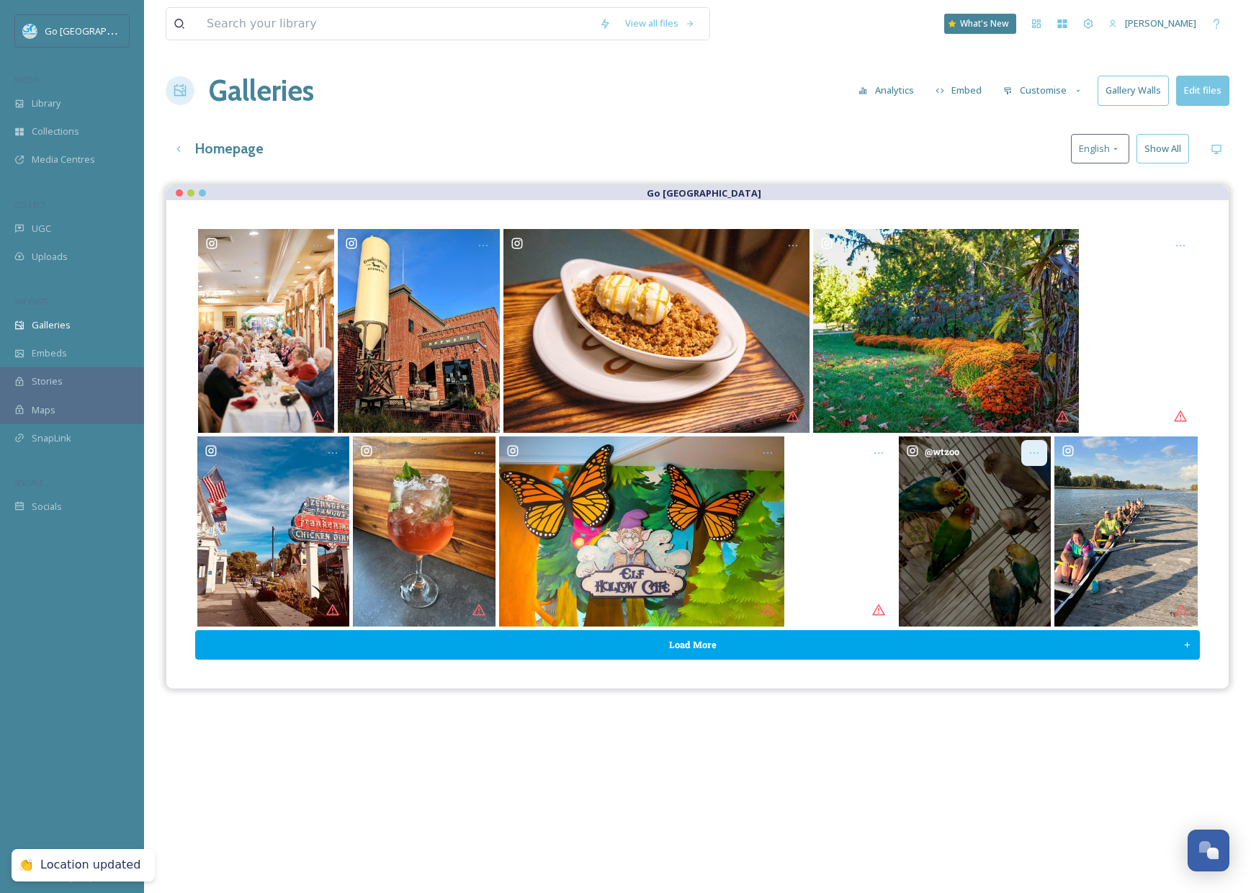
click at [1034, 452] on icon "Opens media popup. Media description: wtzoo-6321866.jpg." at bounding box center [1034, 452] width 9 height 1
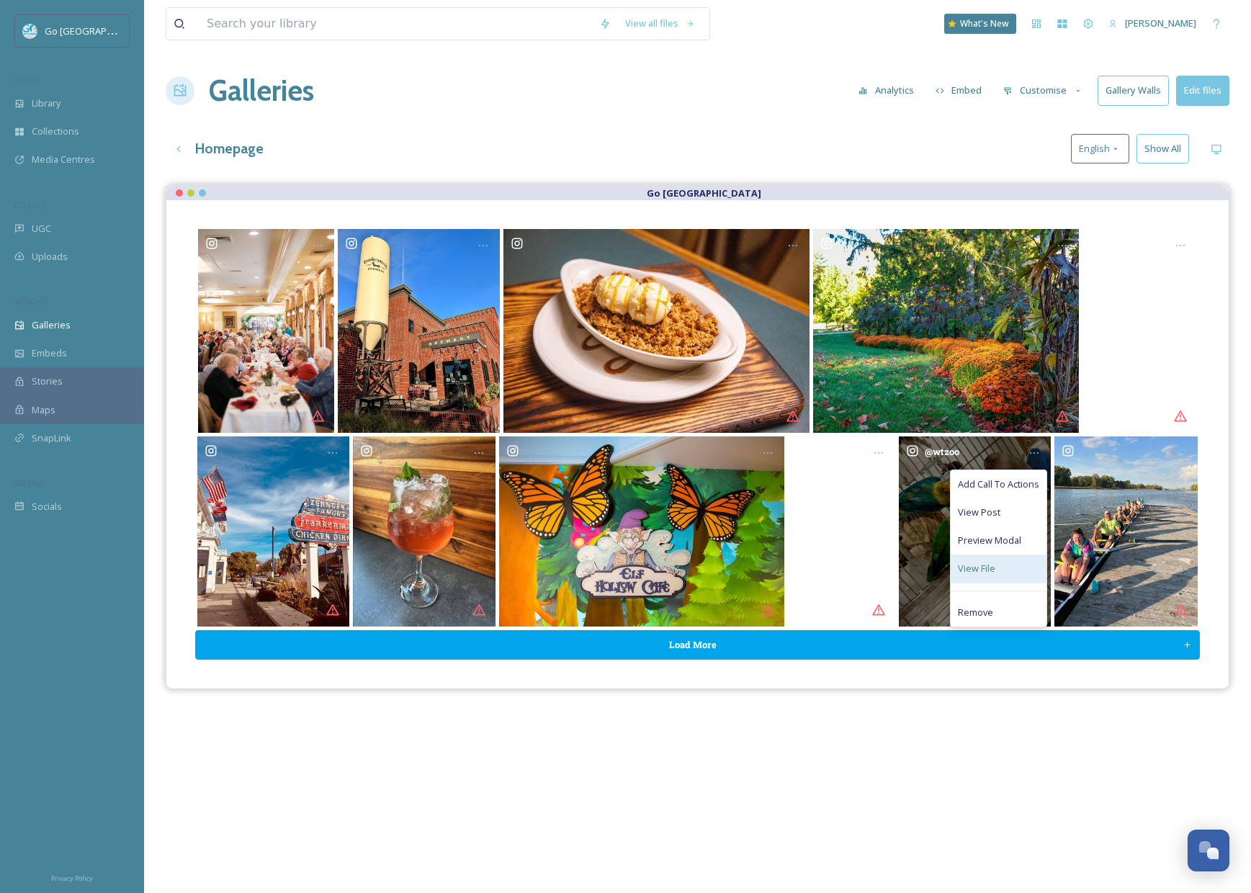
click at [976, 568] on span "View File" at bounding box center [976, 569] width 37 height 14
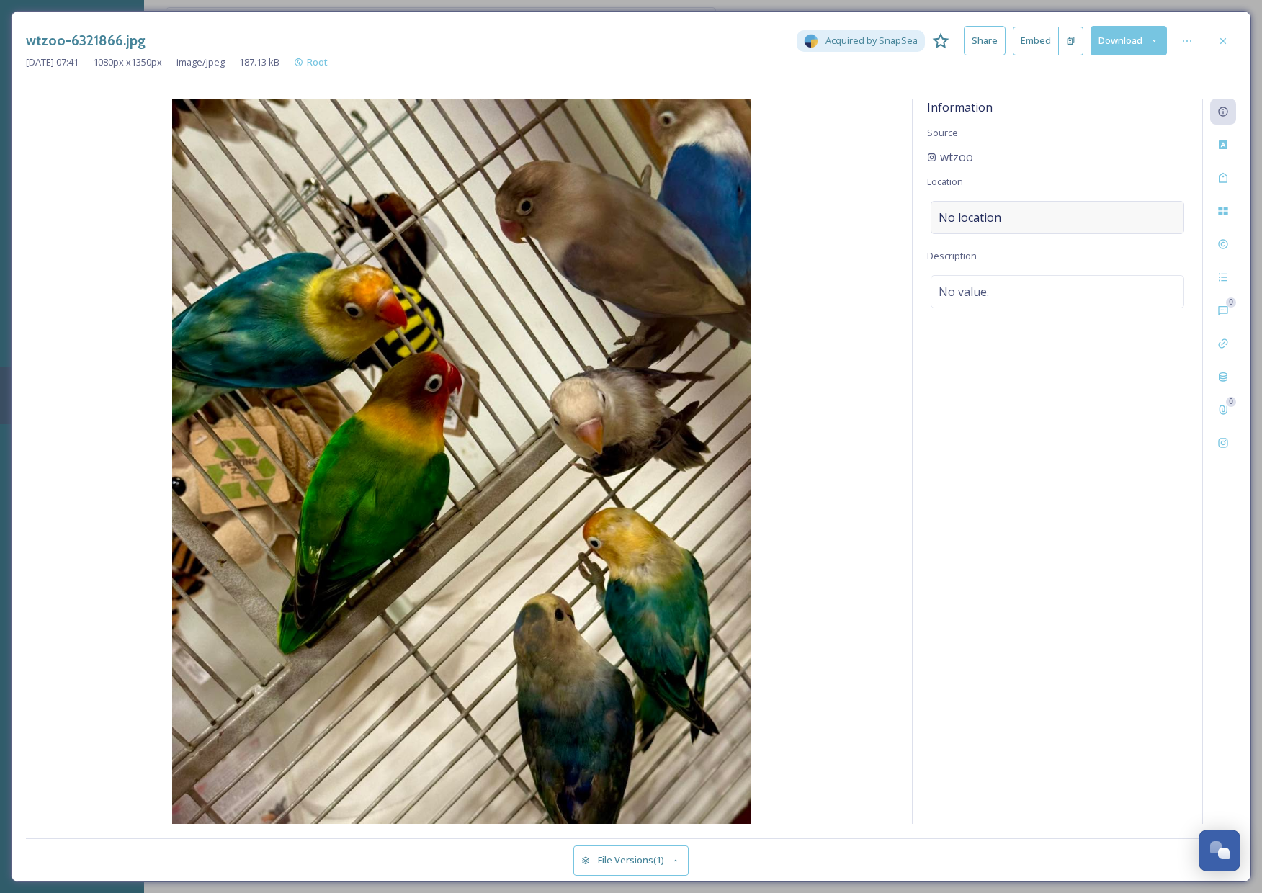
click at [986, 220] on span "No location" at bounding box center [969, 217] width 63 height 17
click at [1023, 224] on input at bounding box center [1057, 218] width 252 height 32
type input "wilderness trails zoo"
click at [1096, 264] on div "Wilderness Trails Zoo [STREET_ADDRESS][PERSON_NAME][PERSON_NAME]" at bounding box center [1057, 262] width 251 height 49
click at [1224, 38] on icon at bounding box center [1223, 41] width 12 height 12
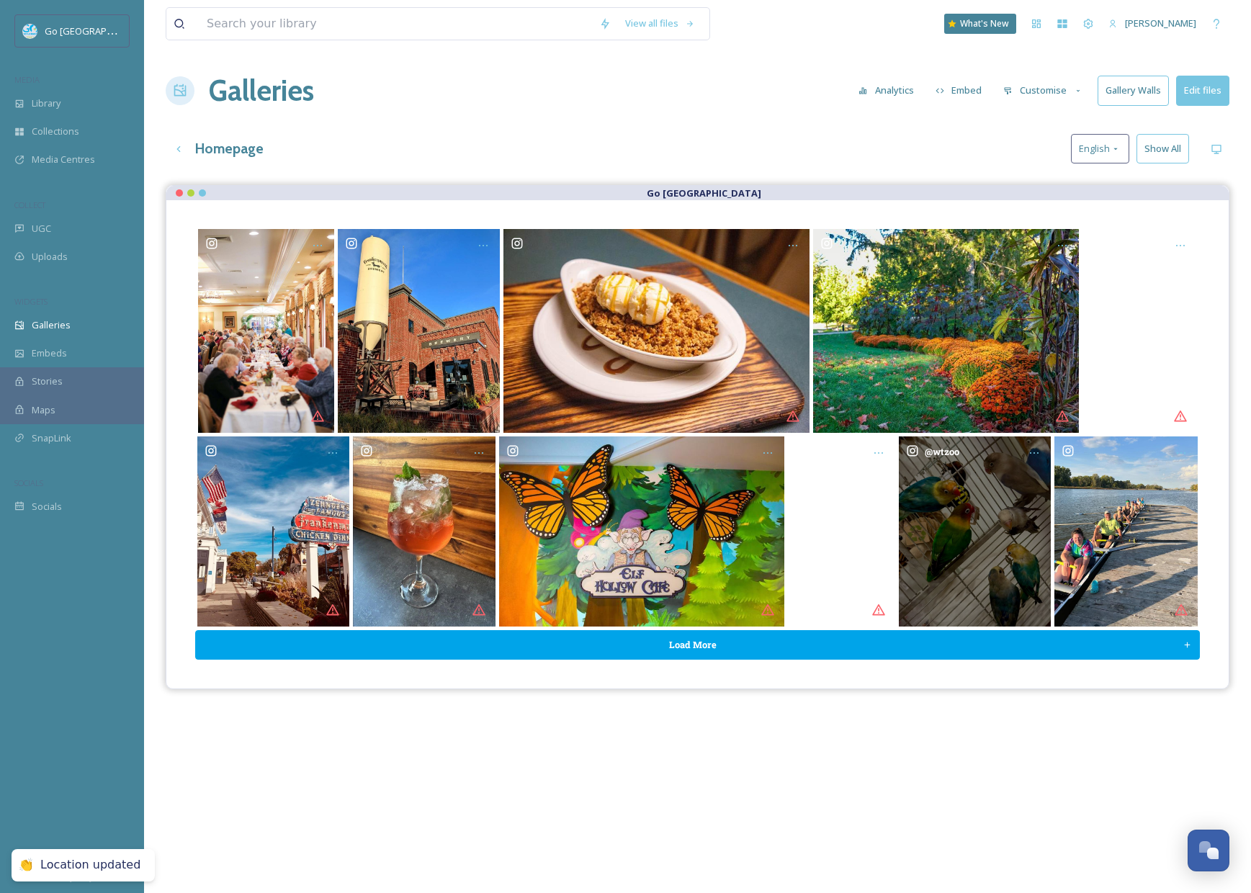
drag, startPoint x: 1119, startPoint y: 644, endPoint x: 1085, endPoint y: 627, distance: 38.7
click at [1119, 644] on button "Load More" at bounding box center [697, 645] width 1005 height 30
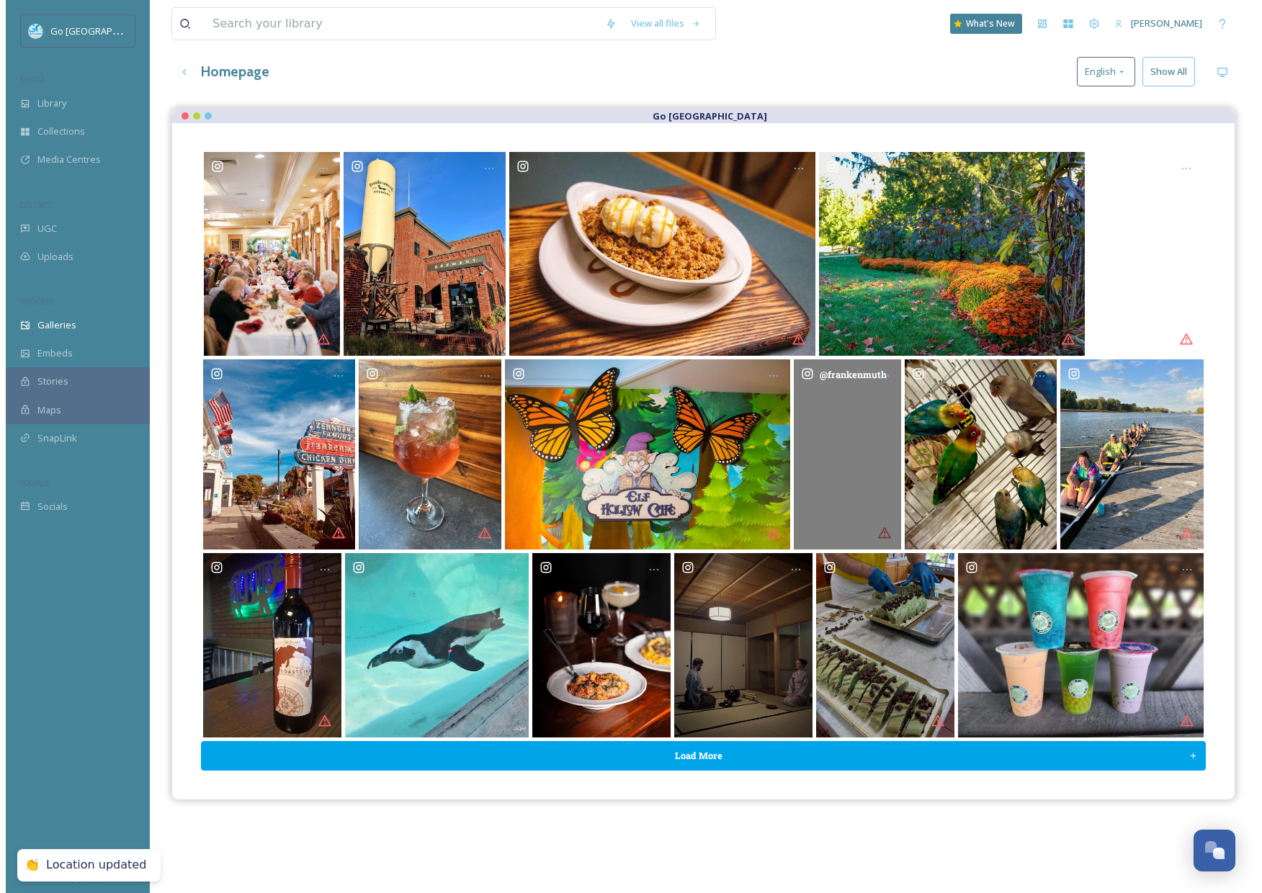
scroll to position [100, 0]
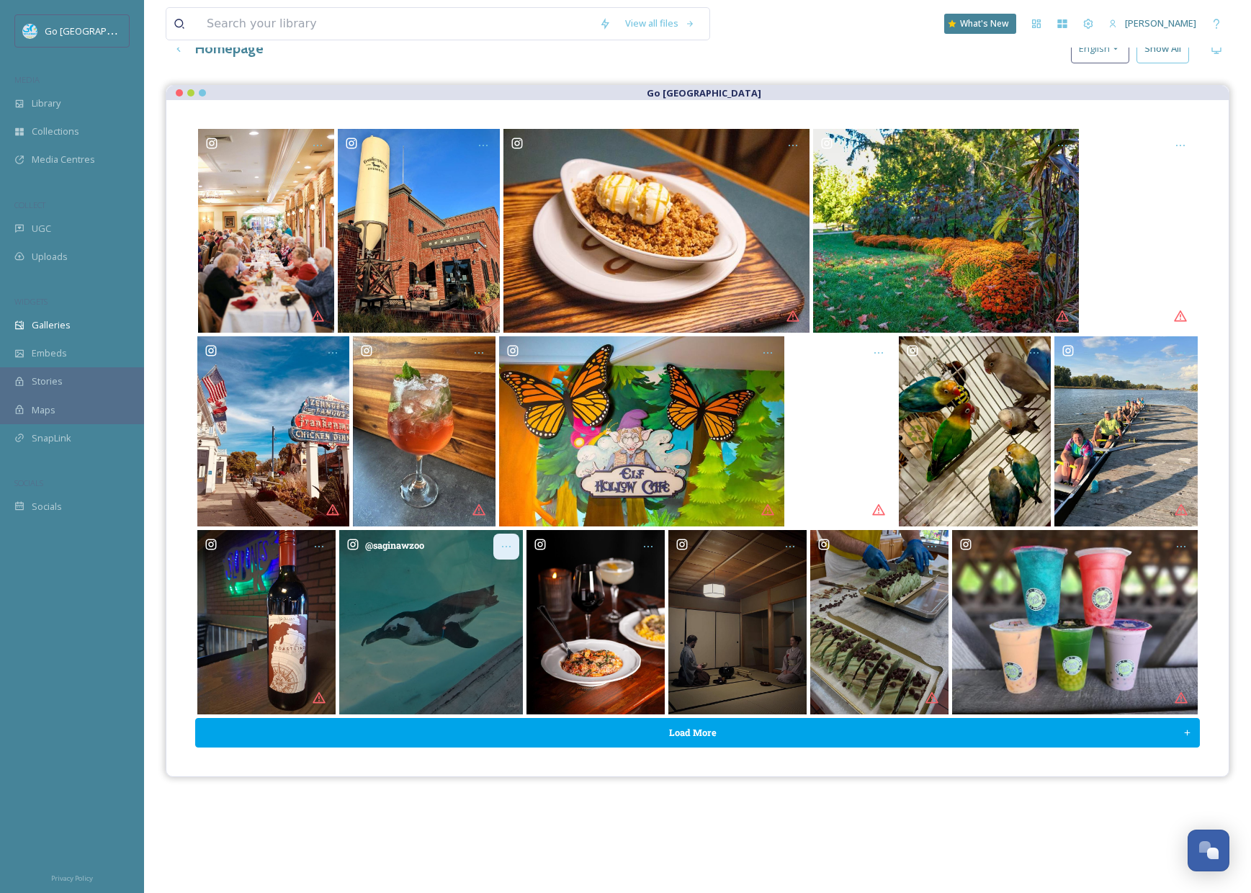
click at [515, 547] on div "Opens media popup. Media description: saginawzoo-6319122.jpg." at bounding box center [506, 547] width 26 height 26
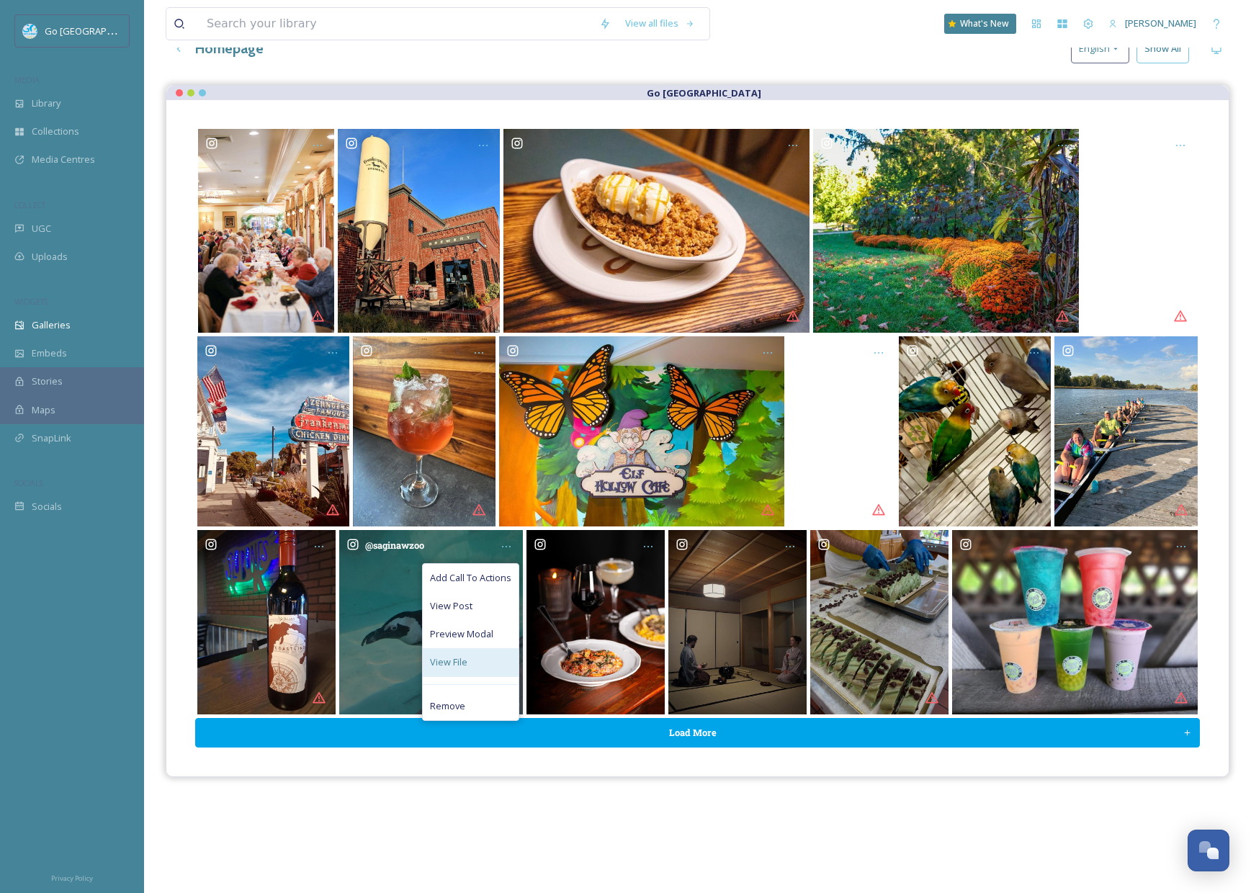
click at [473, 664] on div "View File" at bounding box center [471, 662] width 96 height 28
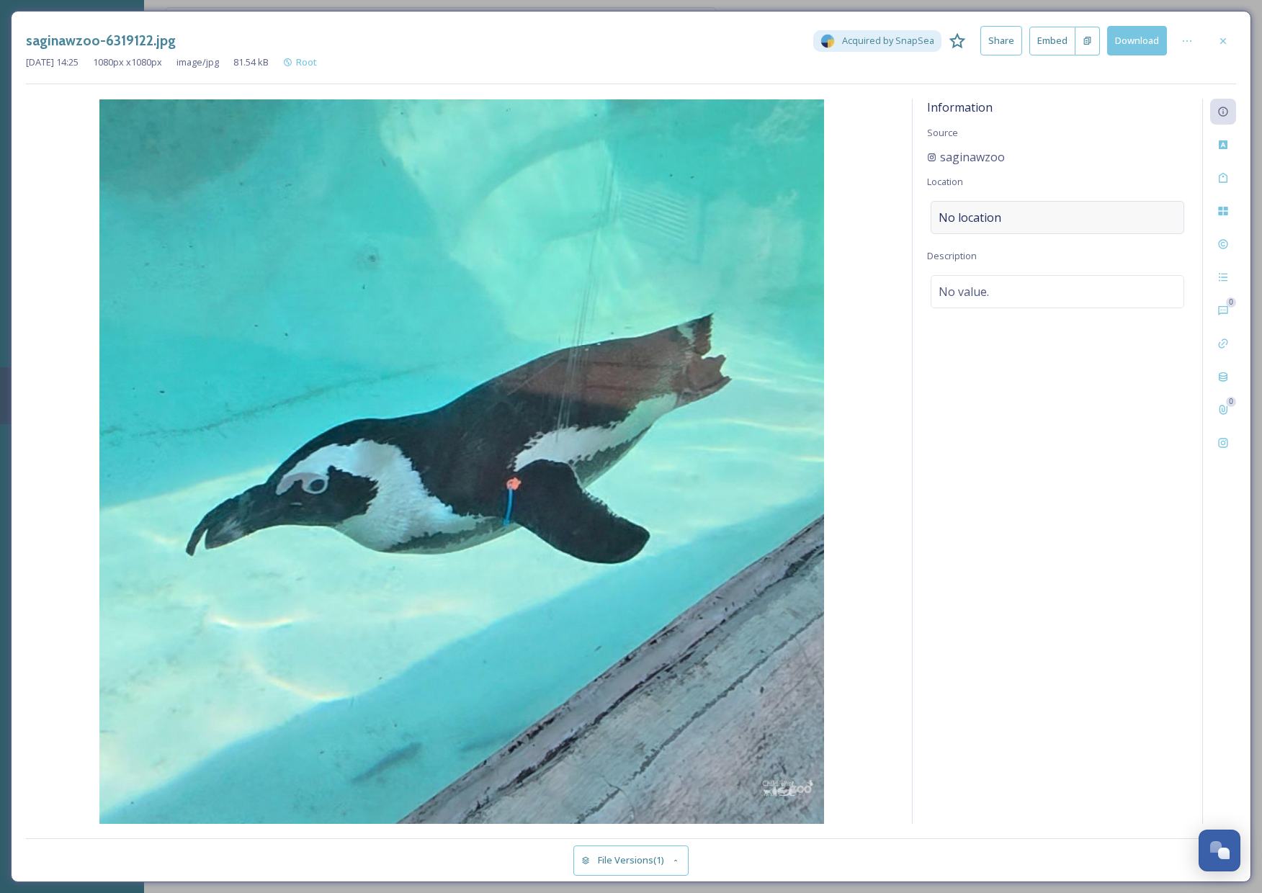
click at [993, 204] on div "No location" at bounding box center [1058, 217] width 254 height 33
click at [980, 221] on input at bounding box center [1057, 218] width 252 height 32
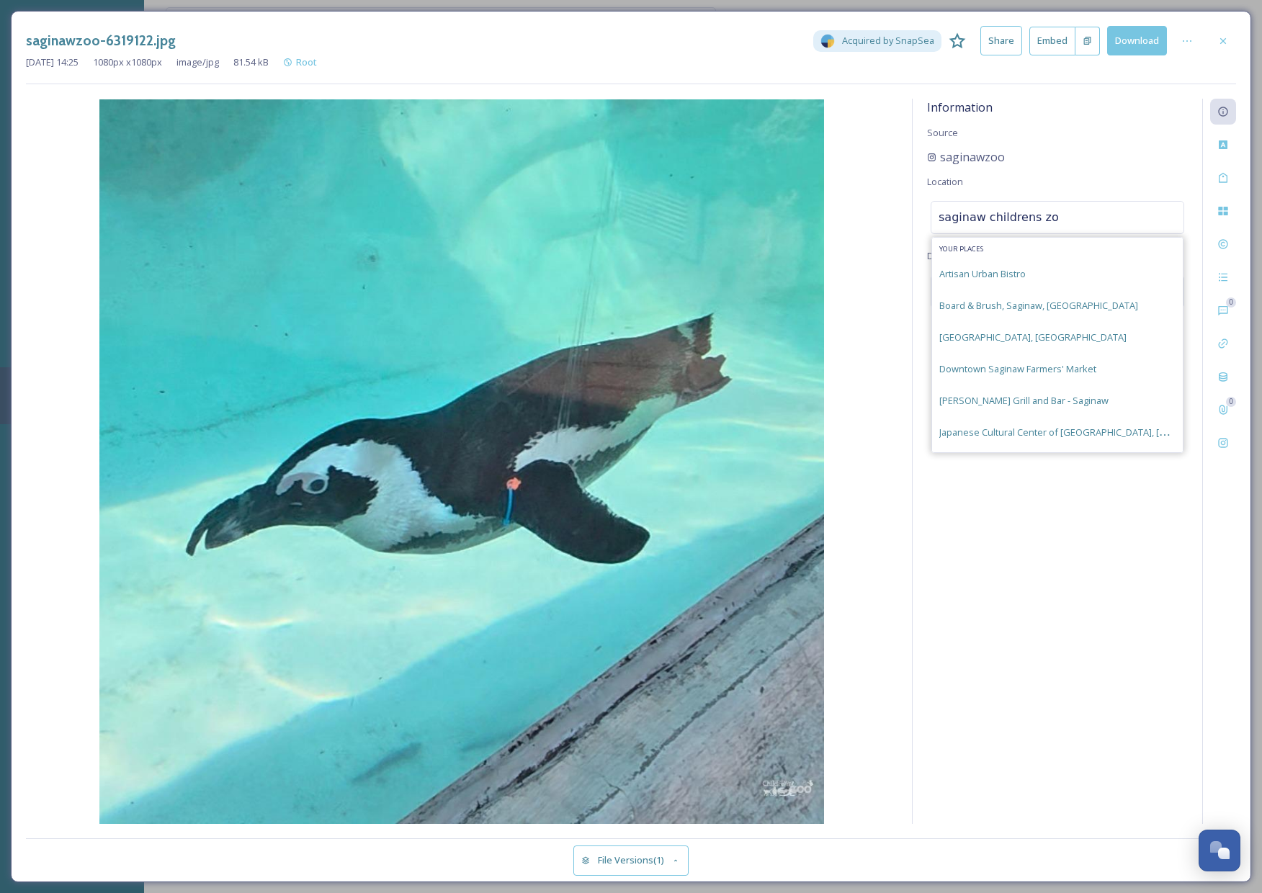
type input "saginaw childrens zoo"
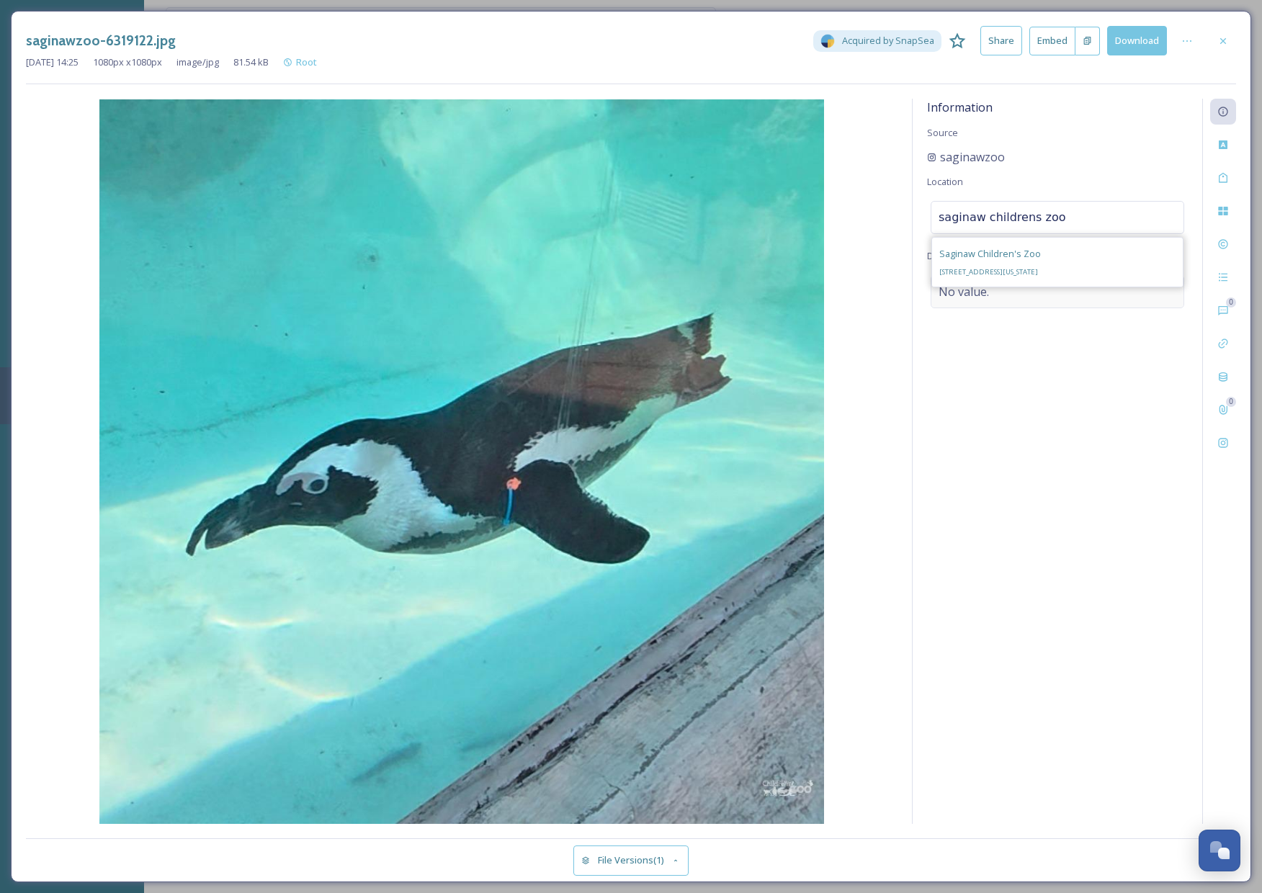
click at [1113, 275] on div "Saginaw Children's Zoo [STREET_ADDRESS][US_STATE]" at bounding box center [1057, 262] width 251 height 49
click at [1220, 42] on icon at bounding box center [1223, 40] width 6 height 6
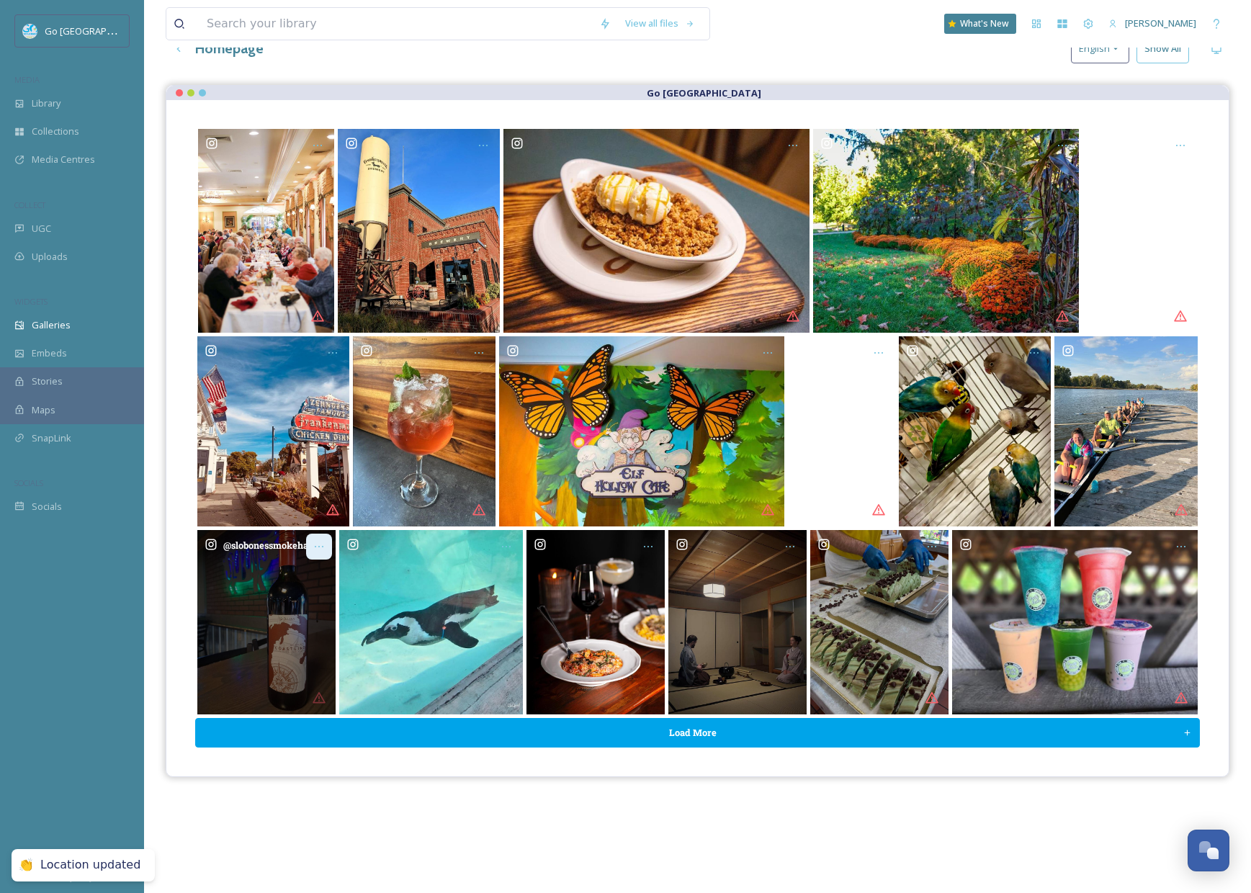
click at [324, 542] on icon "Opens media popup. Media description: slobonessmokehaus-6321845.jpg." at bounding box center [319, 547] width 12 height 12
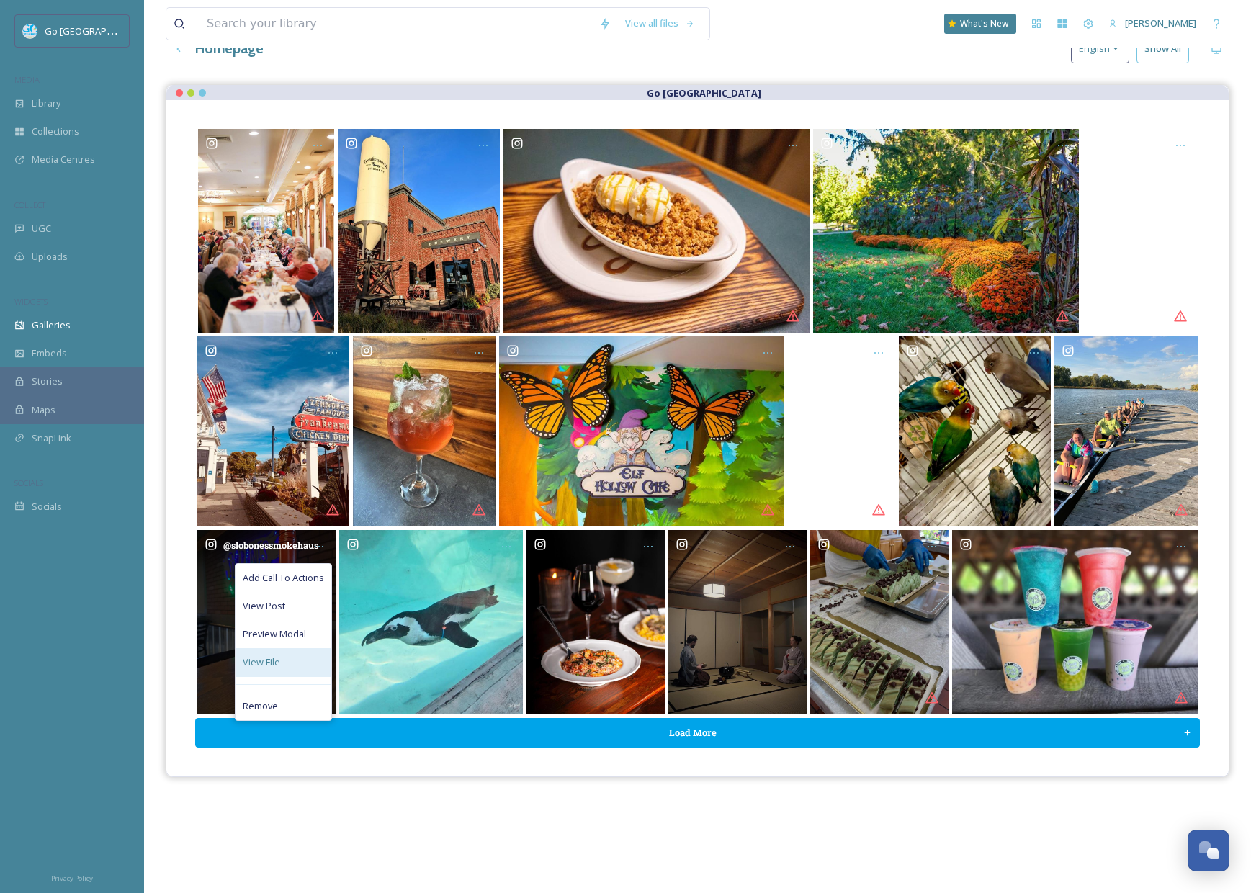
click at [293, 668] on div "View File" at bounding box center [284, 662] width 96 height 28
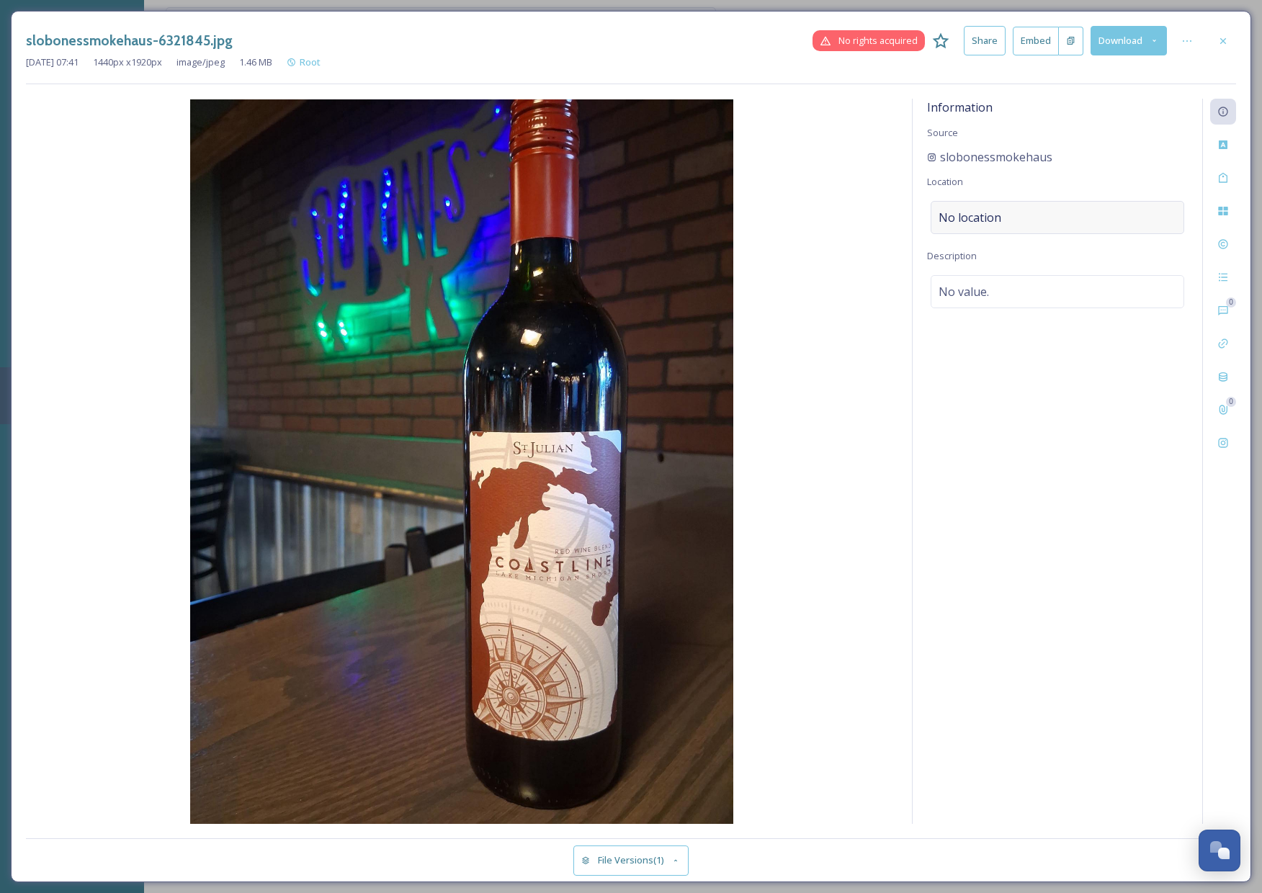
click at [1007, 210] on div "No location" at bounding box center [1058, 217] width 254 height 33
click at [1026, 220] on input at bounding box center [1057, 218] width 252 height 32
type input "slo bones"
click at [1032, 259] on span "Slo' Bones BBQ Smokehaus" at bounding box center [999, 253] width 121 height 13
click at [1231, 40] on div at bounding box center [1223, 41] width 26 height 26
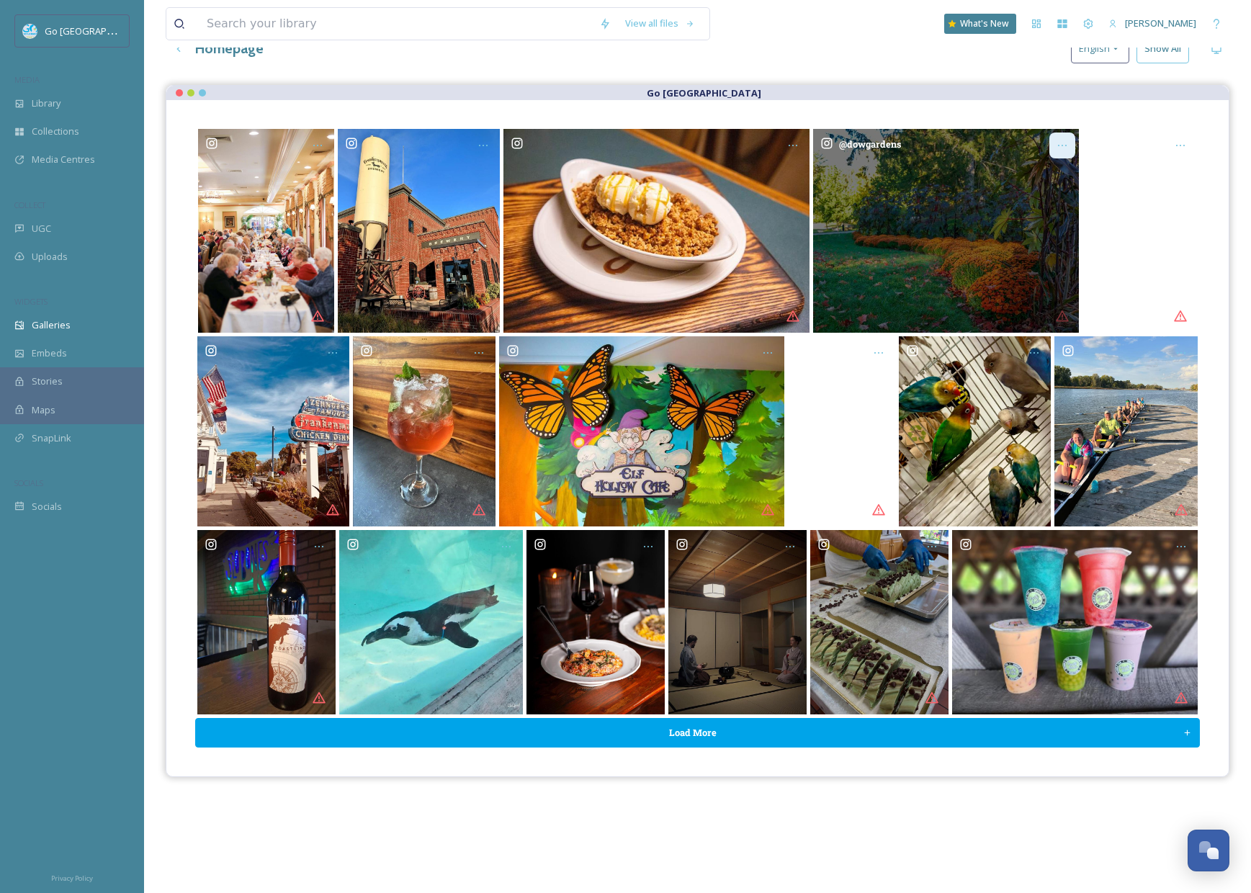
click at [1056, 138] on div "Opens media popup. Media description: dowgardens-6330301.jpg." at bounding box center [1062, 146] width 26 height 26
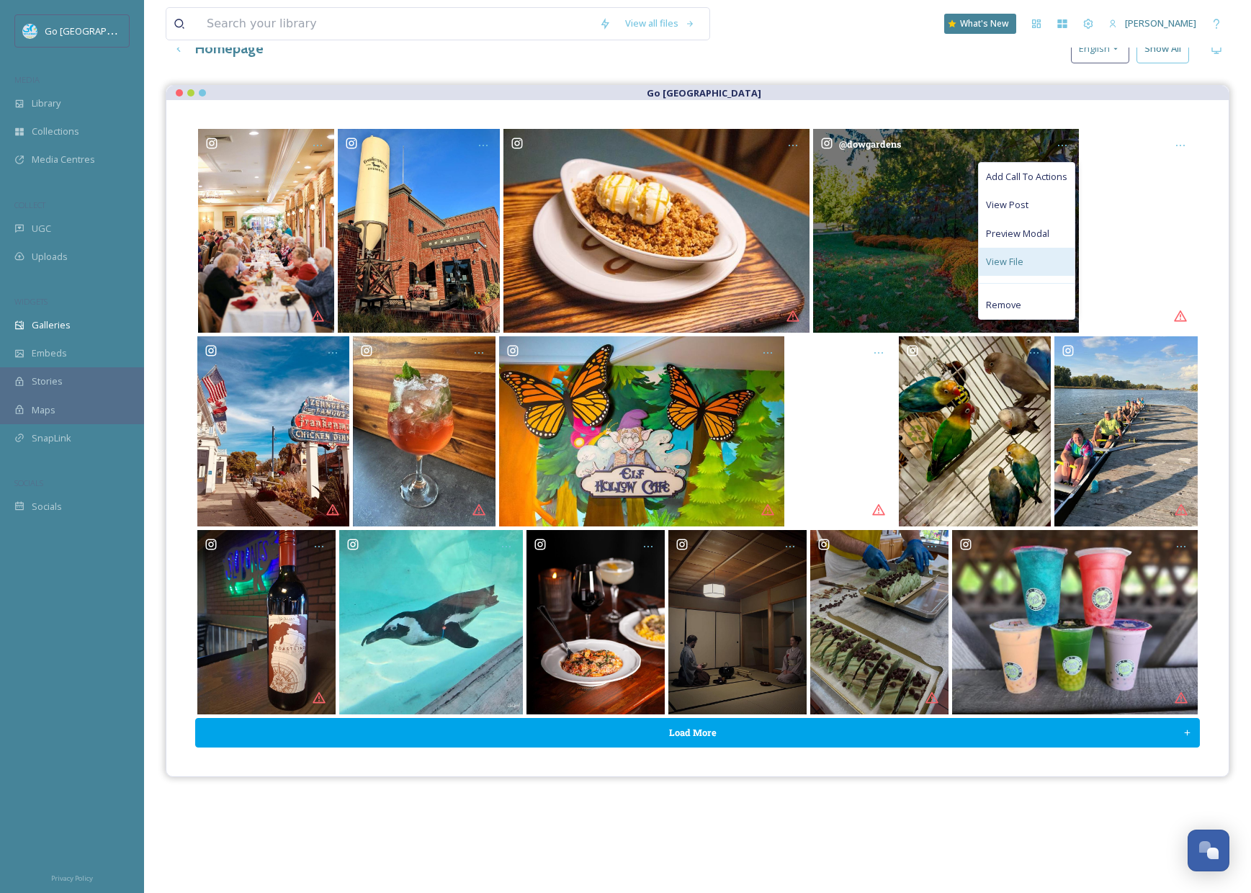
click at [997, 258] on span "View File" at bounding box center [1004, 262] width 37 height 14
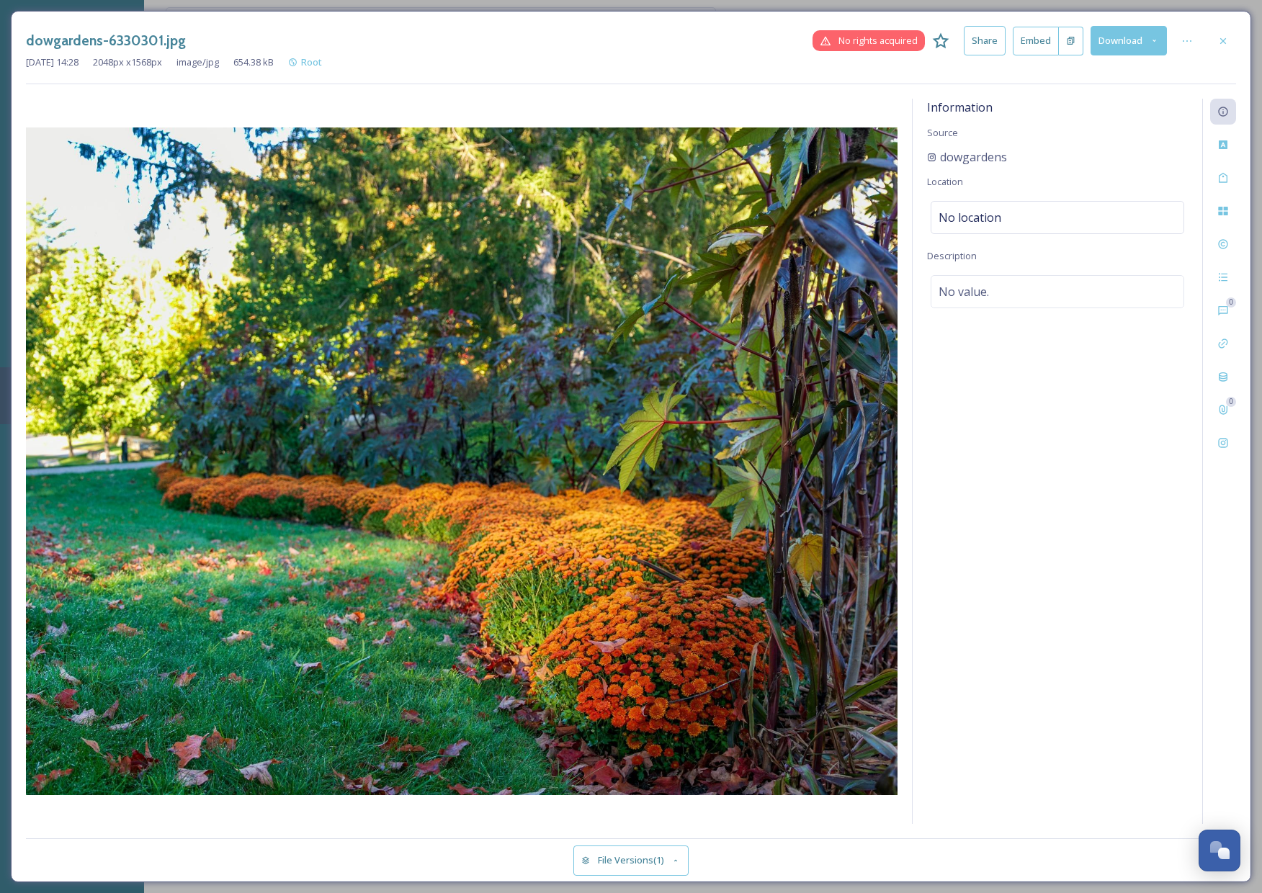
click at [988, 199] on div "Information Source dowgardens Location No location Description No value." at bounding box center [1058, 461] width 290 height 725
click at [989, 216] on span "No location" at bounding box center [969, 217] width 63 height 17
click at [1006, 222] on input at bounding box center [1057, 218] width 252 height 32
type input "dow gardens"
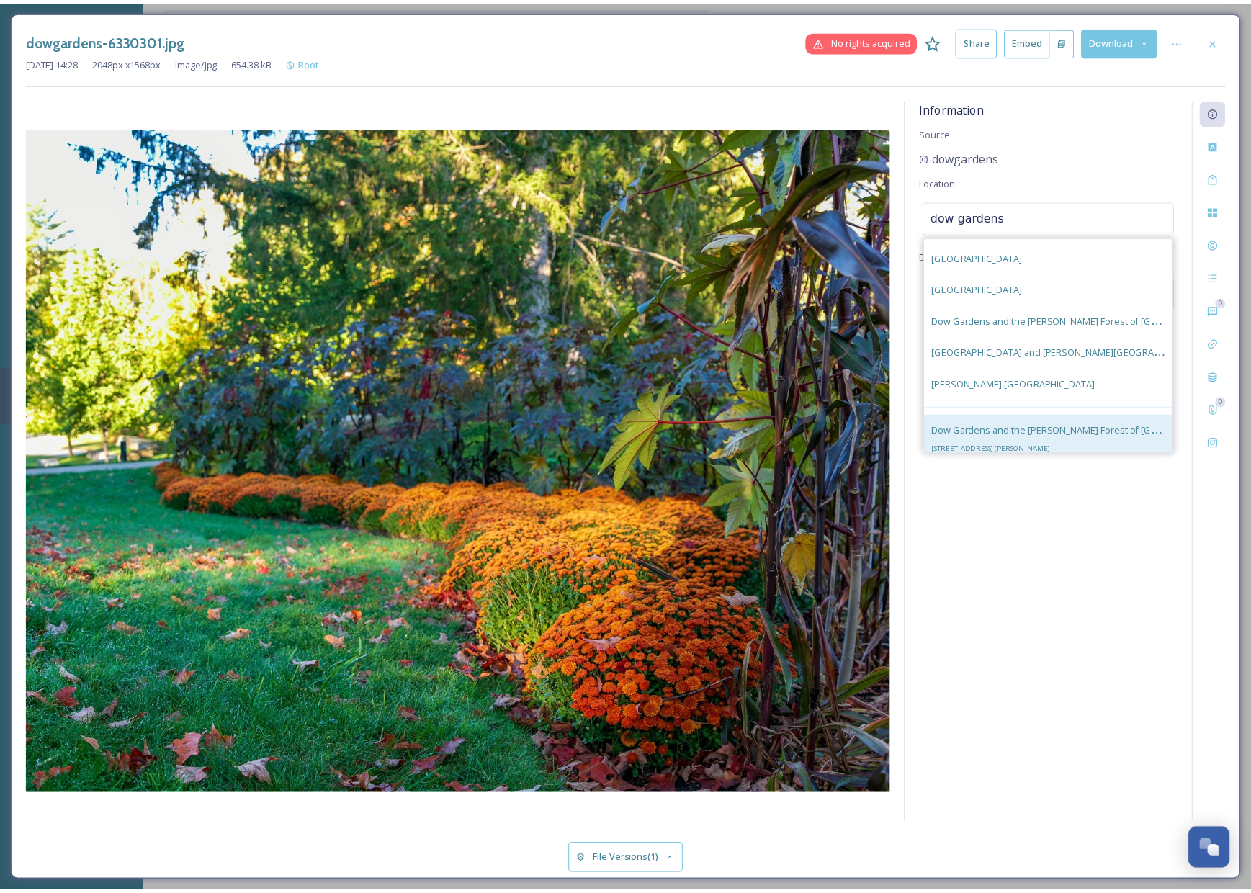
scroll to position [27, 0]
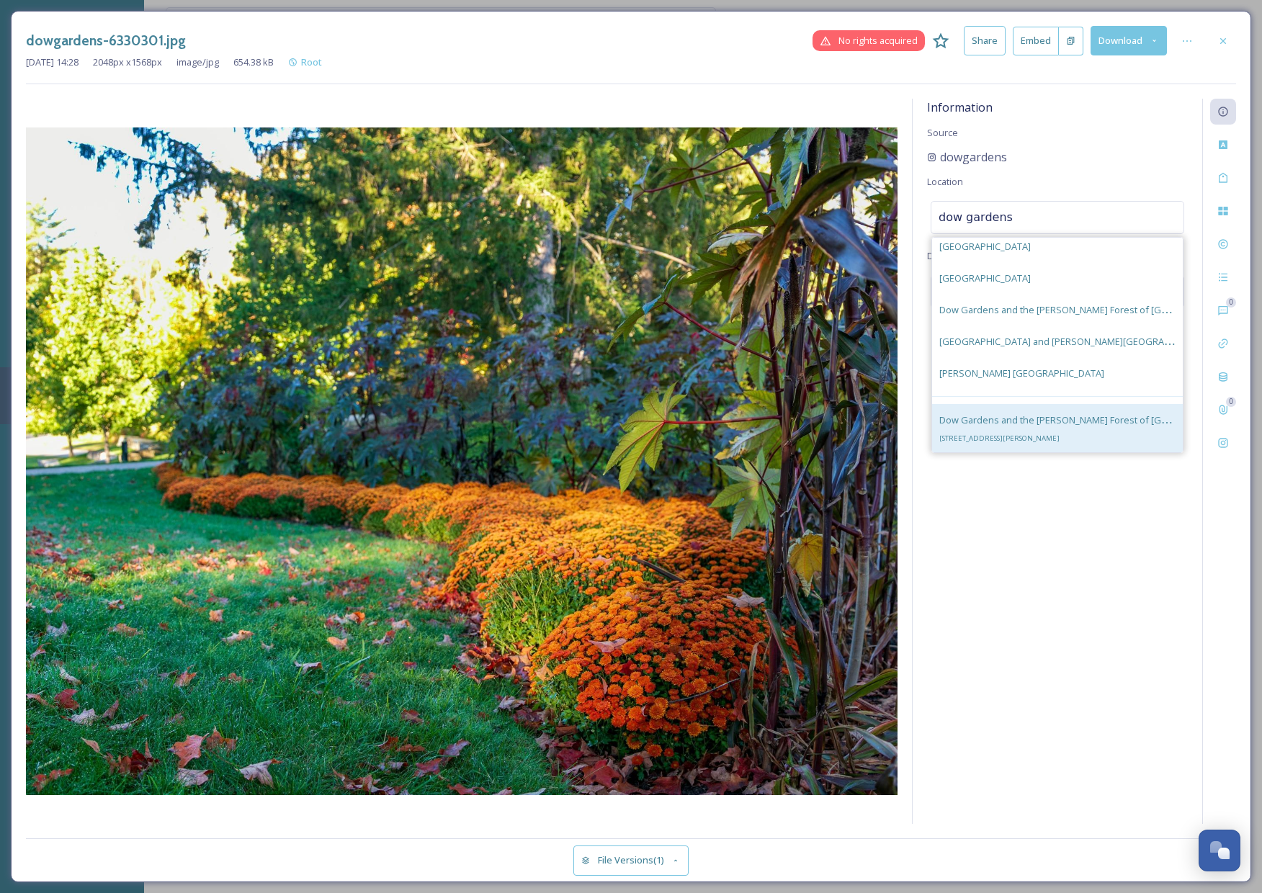
click at [1067, 414] on span "Dow Gardens and the [PERSON_NAME] Forest of [GEOGRAPHIC_DATA]" at bounding box center [1090, 420] width 303 height 14
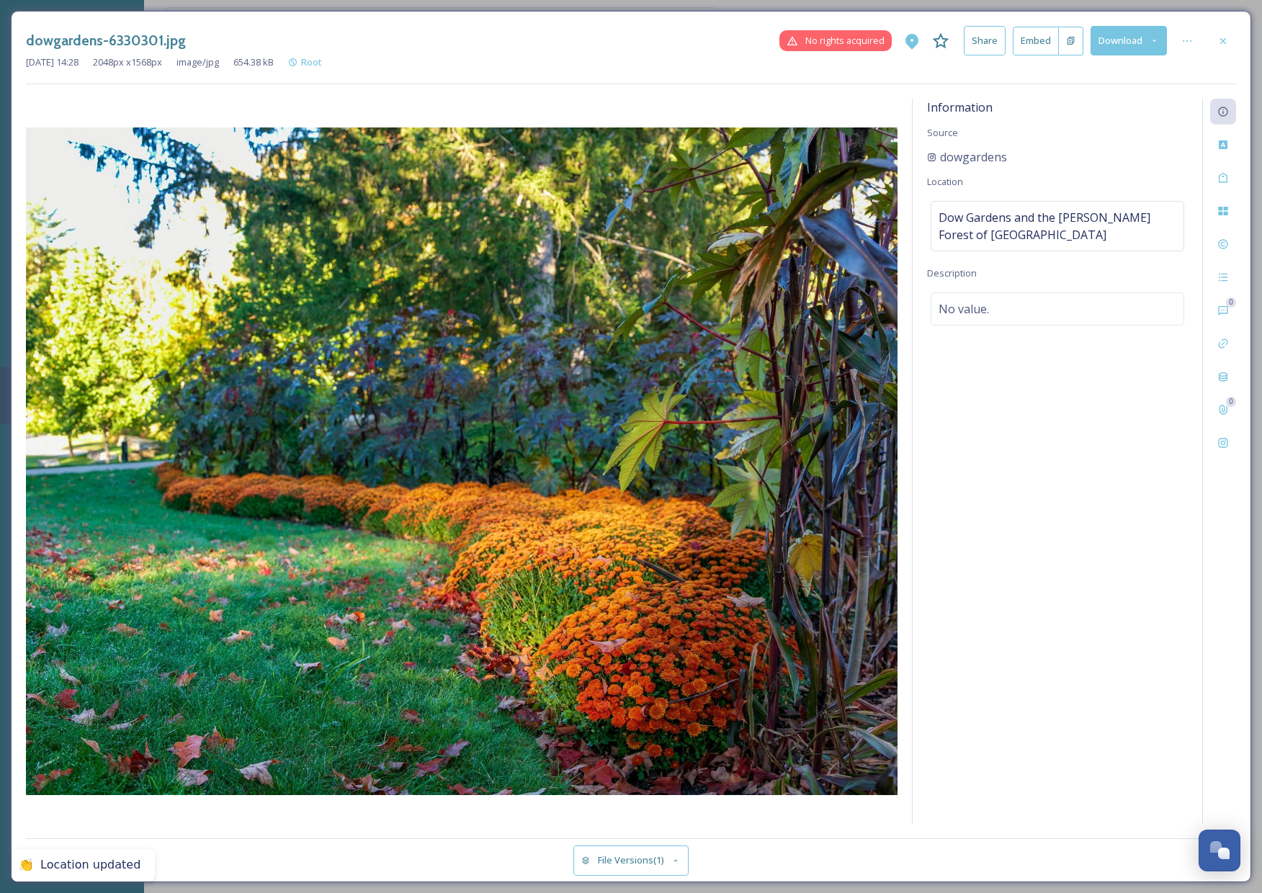
click at [1217, 40] on icon at bounding box center [1223, 41] width 12 height 12
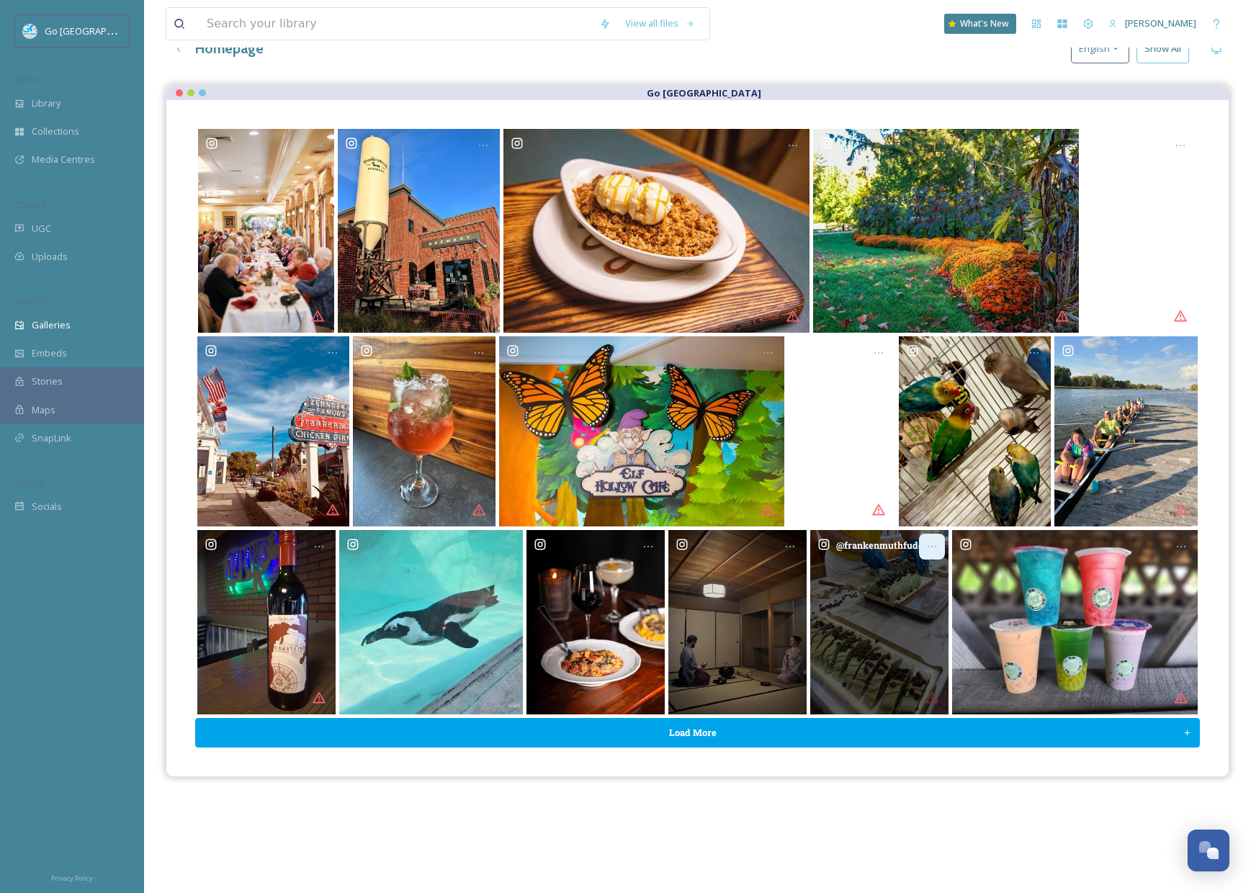
click at [939, 542] on div "Opens media popup. Media description: frankenmuthfudgekitchen-6319121.jpg." at bounding box center [932, 547] width 26 height 26
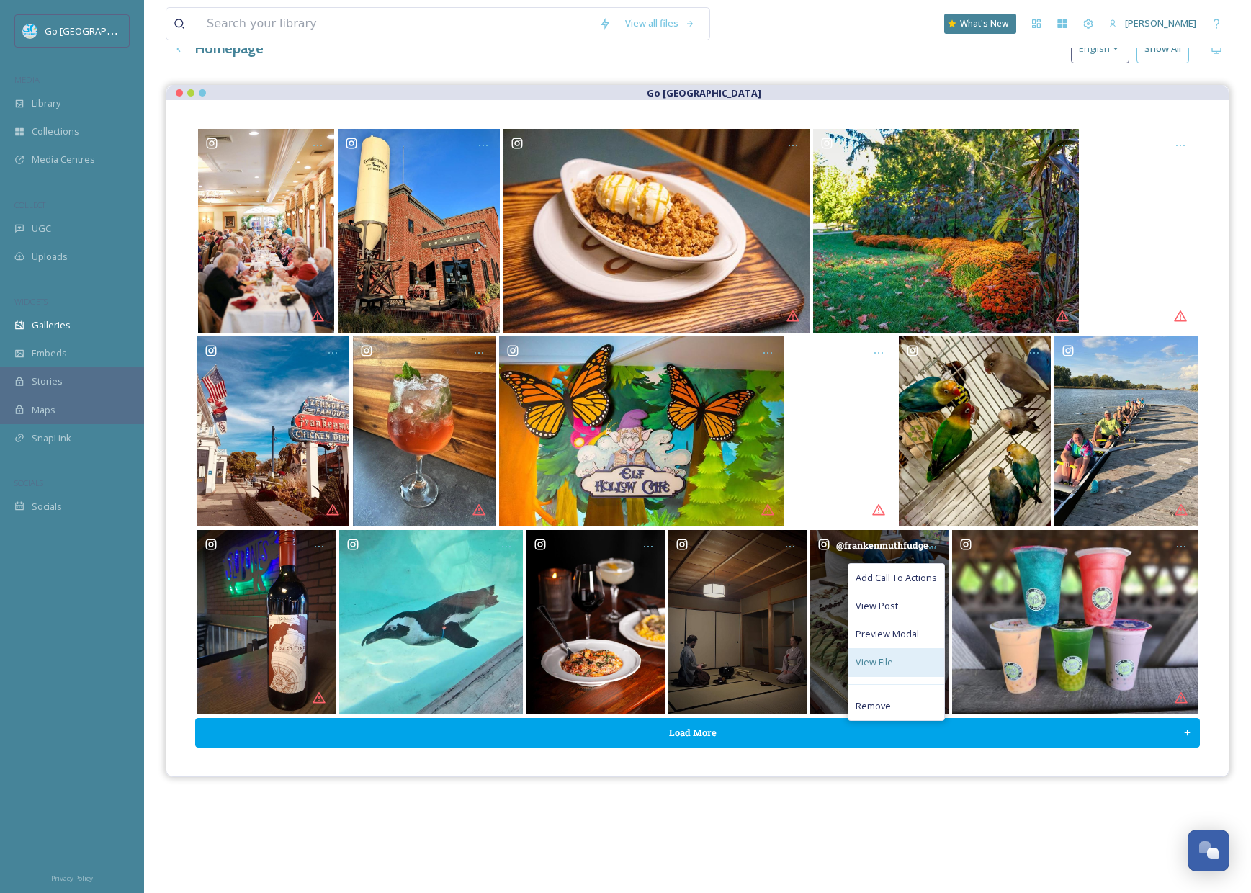
click at [894, 661] on div "View File" at bounding box center [896, 662] width 96 height 28
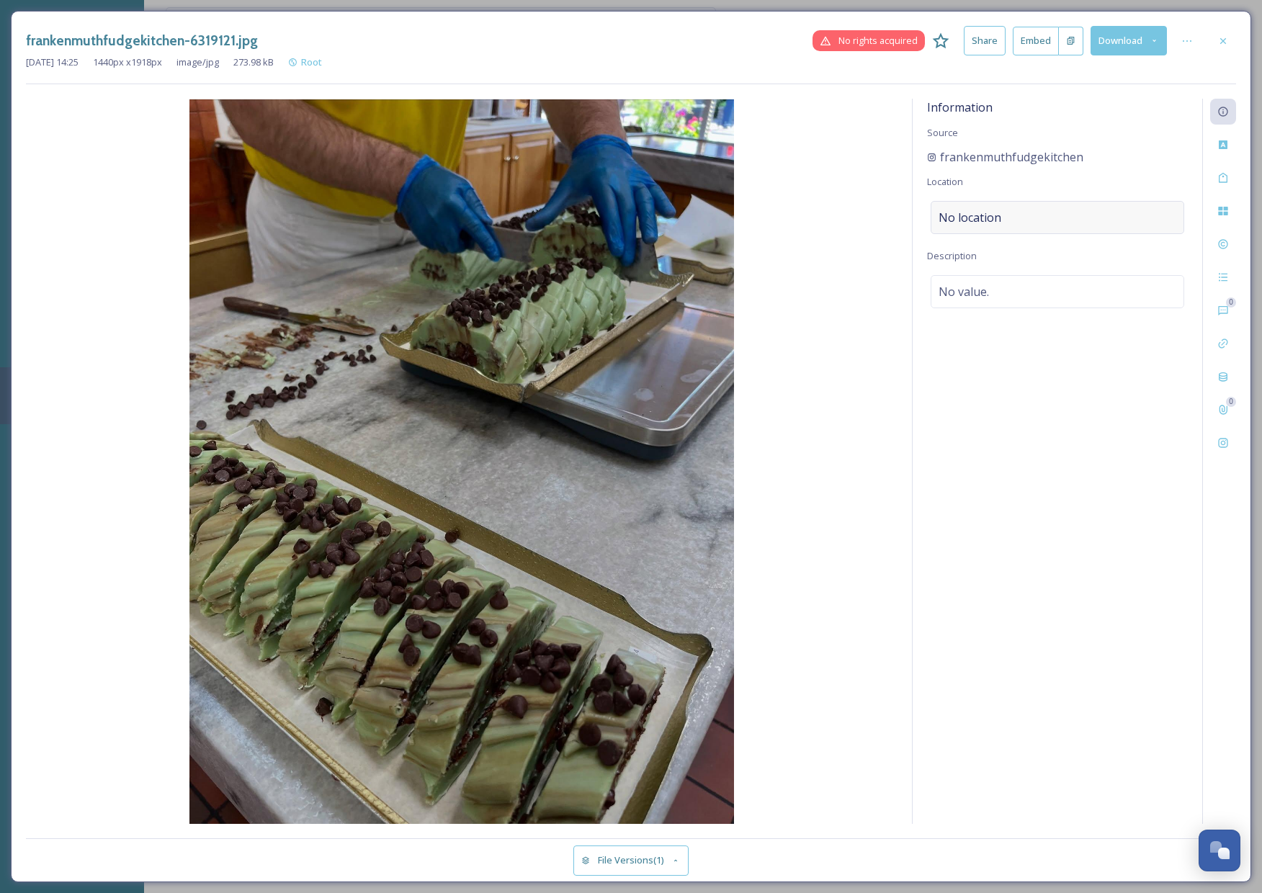
click at [987, 218] on span "No location" at bounding box center [969, 217] width 63 height 17
click at [980, 215] on input at bounding box center [1057, 218] width 252 height 32
type input "frankenmuth fudge kitchen"
click at [1085, 319] on div "Frankenmuth Fudge Kitchen [STREET_ADDRESS]" at bounding box center [1057, 329] width 251 height 49
click at [1222, 37] on icon at bounding box center [1223, 41] width 12 height 12
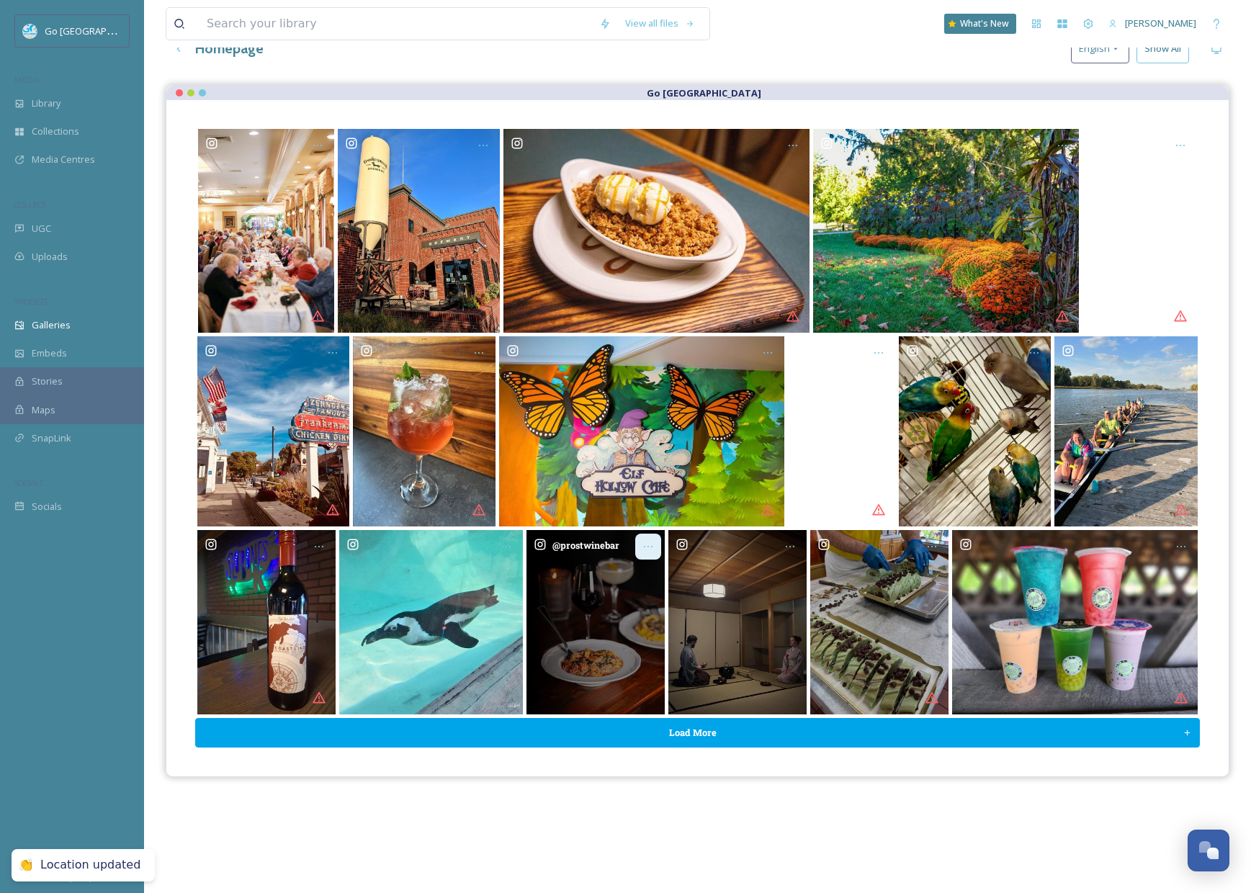
click at [650, 542] on icon "Opens media popup. Media description: prostwinebar-6321849.jpg." at bounding box center [648, 547] width 12 height 12
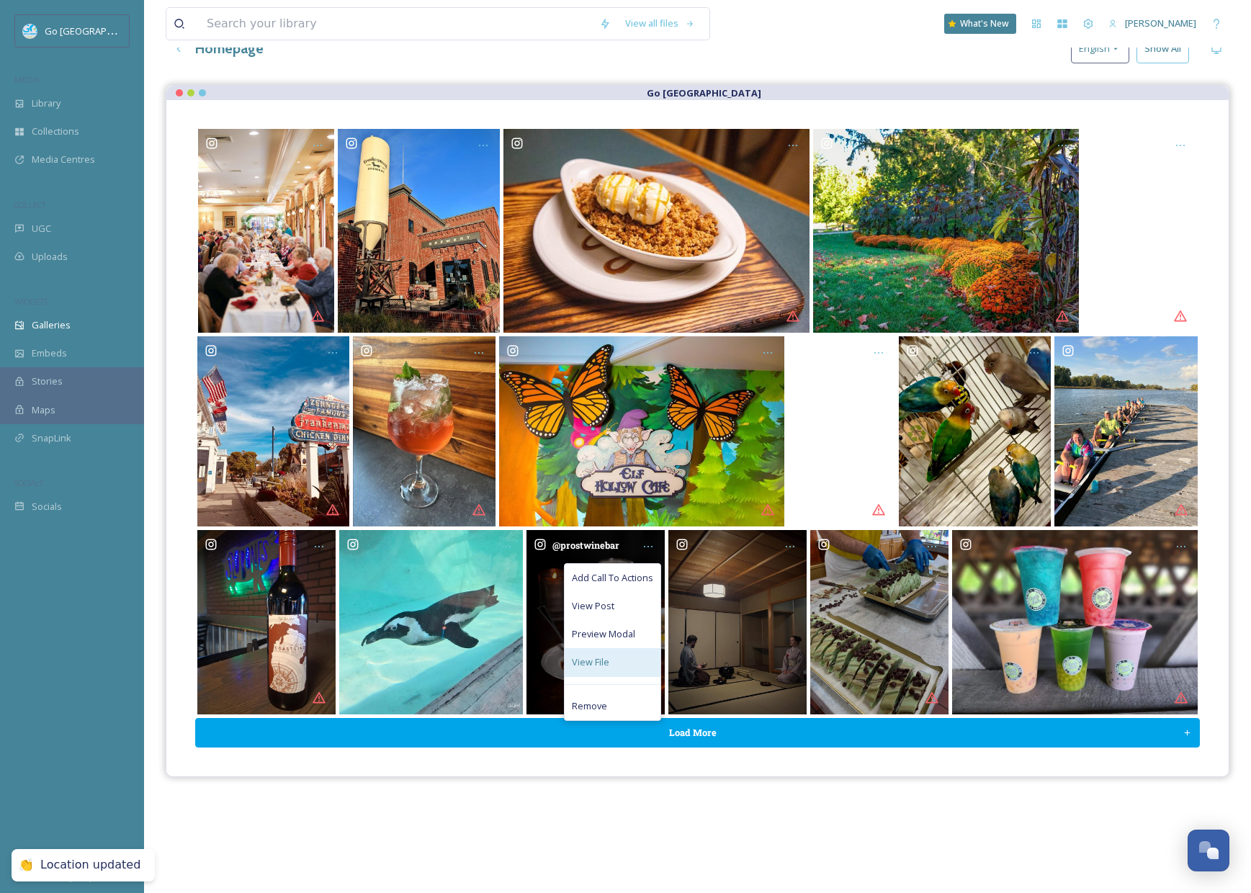
drag, startPoint x: 613, startPoint y: 659, endPoint x: 606, endPoint y: 649, distance: 12.0
click at [613, 658] on div "View File" at bounding box center [613, 662] width 96 height 28
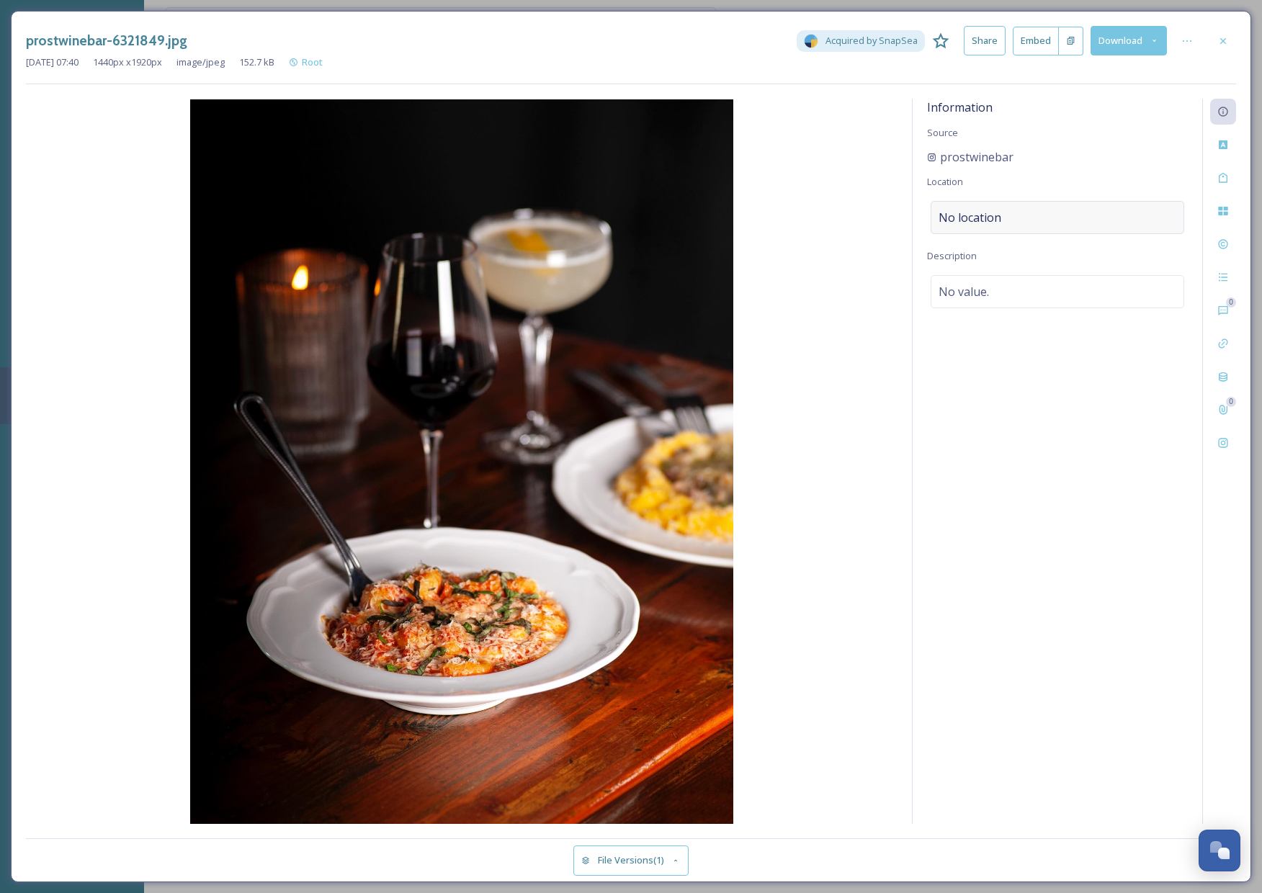
click at [997, 204] on div "No location" at bounding box center [1058, 217] width 254 height 33
click at [1044, 219] on input at bounding box center [1057, 218] width 252 height 32
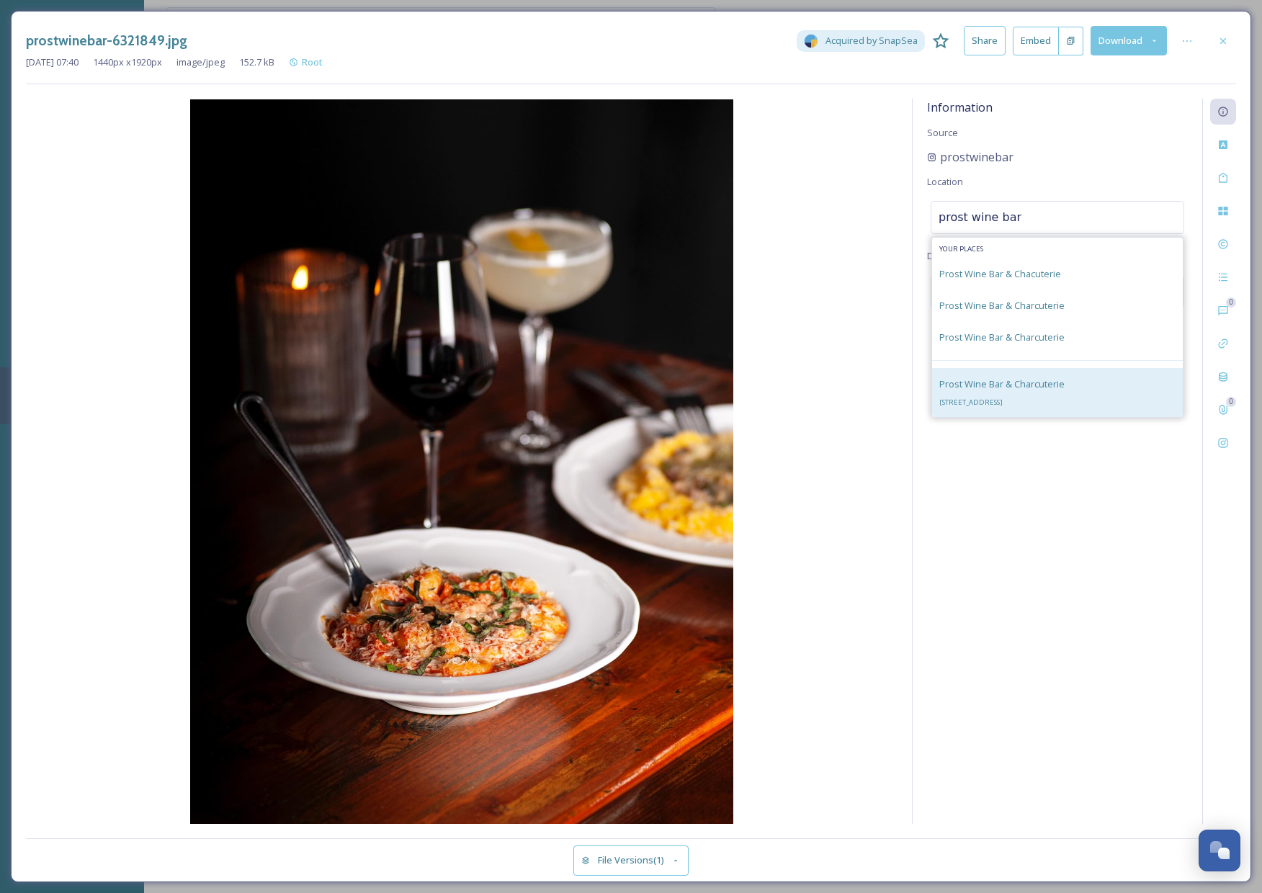
type input "prost wine bar"
click at [1003, 403] on span "[STREET_ADDRESS]" at bounding box center [970, 402] width 63 height 9
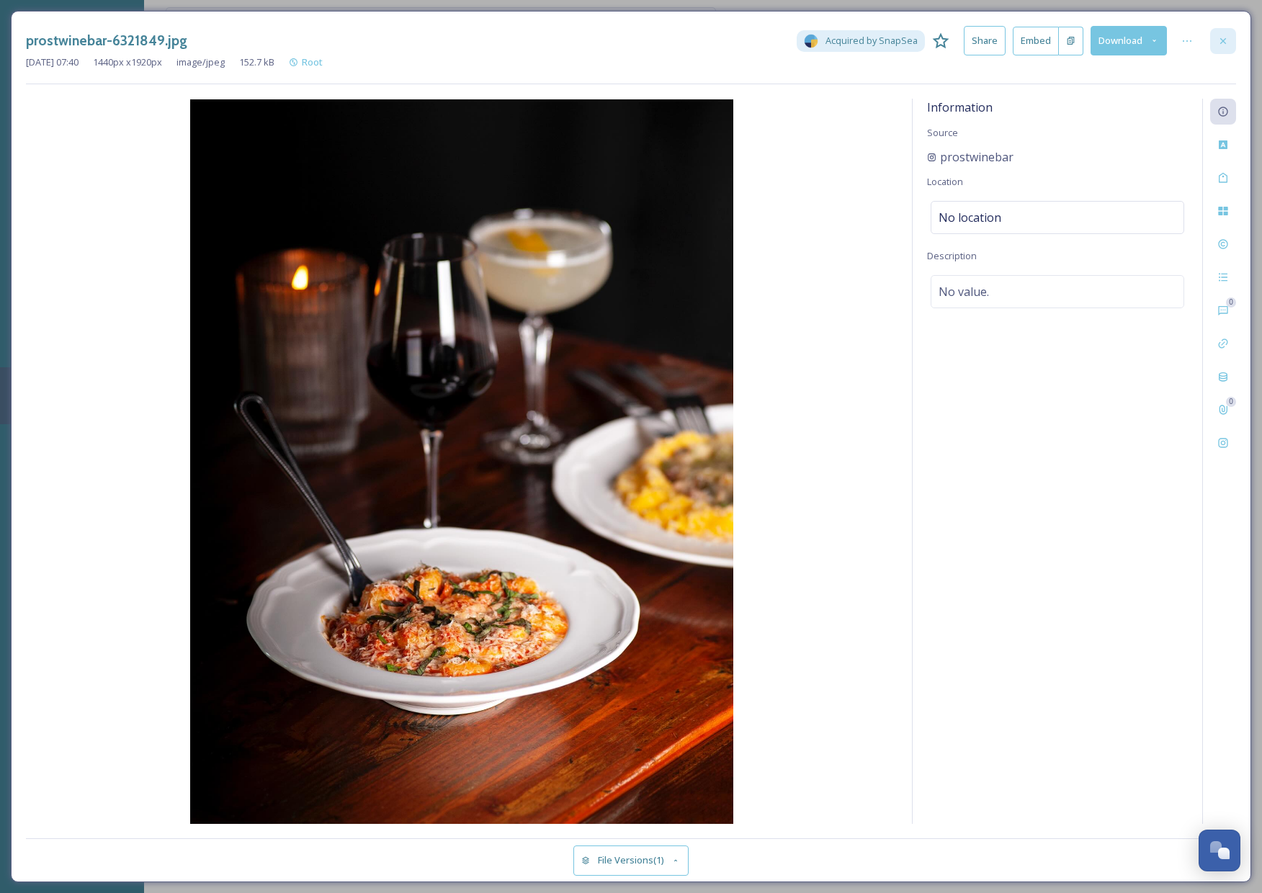
click at [1224, 39] on icon at bounding box center [1223, 40] width 6 height 6
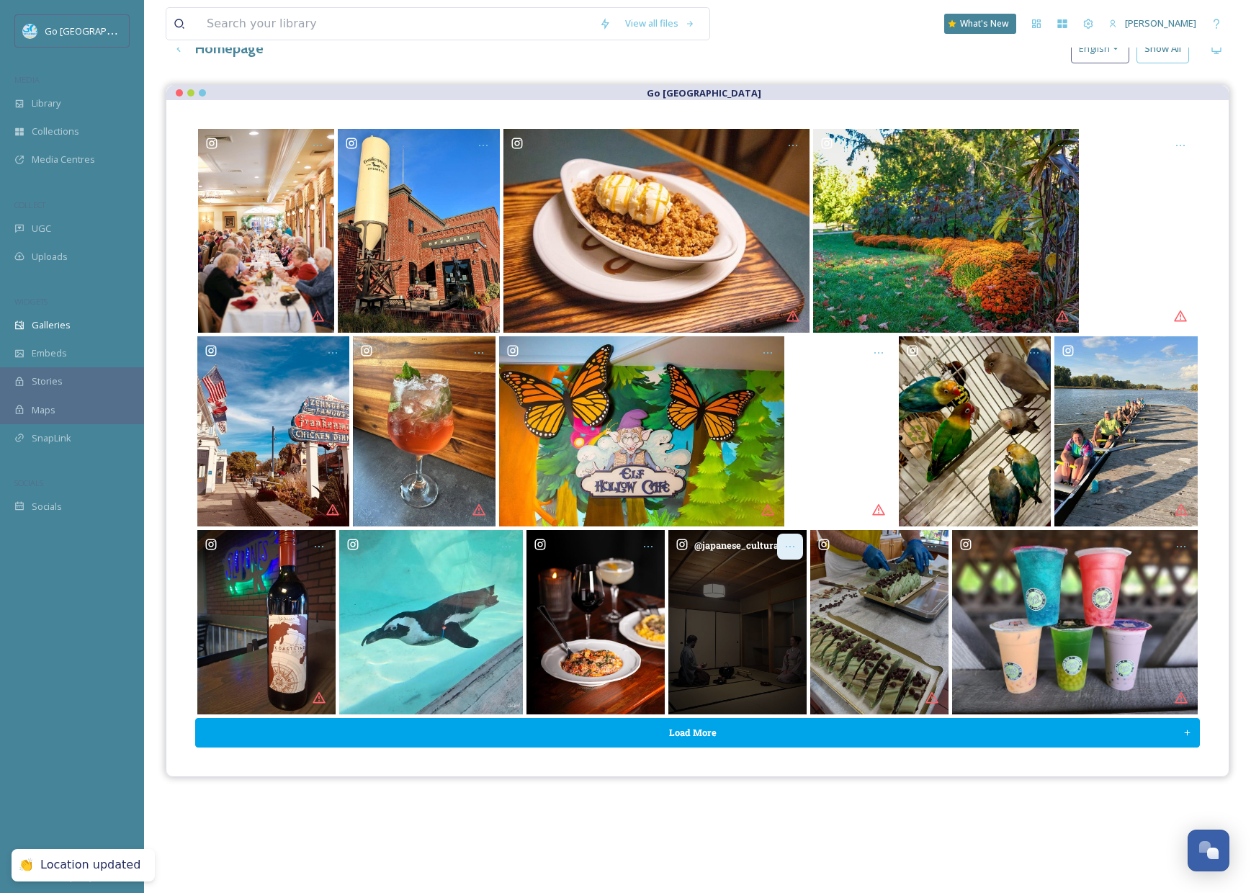
click at [793, 546] on icon "Opens media popup. Media description: japanese_cultural_center-6319120.jpg." at bounding box center [790, 547] width 12 height 12
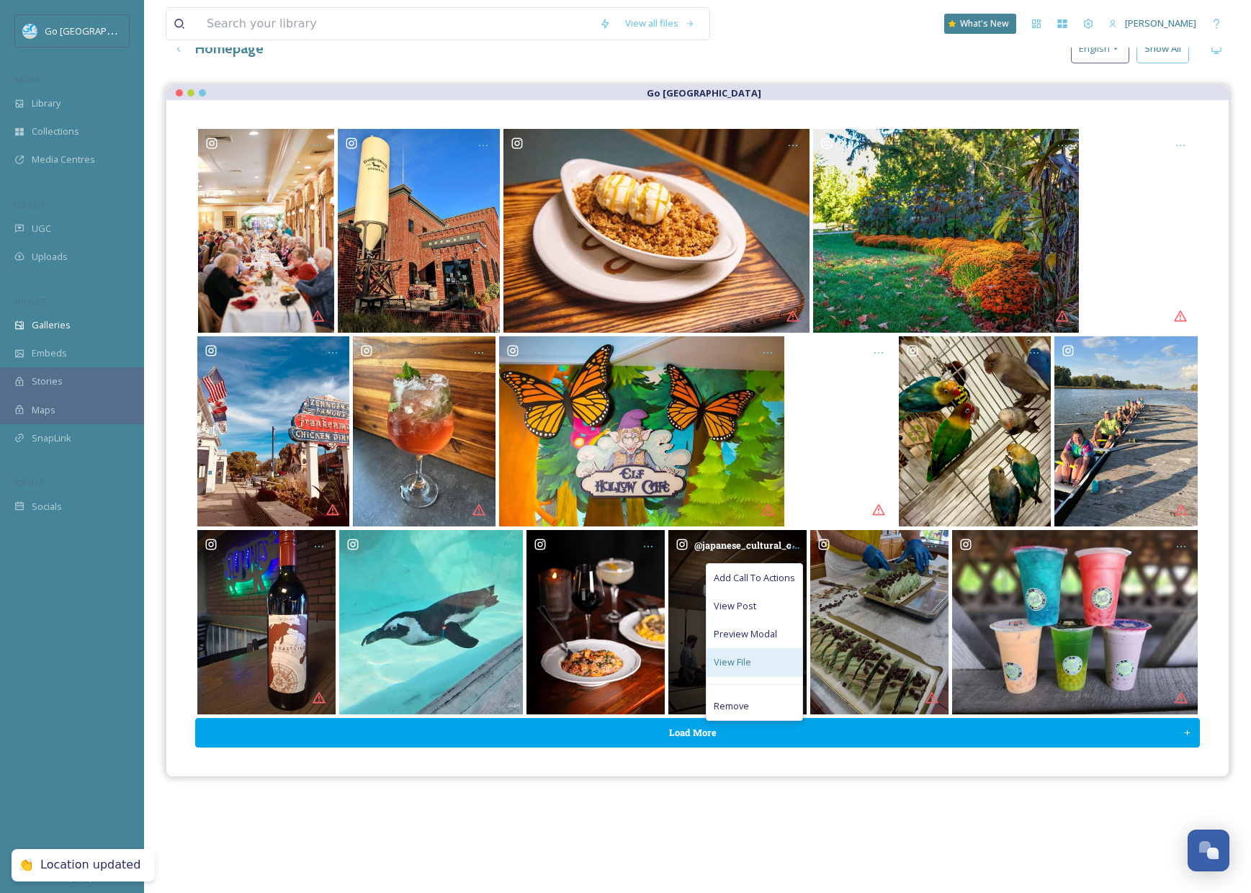
click at [748, 657] on span "View File" at bounding box center [732, 662] width 37 height 14
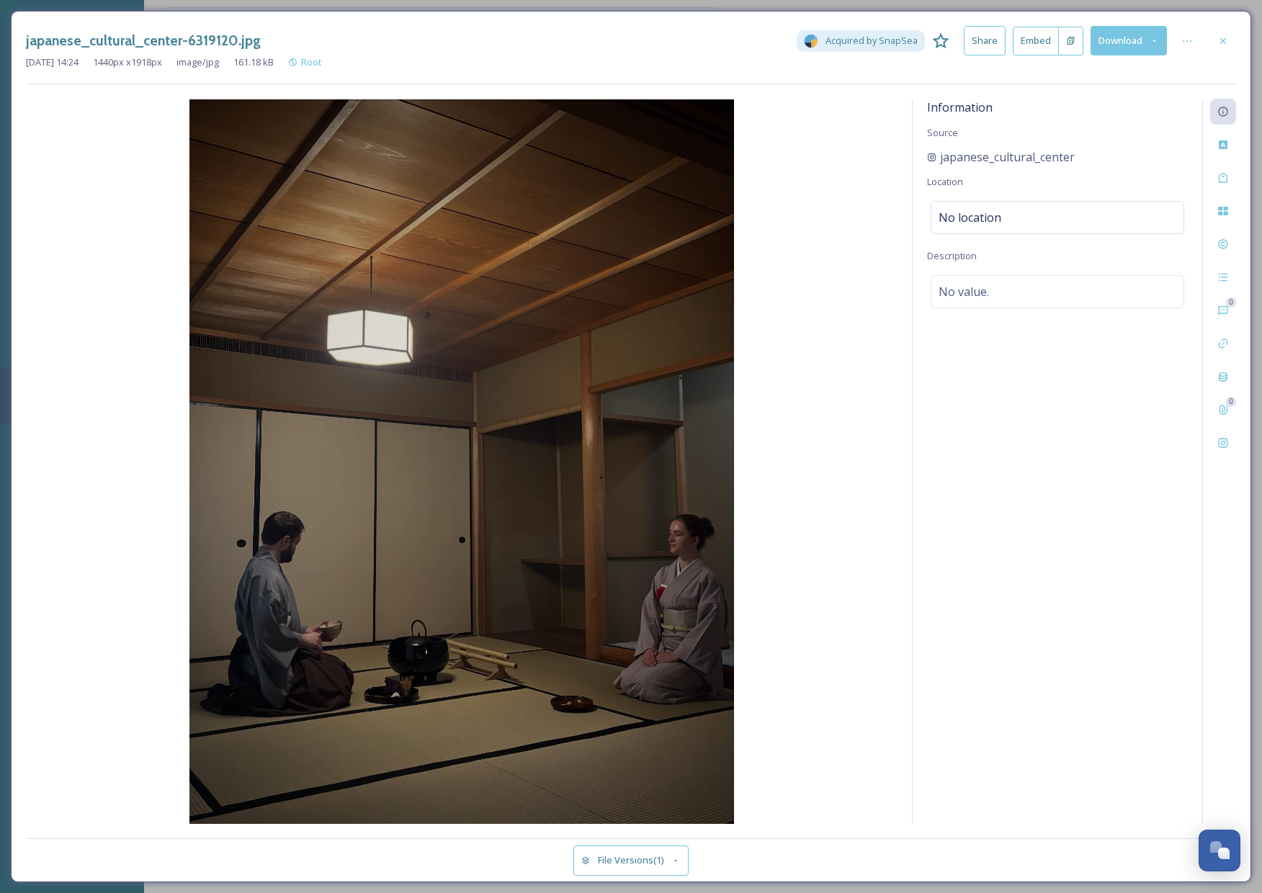
click at [1030, 195] on div "Information Source japanese_cultural_center Location No location Description No…" at bounding box center [1058, 461] width 290 height 725
click at [1005, 218] on div "No location" at bounding box center [1058, 217] width 254 height 33
click at [1014, 217] on input at bounding box center [1057, 218] width 252 height 32
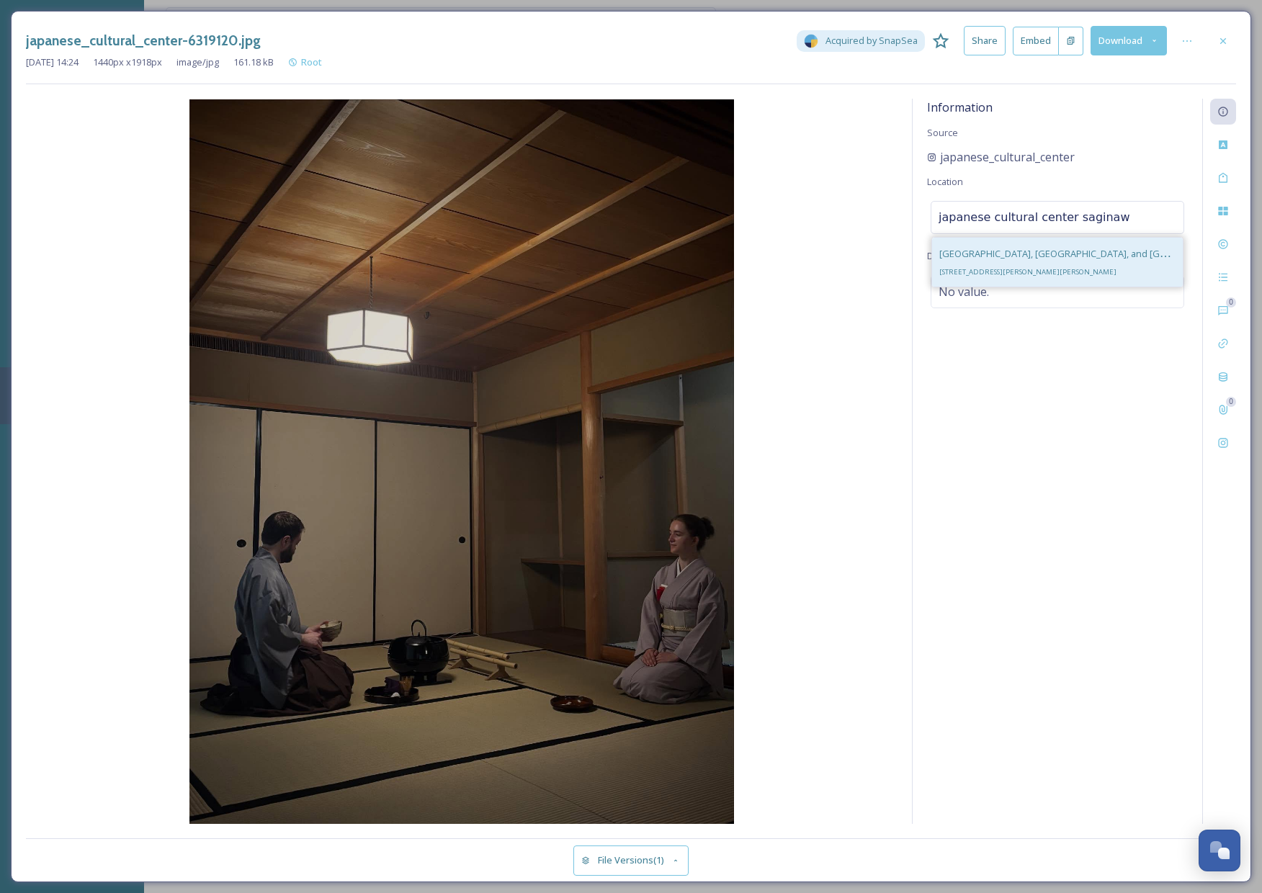
type input "japanese cultural center saginaw"
click at [1093, 272] on div "[GEOGRAPHIC_DATA], [GEOGRAPHIC_DATA], and [GEOGRAPHIC_DATA] [STREET_ADDRESS][PE…" at bounding box center [1057, 262] width 236 height 35
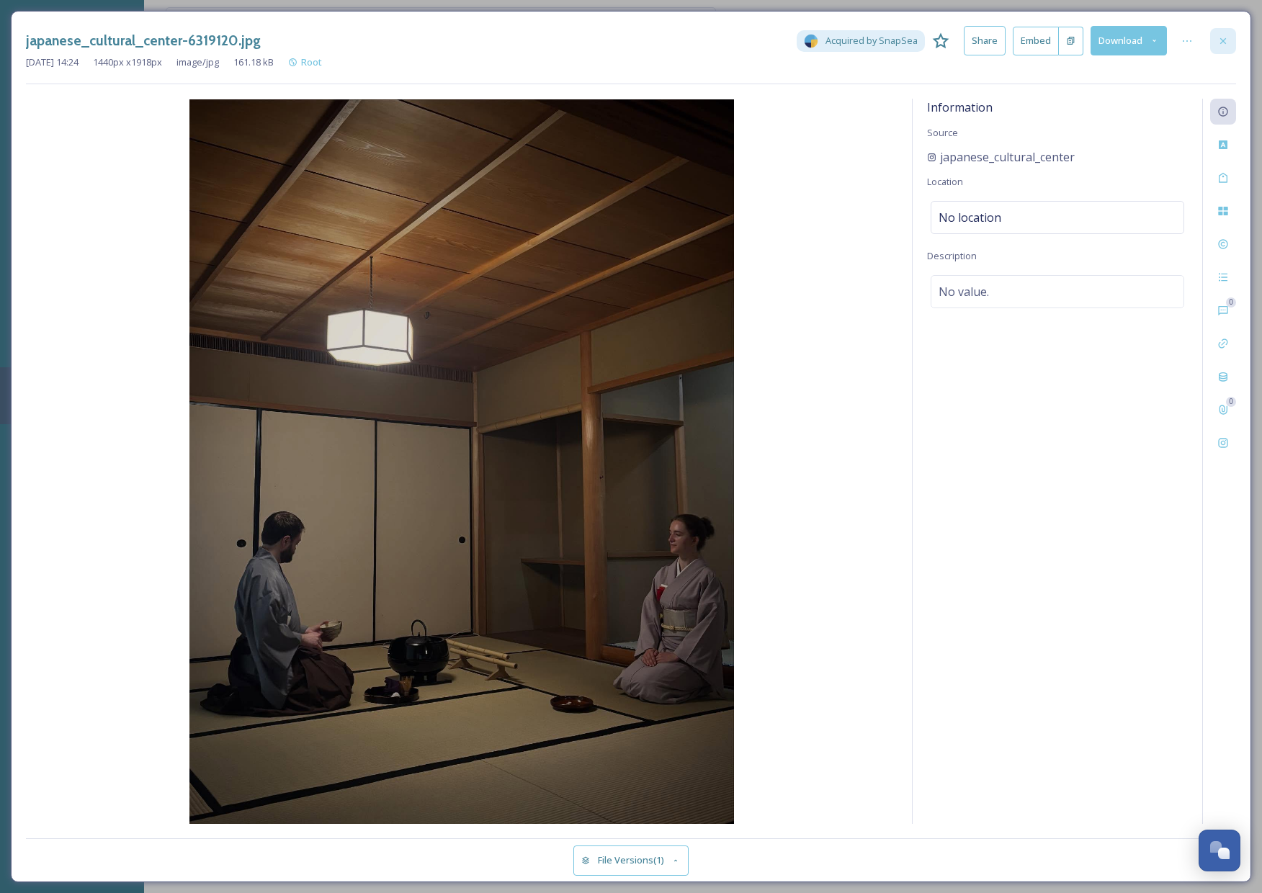
click at [1227, 43] on icon at bounding box center [1223, 41] width 12 height 12
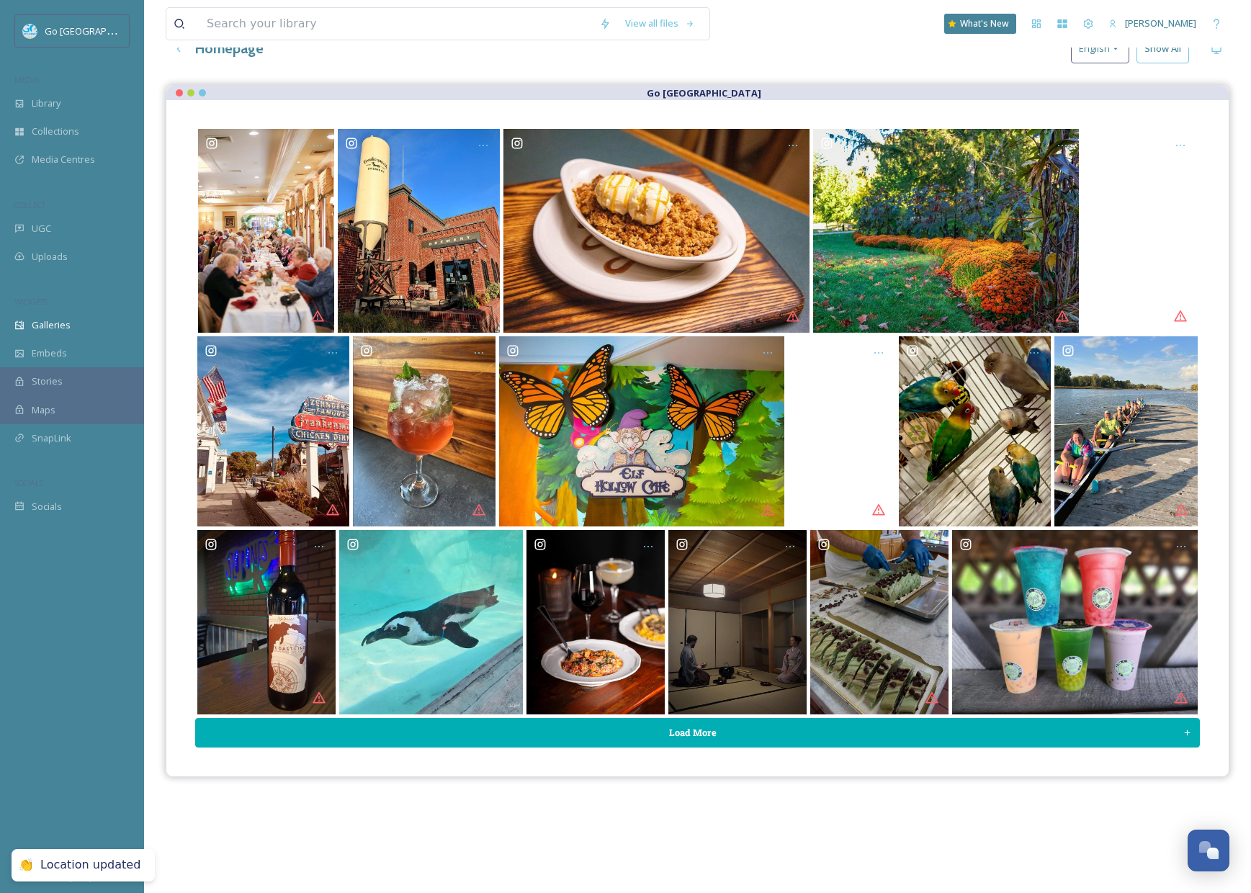
click at [702, 733] on button "Load More" at bounding box center [697, 733] width 1005 height 30
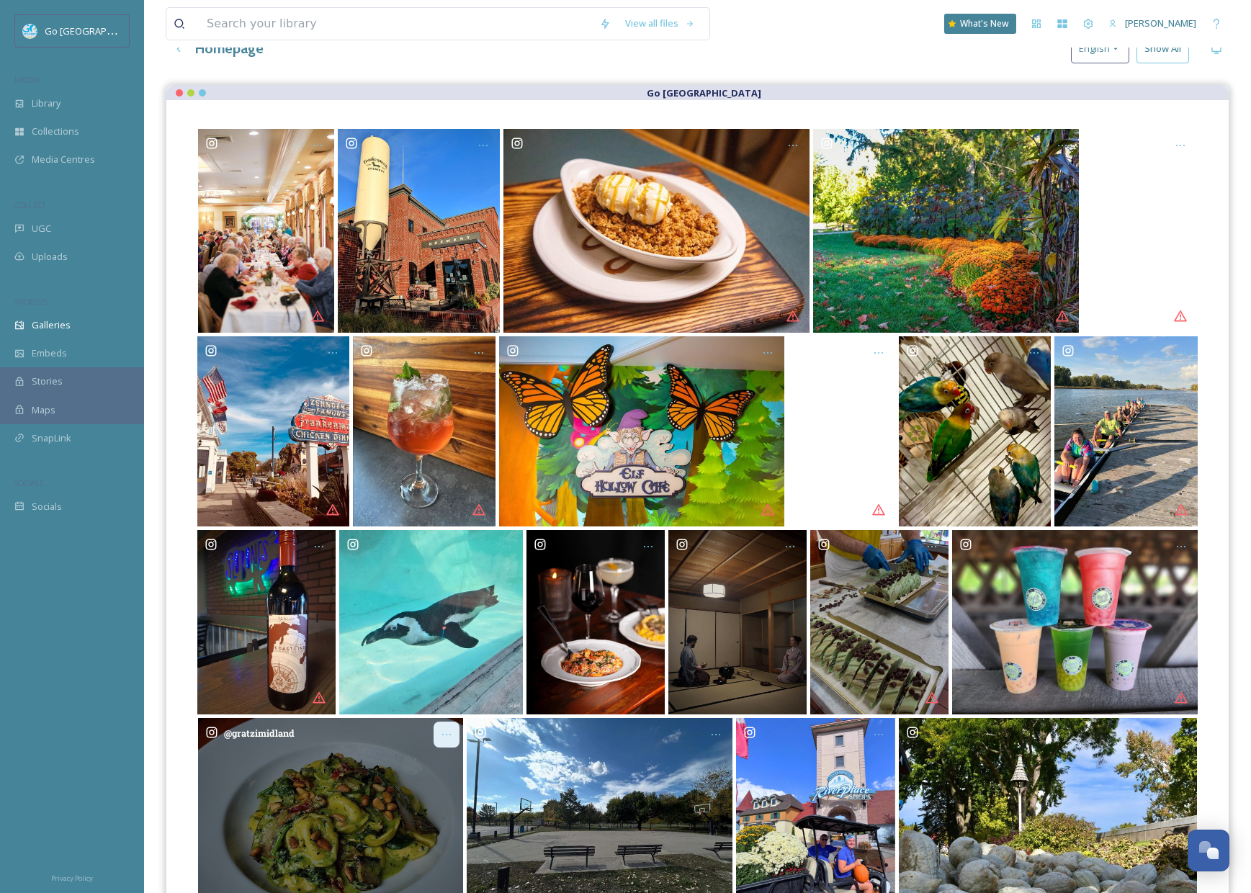
click at [443, 732] on icon "Opens media popup. Media description: gratzimidland-6318013.jpg." at bounding box center [447, 735] width 12 height 12
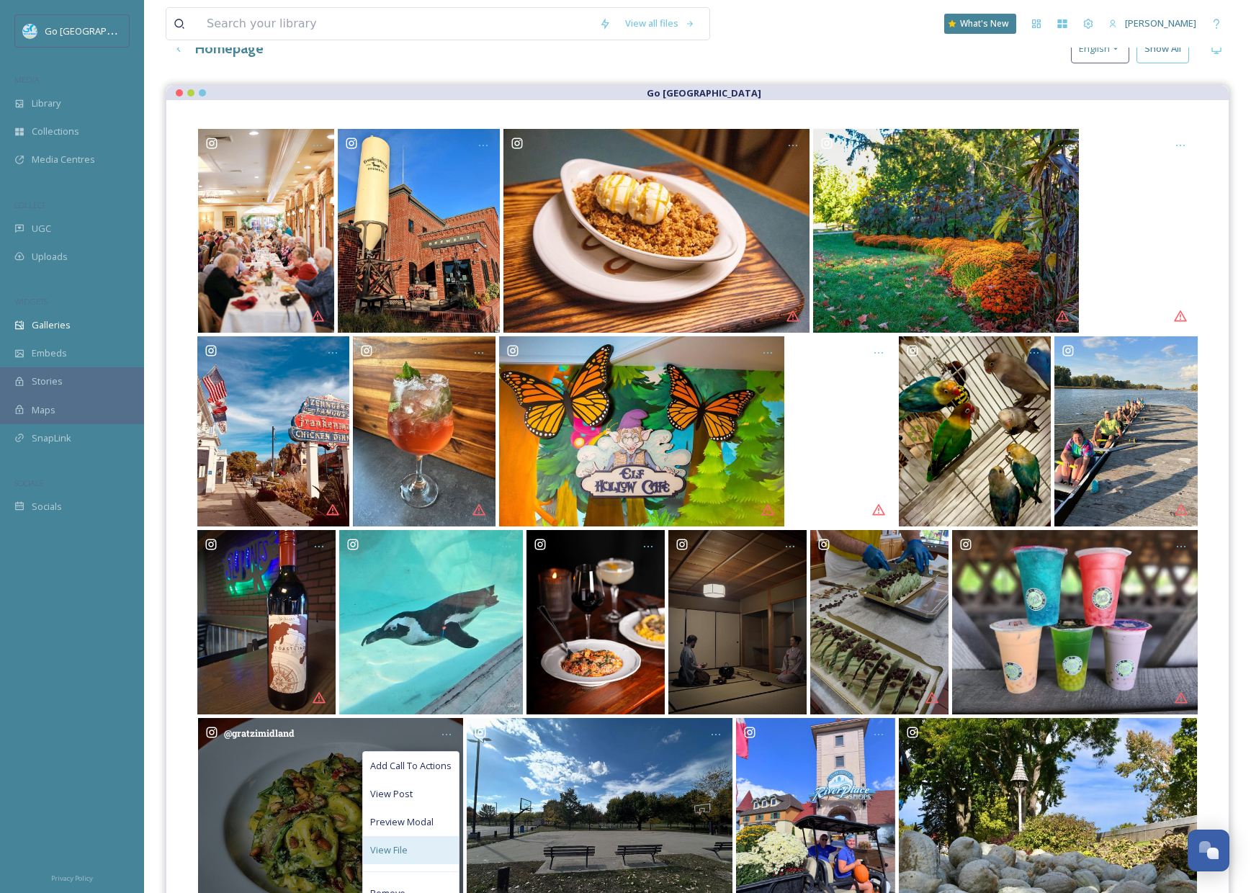
click at [433, 847] on div "View File" at bounding box center [411, 850] width 96 height 28
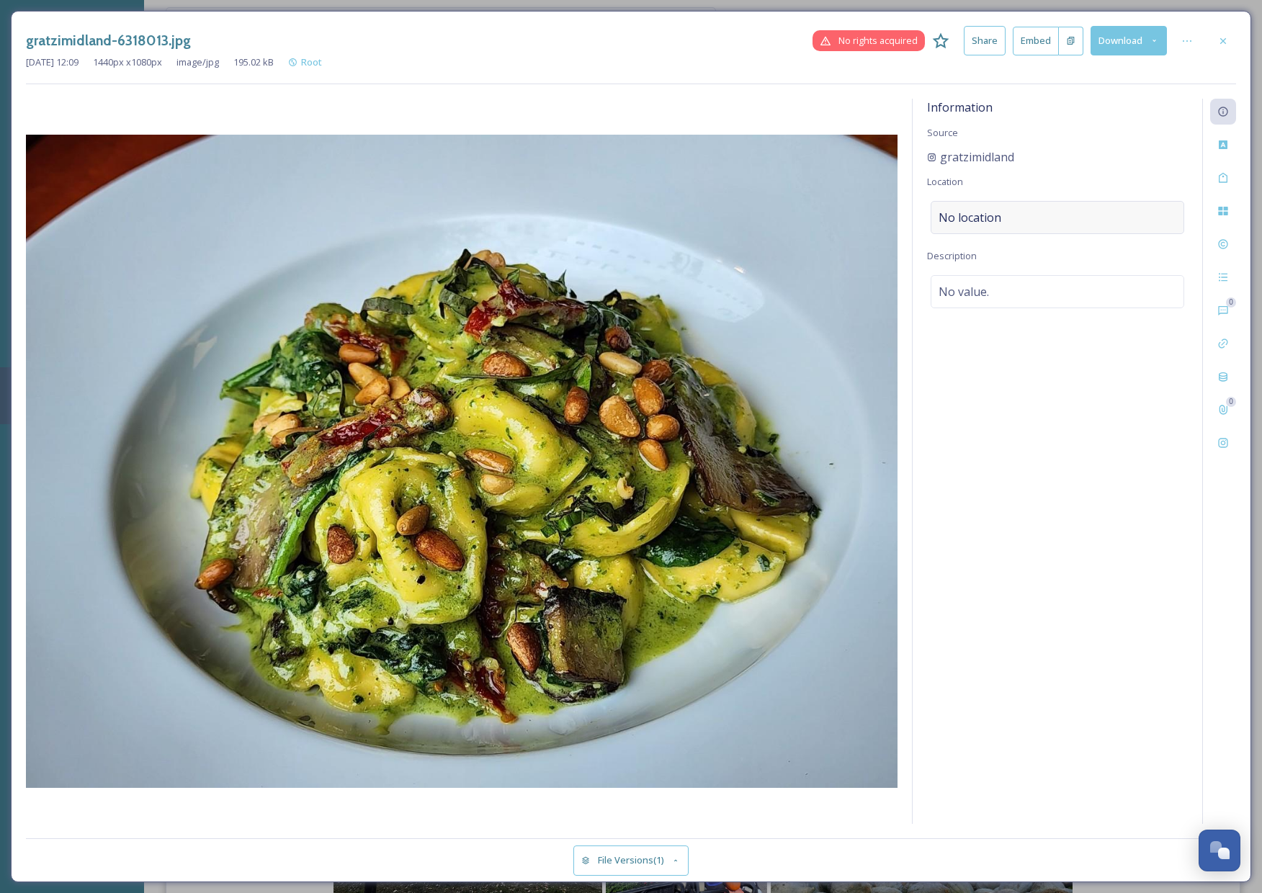
click at [1021, 208] on div "No location" at bounding box center [1058, 217] width 254 height 33
click at [1011, 215] on input at bounding box center [1057, 218] width 252 height 32
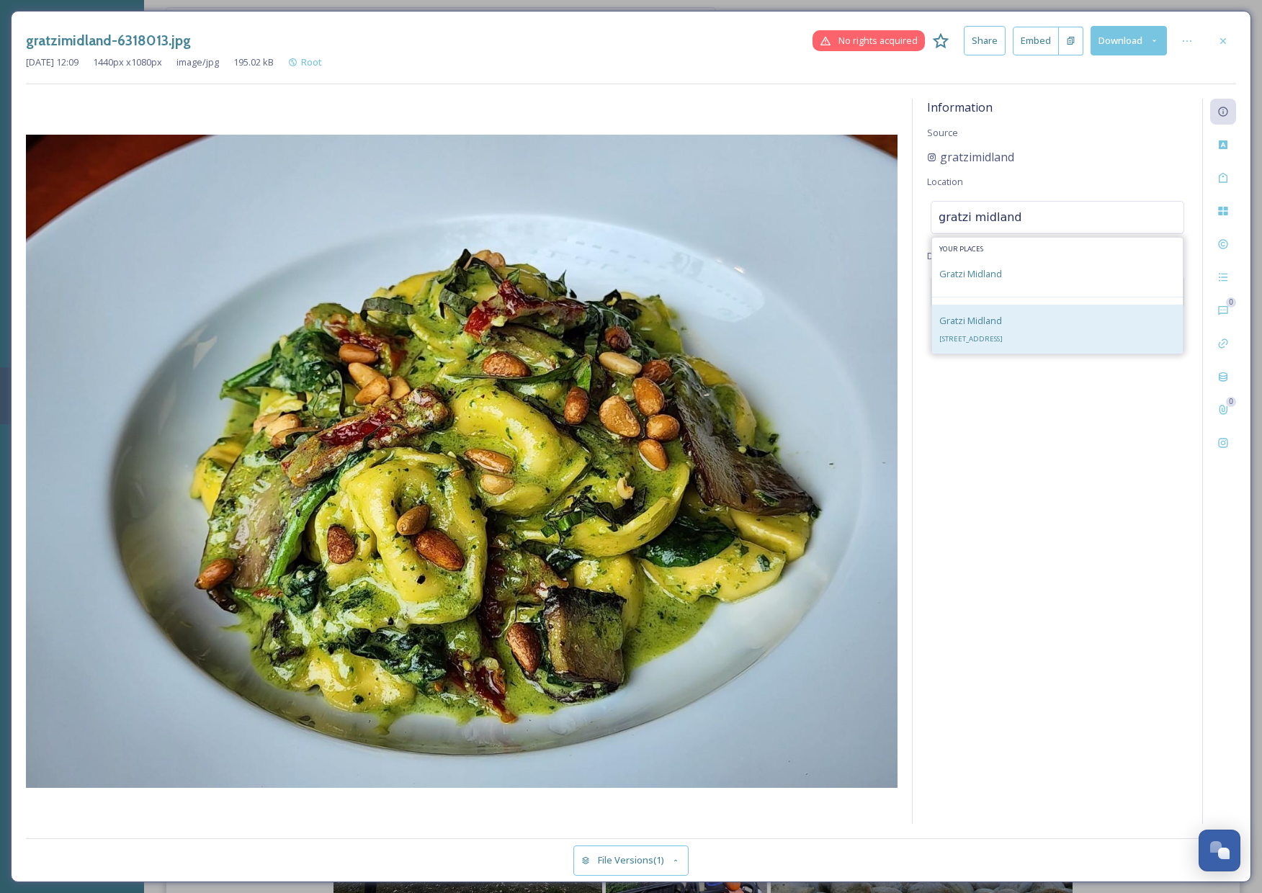
type input "gratzi midland"
click at [988, 341] on span "[STREET_ADDRESS]" at bounding box center [970, 338] width 63 height 9
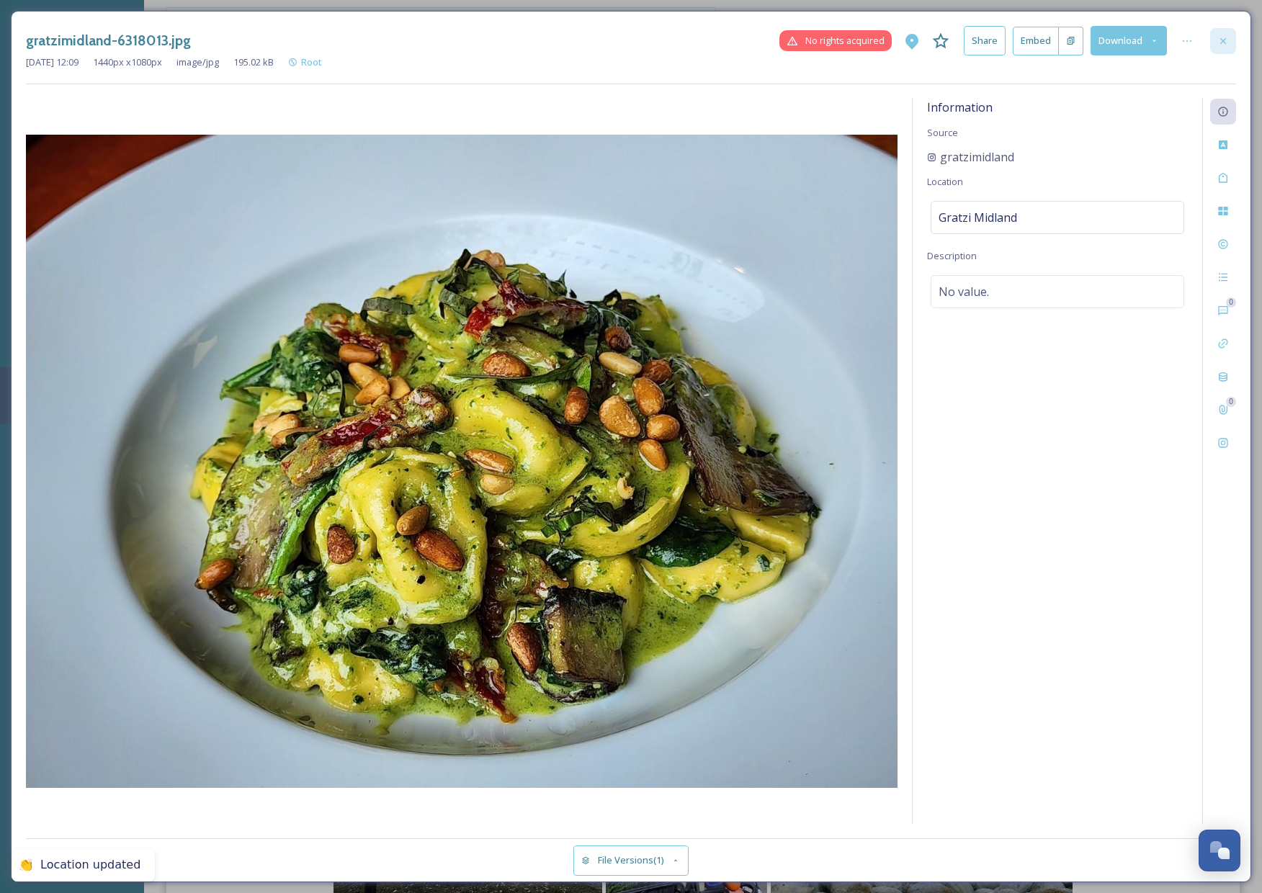
click at [1231, 42] on div at bounding box center [1223, 41] width 26 height 26
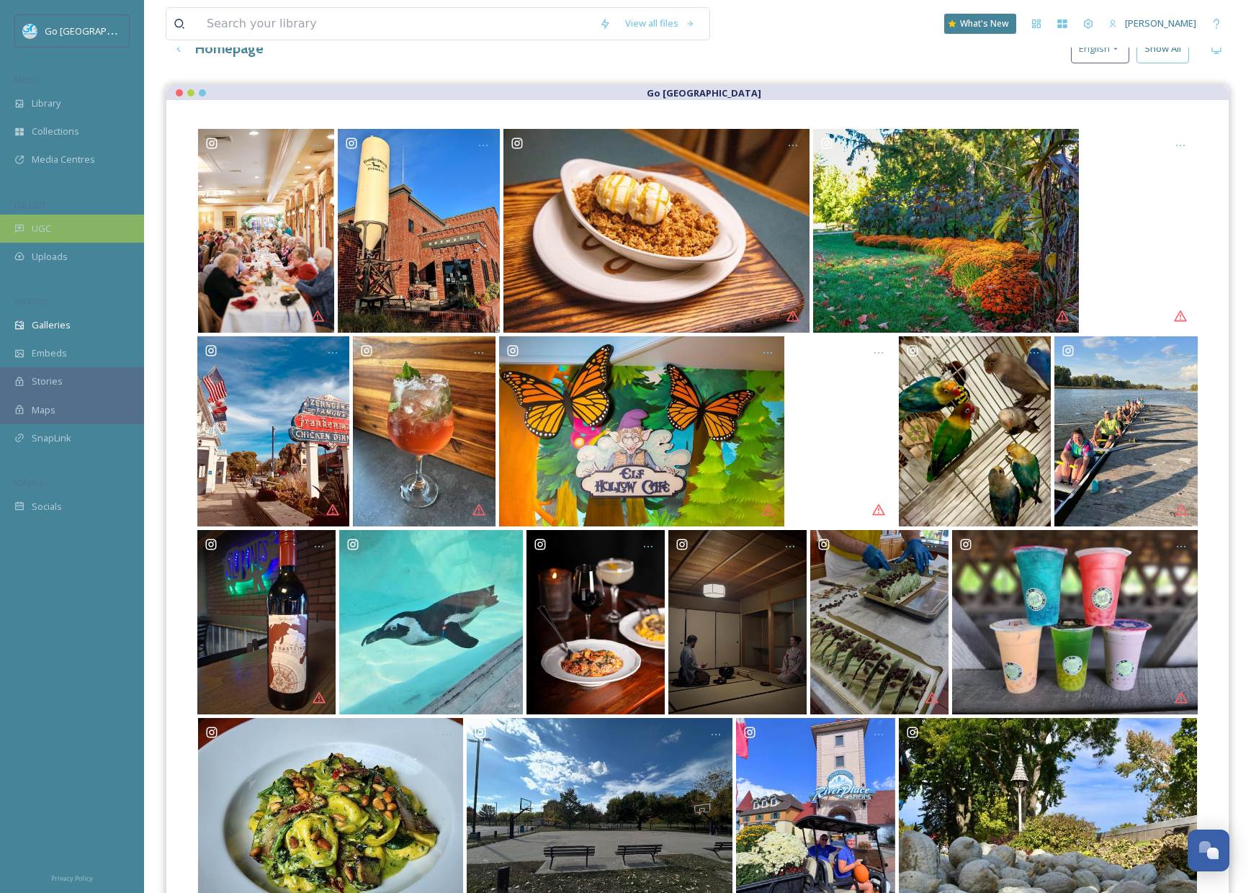
click at [73, 230] on div "UGC" at bounding box center [72, 229] width 144 height 28
